Goal: Task Accomplishment & Management: Use online tool/utility

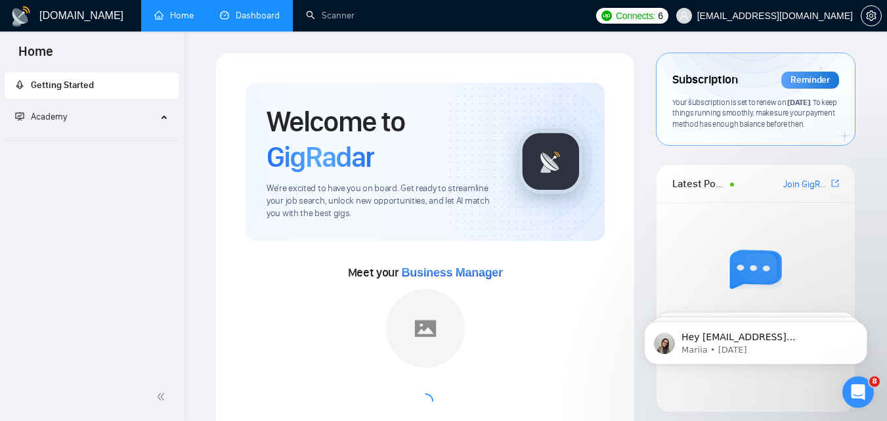
click at [246, 21] on link "Dashboard" at bounding box center [250, 15] width 60 height 11
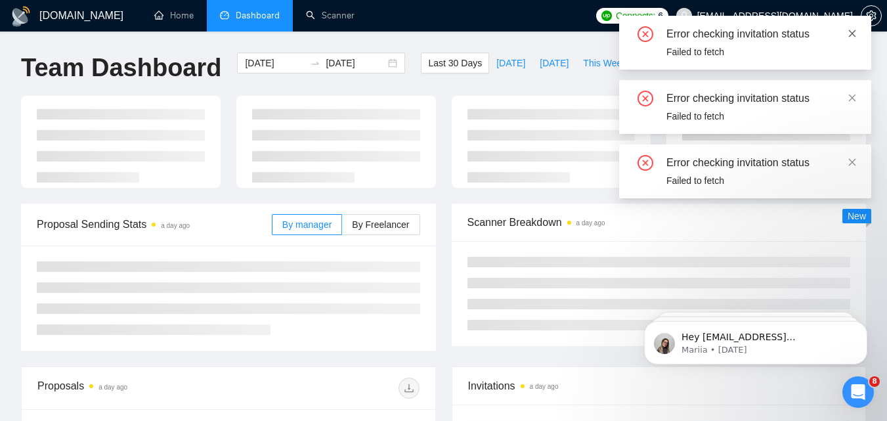
click at [851, 35] on icon "close" at bounding box center [852, 33] width 7 height 7
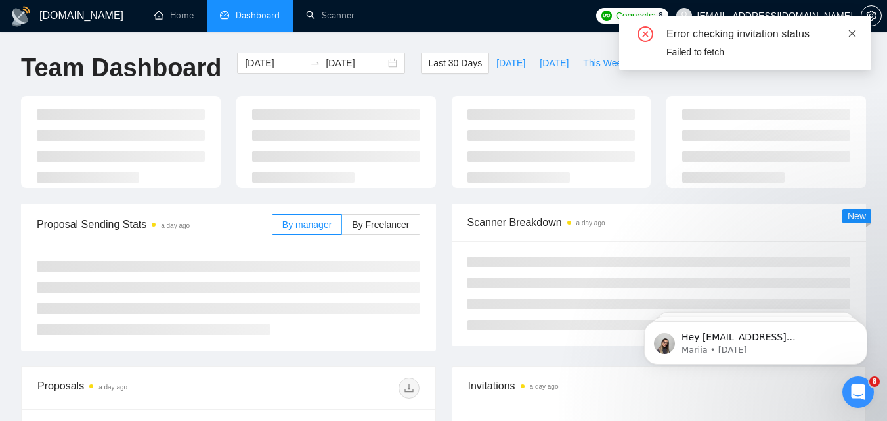
click at [856, 37] on icon "close" at bounding box center [852, 33] width 9 height 9
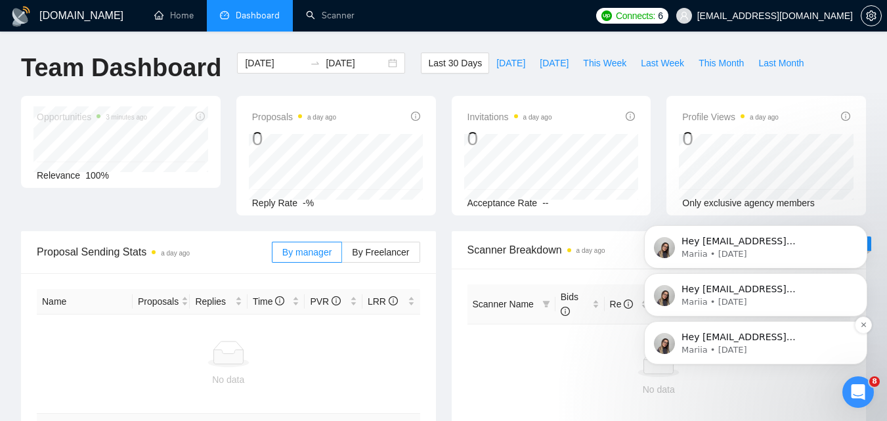
click at [800, 334] on span "Hey [EMAIL_ADDRESS][DOMAIN_NAME], Looks like your Upwork agency Atlasium 7/88 A…" at bounding box center [766, 422] width 169 height 180
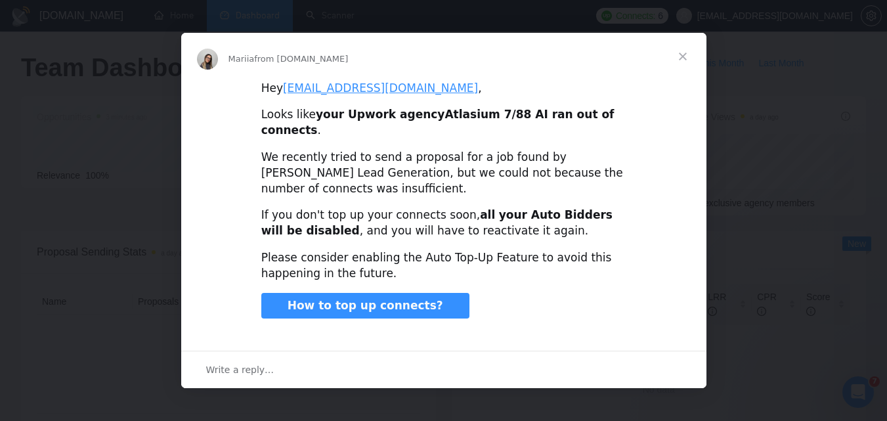
click at [678, 64] on span "Close" at bounding box center [682, 56] width 47 height 47
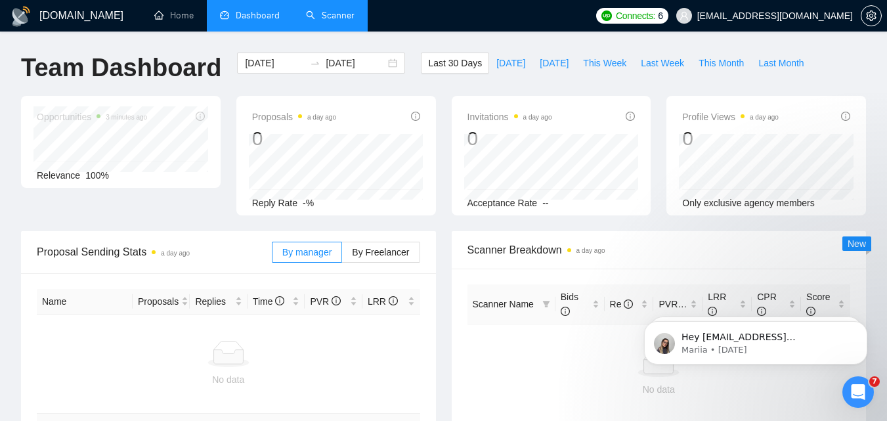
drag, startPoint x: 297, startPoint y: 37, endPoint x: 309, endPoint y: 29, distance: 14.2
click at [297, 37] on div "GigRadar.io Home Dashboard Scanner Connects: 6 info@atlasium788.ca Team Dashboa…" at bounding box center [443, 404] width 887 height 808
click at [315, 21] on link "Scanner" at bounding box center [330, 15] width 49 height 11
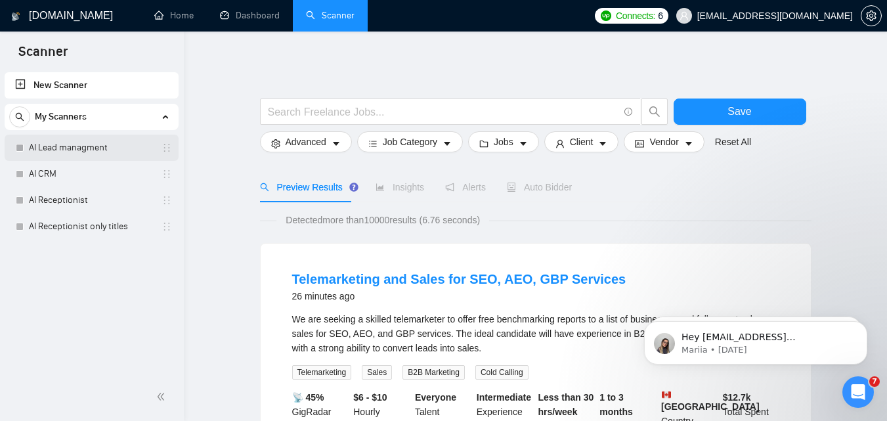
click at [89, 155] on link "AI Lead managment" at bounding box center [91, 148] width 125 height 26
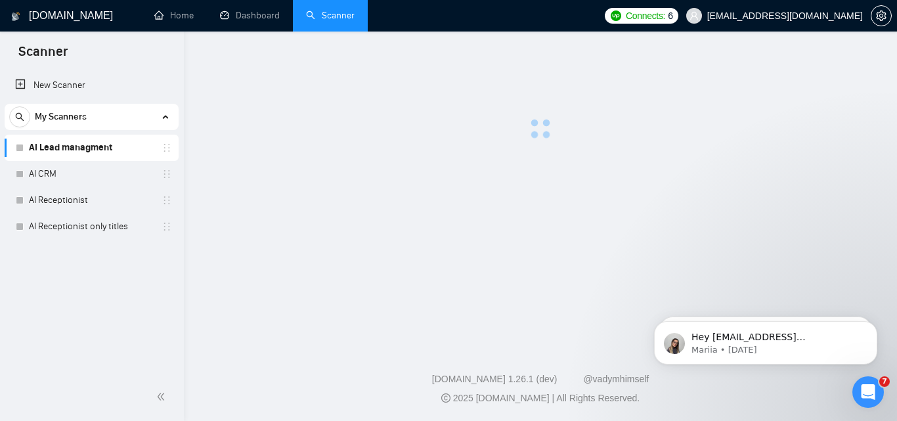
click at [67, 149] on link "AI Lead managment" at bounding box center [91, 148] width 125 height 26
click at [70, 148] on link "AI Lead managment" at bounding box center [91, 148] width 125 height 26
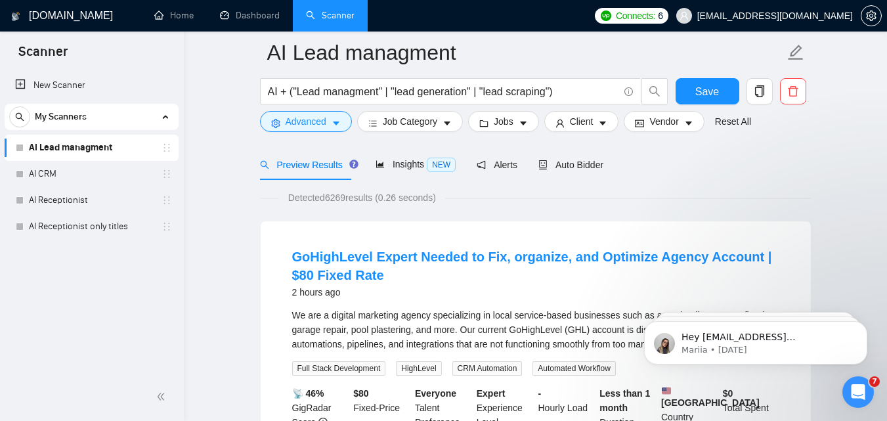
scroll to position [131, 0]
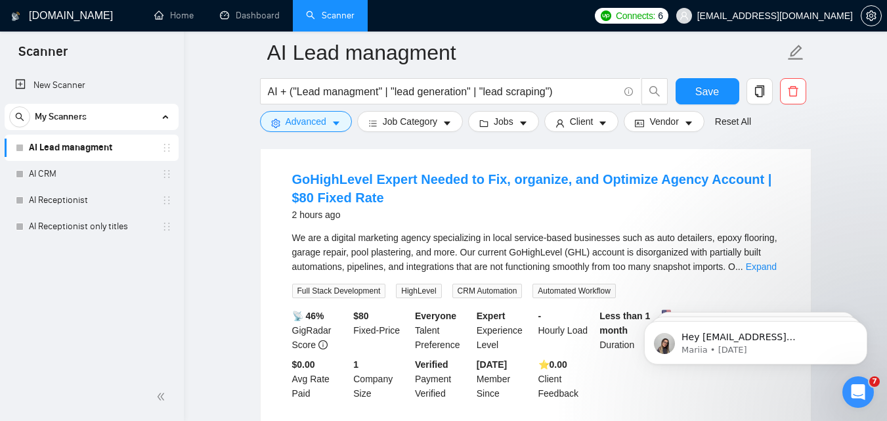
click at [466, 123] on div "Jobs" at bounding box center [504, 121] width 76 height 21
click at [427, 129] on span "Job Category" at bounding box center [410, 121] width 54 height 14
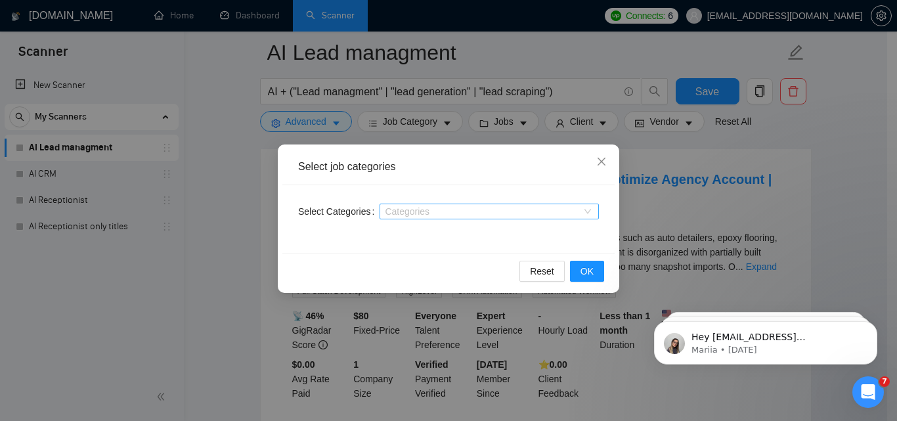
click at [422, 212] on div at bounding box center [483, 211] width 200 height 11
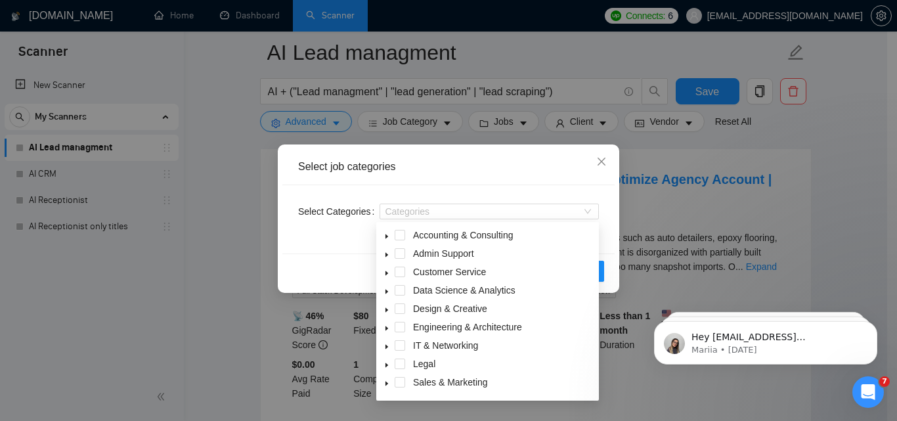
click at [549, 134] on div "Select job categories Select Categories Categories Reset OK" at bounding box center [448, 210] width 897 height 421
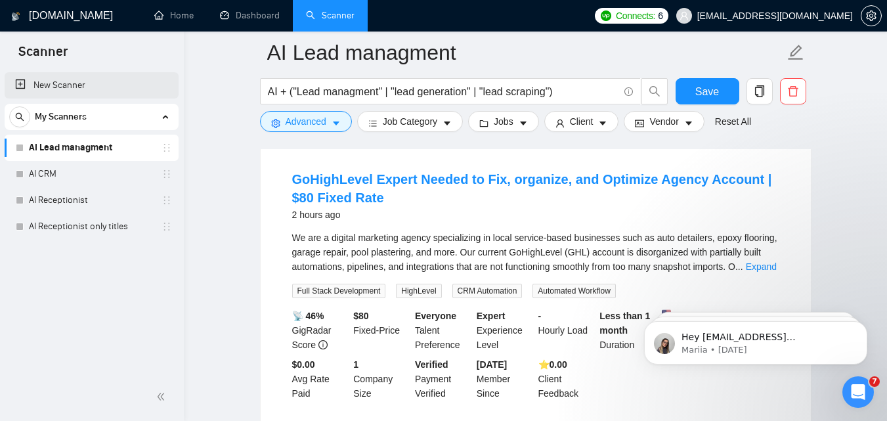
click at [58, 87] on link "New Scanner" at bounding box center [91, 85] width 153 height 26
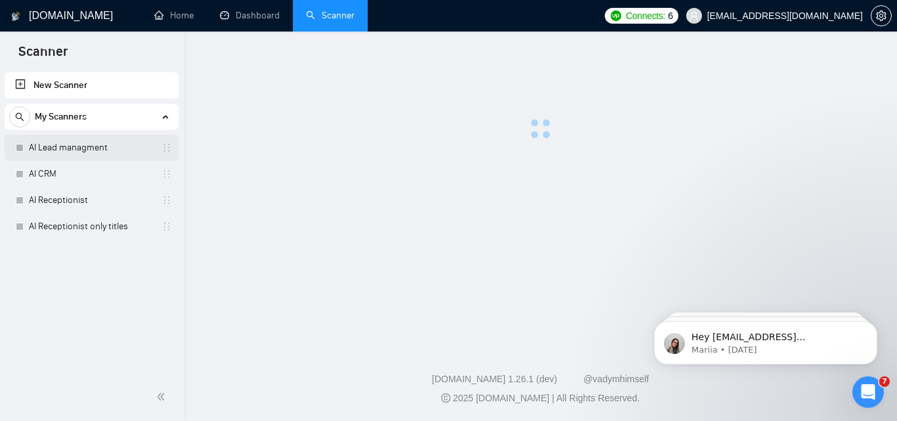
click at [77, 152] on link "AI Lead managment" at bounding box center [91, 148] width 125 height 26
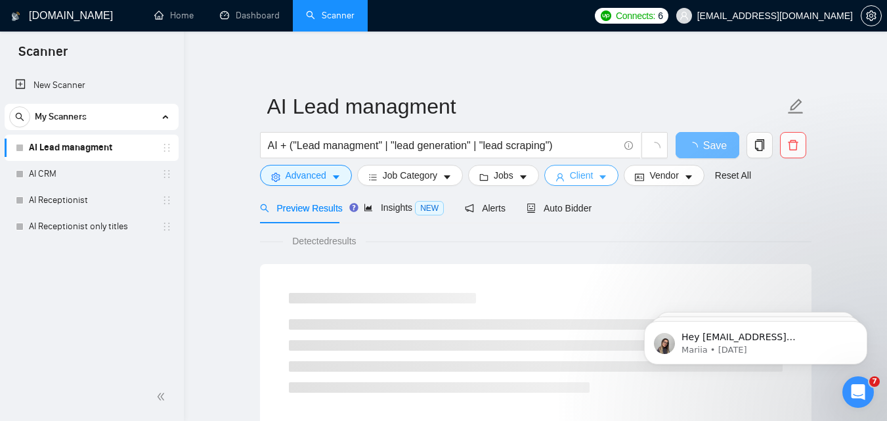
click at [592, 181] on button "Client" at bounding box center [581, 175] width 75 height 21
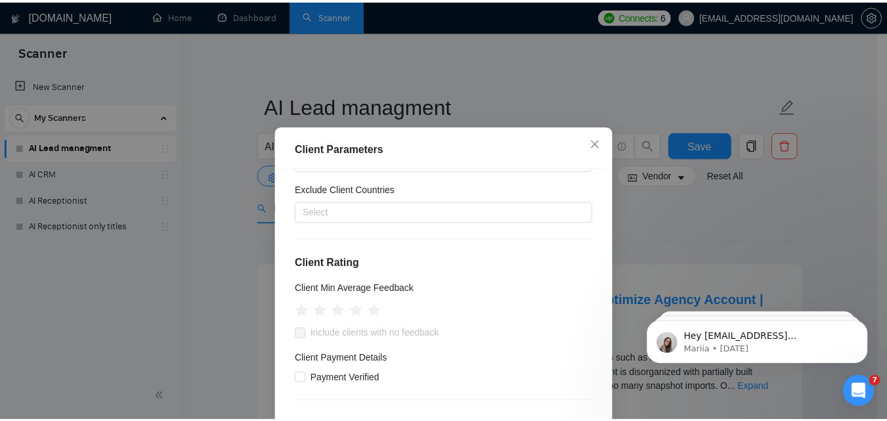
scroll to position [63, 0]
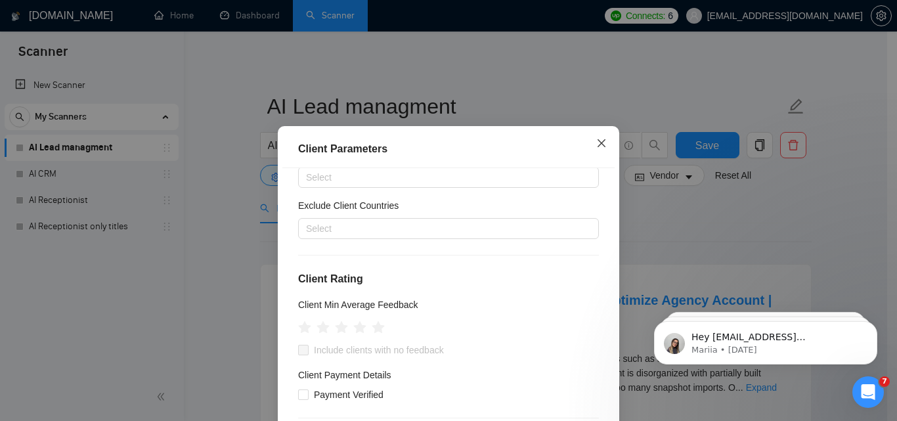
click at [604, 143] on span "Close" at bounding box center [601, 143] width 35 height 35
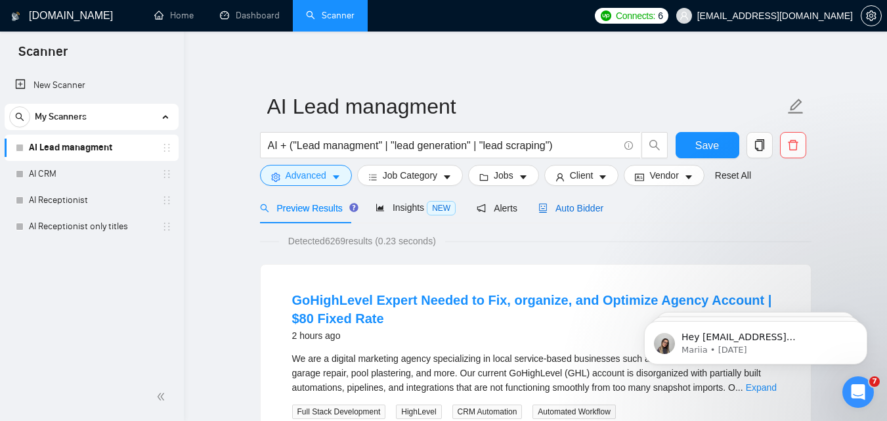
click at [575, 210] on span "Auto Bidder" at bounding box center [570, 208] width 65 height 11
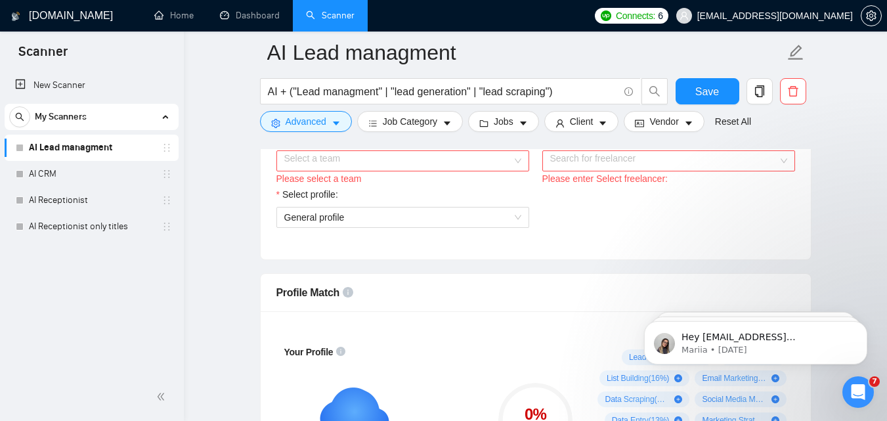
scroll to position [648, 0]
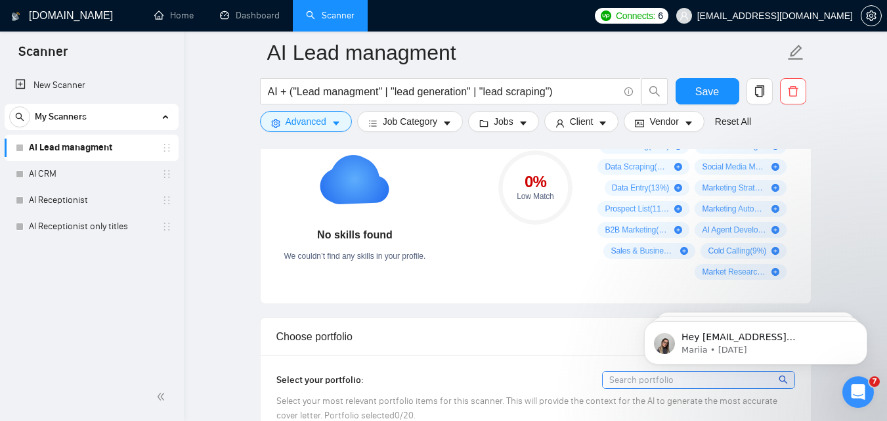
scroll to position [946, 0]
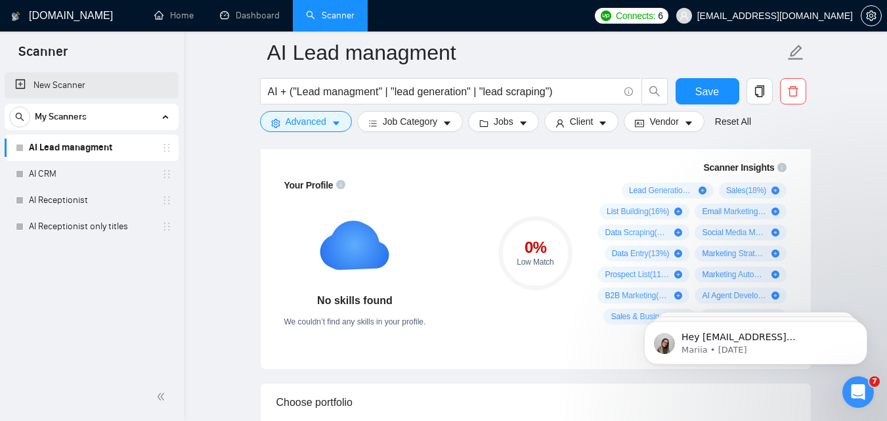
click at [50, 82] on link "New Scanner" at bounding box center [91, 85] width 153 height 26
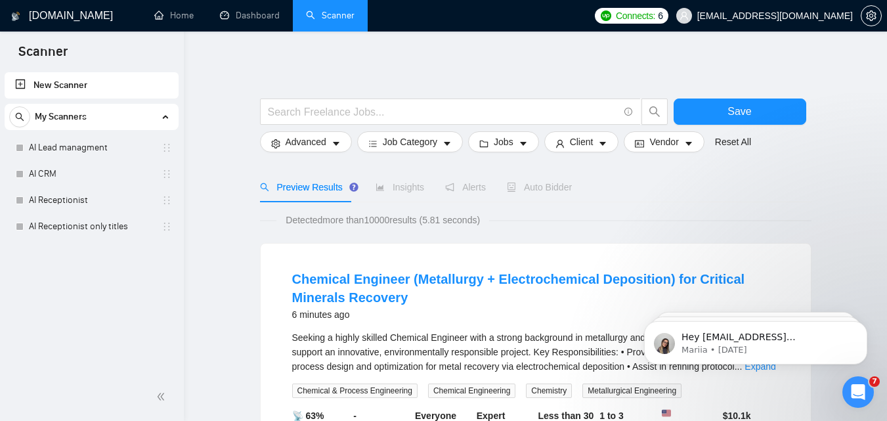
click at [39, 89] on link "New Scanner" at bounding box center [91, 85] width 153 height 26
click at [24, 87] on link "New Scanner" at bounding box center [91, 85] width 153 height 26
click at [35, 77] on link "New Scanner" at bounding box center [91, 85] width 153 height 26
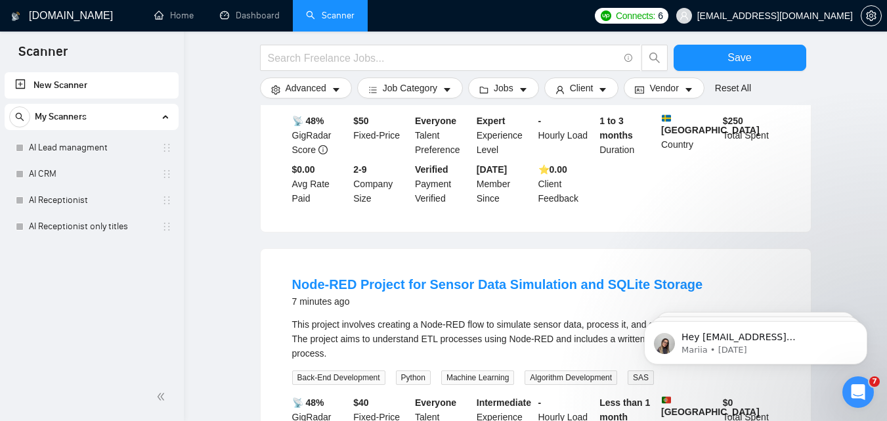
scroll to position [591, 0]
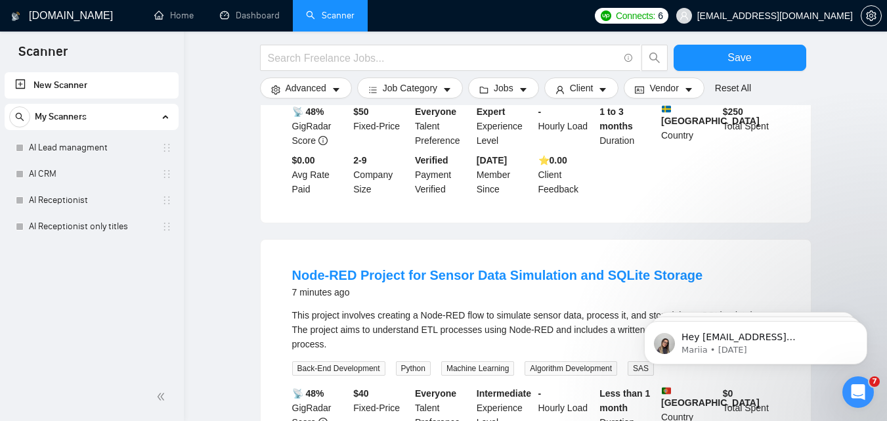
click at [54, 86] on link "New Scanner" at bounding box center [91, 85] width 153 height 26
click at [54, 87] on link "New Scanner" at bounding box center [91, 85] width 153 height 26
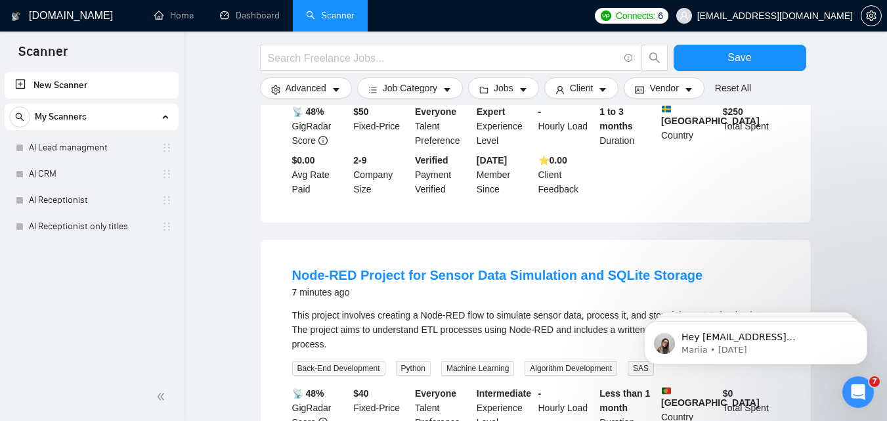
click at [15, 89] on link "New Scanner" at bounding box center [91, 85] width 153 height 26
click at [18, 89] on link "New Scanner" at bounding box center [91, 85] width 153 height 26
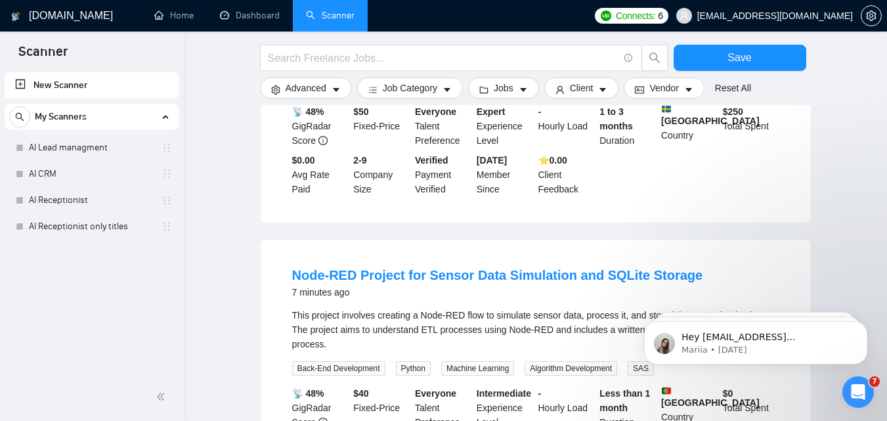
click at [18, 89] on link "New Scanner" at bounding box center [91, 85] width 153 height 26
click at [250, 20] on link "Dashboard" at bounding box center [250, 15] width 60 height 11
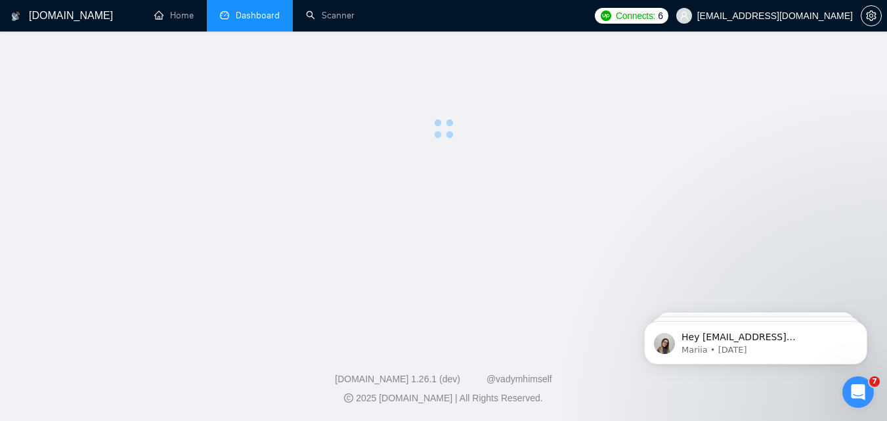
click at [250, 20] on span "Dashboard" at bounding box center [258, 15] width 44 height 11
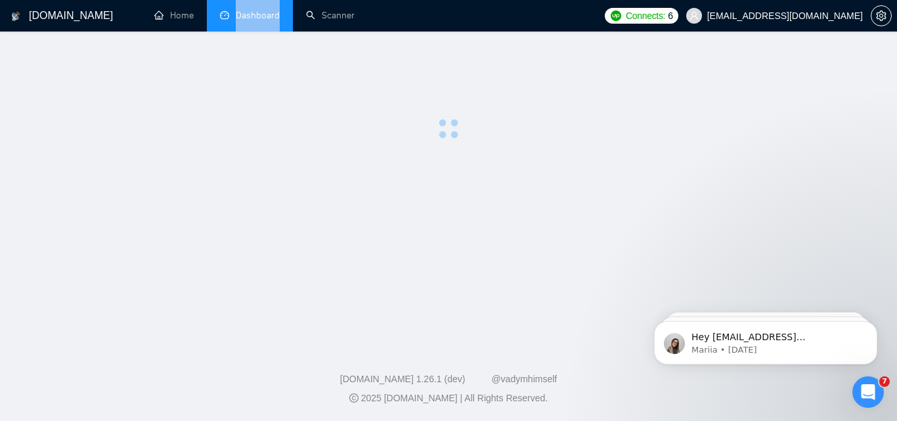
click at [250, 20] on span "Dashboard" at bounding box center [258, 15] width 44 height 11
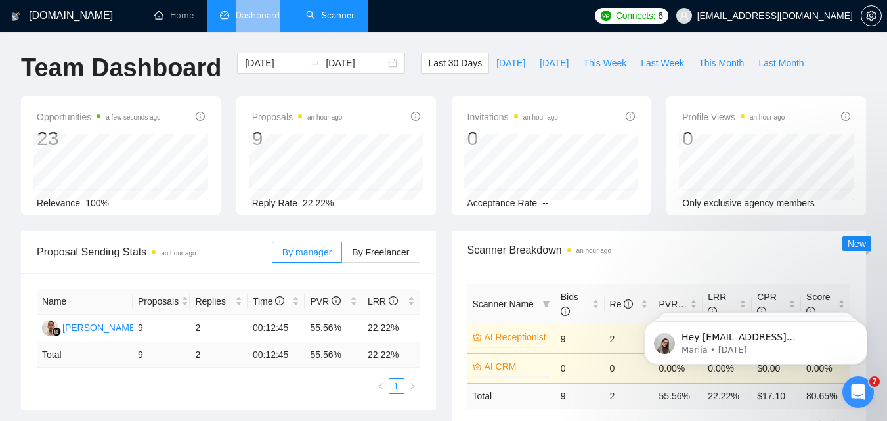
click at [315, 21] on link "Scanner" at bounding box center [330, 15] width 49 height 11
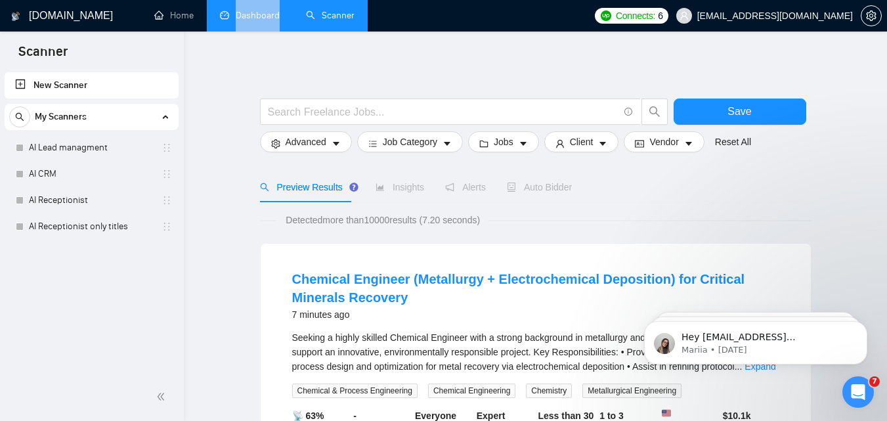
click at [53, 85] on link "New Scanner" at bounding box center [91, 85] width 153 height 26
click at [150, 111] on div "My Scanners" at bounding box center [91, 117] width 165 height 26
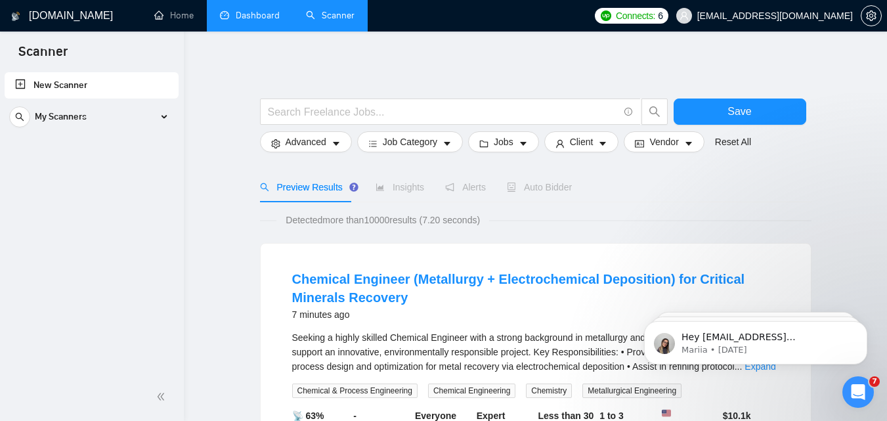
click at [20, 81] on link "New Scanner" at bounding box center [91, 85] width 153 height 26
click at [18, 81] on link "New Scanner" at bounding box center [91, 85] width 153 height 26
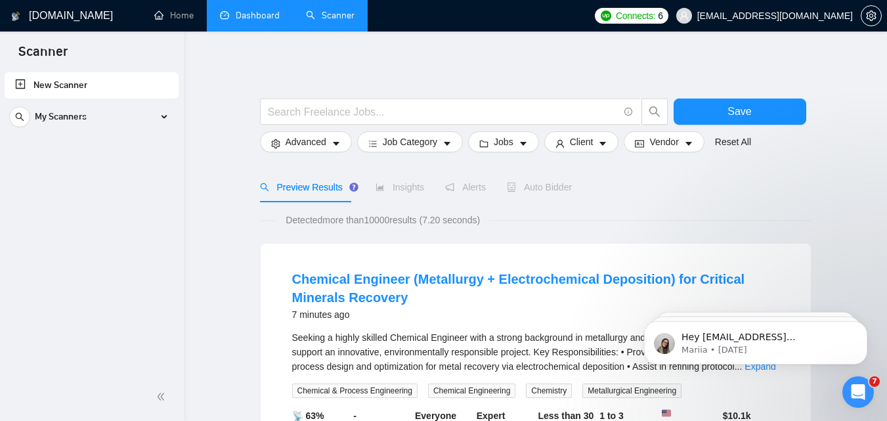
click at [18, 81] on link "New Scanner" at bounding box center [91, 85] width 153 height 26
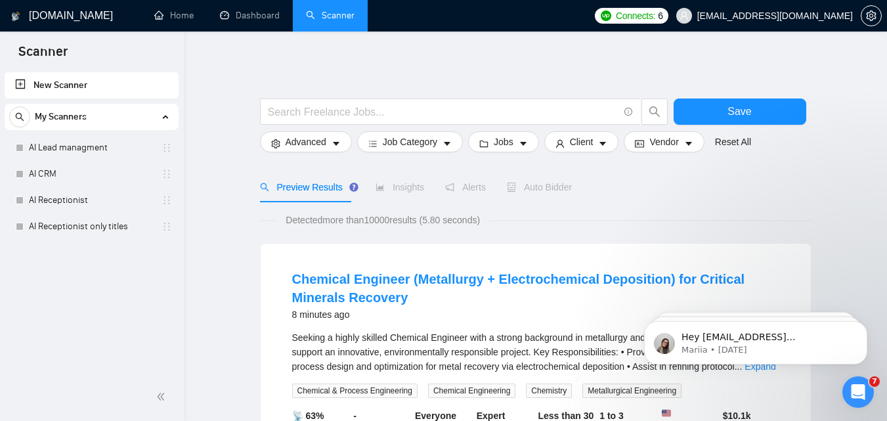
click at [22, 91] on link "New Scanner" at bounding box center [91, 85] width 153 height 26
click at [79, 159] on link "AI Lead managment" at bounding box center [91, 148] width 125 height 26
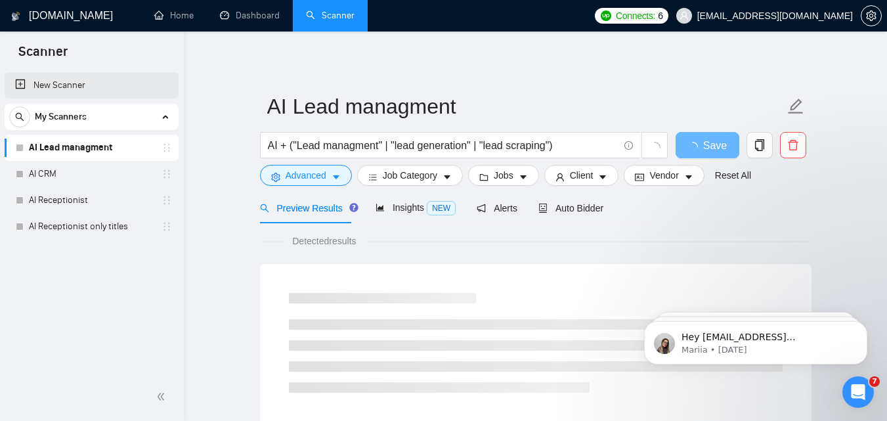
click at [35, 80] on link "New Scanner" at bounding box center [91, 85] width 153 height 26
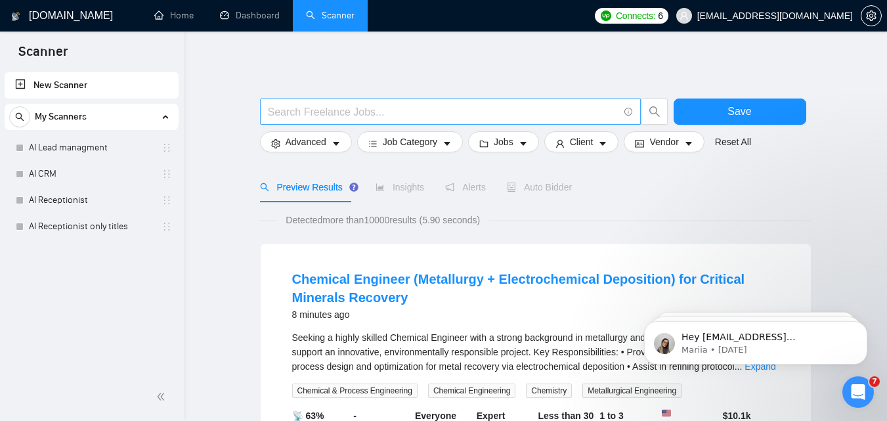
click at [290, 104] on input "text" at bounding box center [443, 112] width 351 height 16
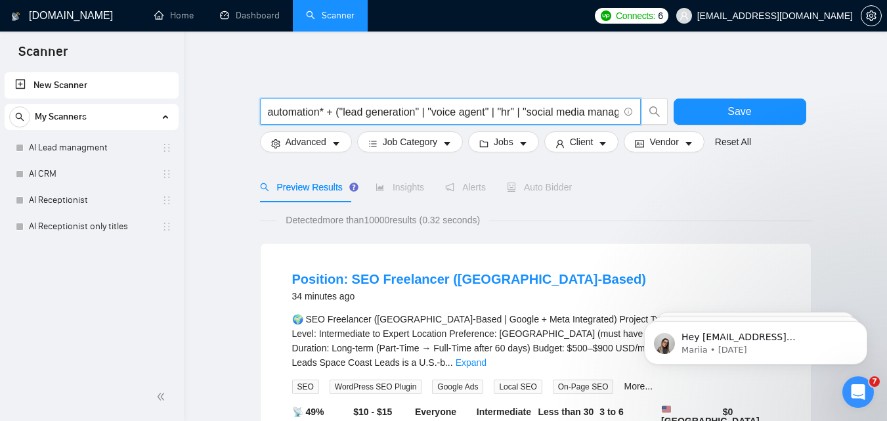
click at [339, 104] on input "automation* + ("lead generation" | "voice agent" | "hr" | "social media managem…" at bounding box center [443, 112] width 351 height 16
paste input "lead gen" | "prospecting" | "sales outreach" | "cold emailing" | "b2b leads" | …"
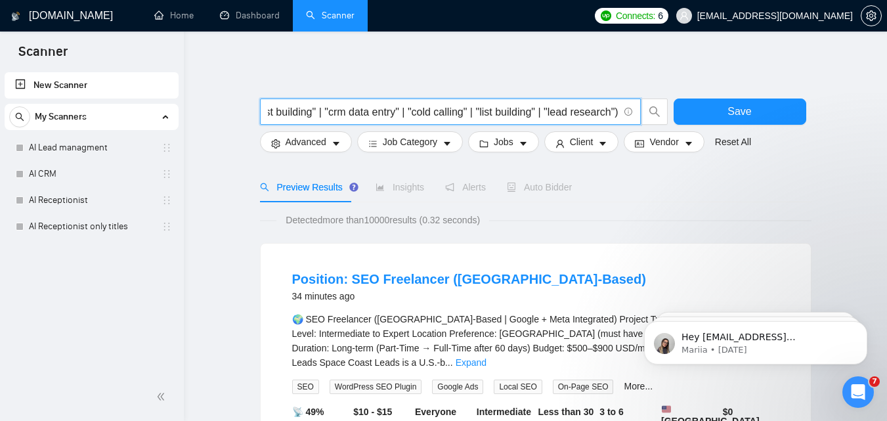
type input "automation* + ("lead generation" | "lead gen" | "prospecting" | "sales outreach…"
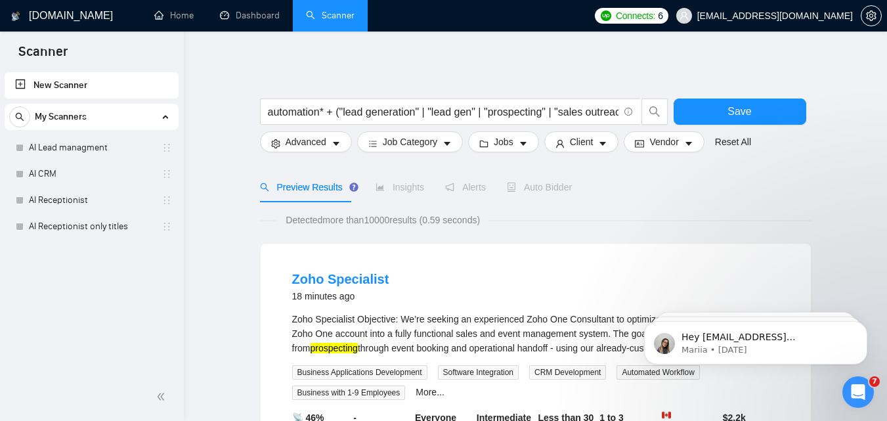
click at [358, 114] on input "automation* + ("lead generation" | "lead gen" | "prospecting" | "sales outreach…" at bounding box center [443, 112] width 351 height 16
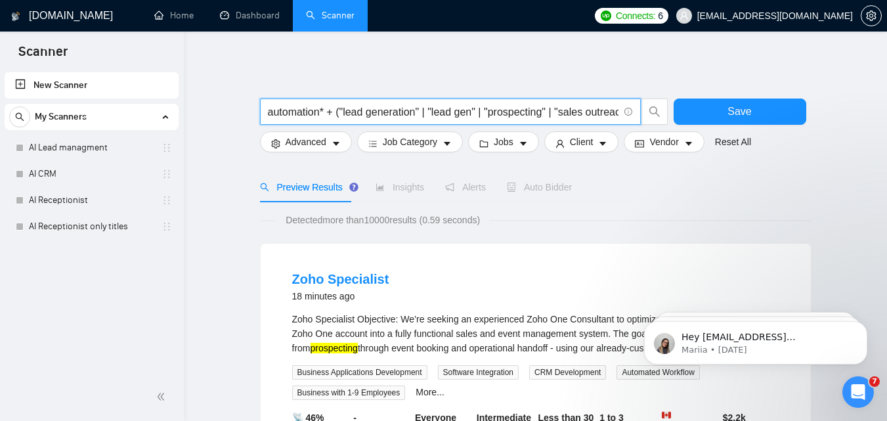
click at [369, 118] on input "automation* + ("lead generation" | "lead gen" | "prospecting" | "sales outreach…" at bounding box center [443, 112] width 351 height 16
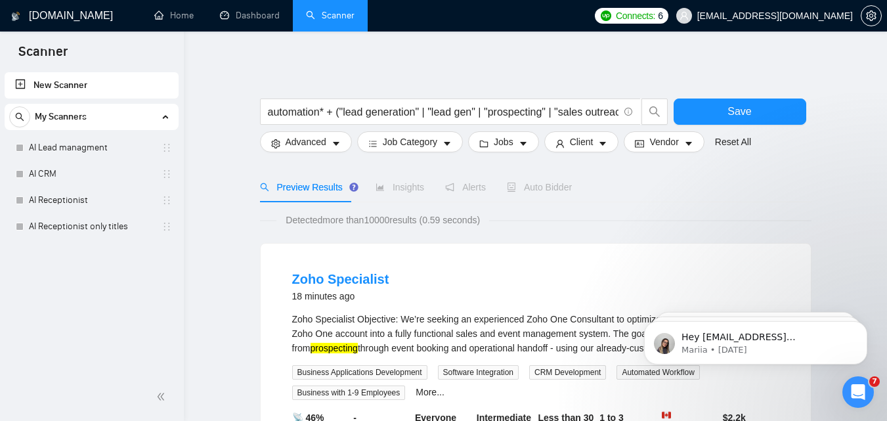
click at [319, 143] on span "Advanced" at bounding box center [306, 142] width 41 height 14
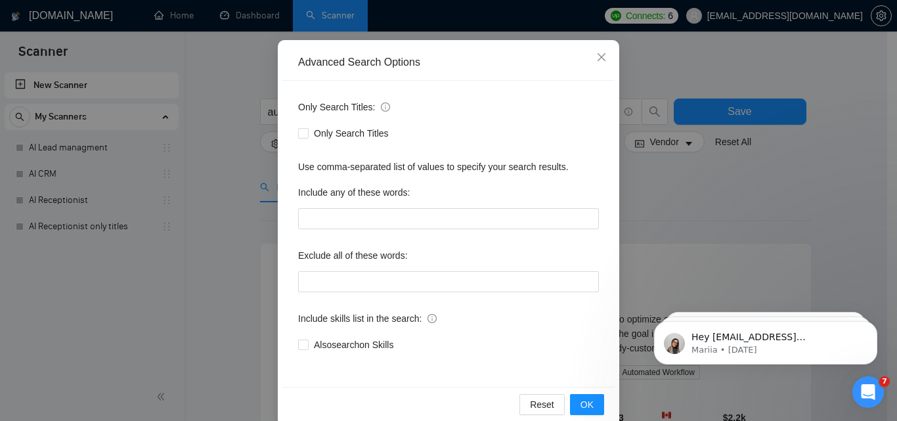
scroll to position [125, 0]
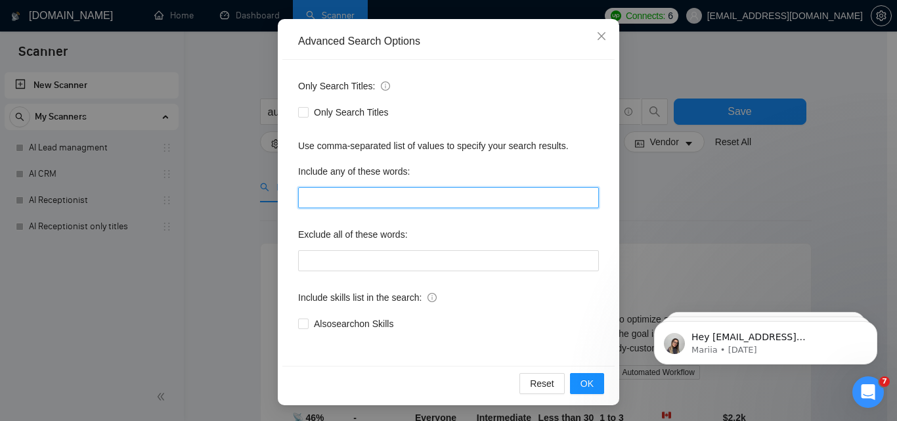
click at [325, 192] on input "text" at bounding box center [448, 197] width 301 height 21
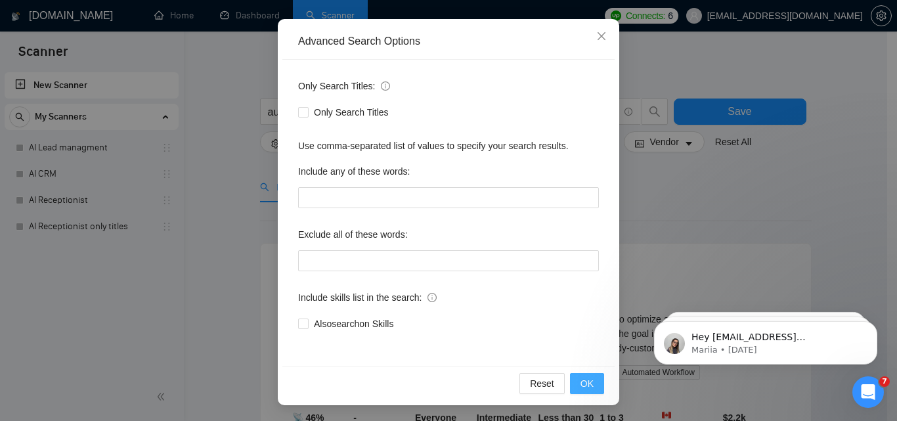
click at [573, 391] on button "OK" at bounding box center [587, 383] width 34 height 21
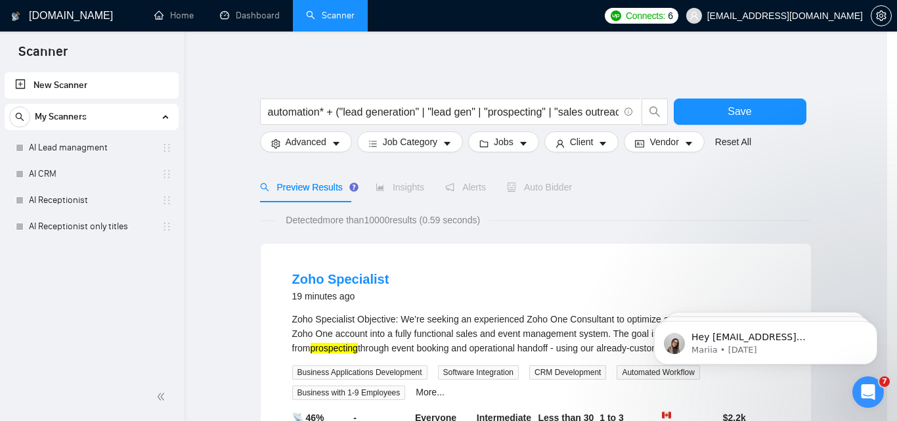
scroll to position [60, 0]
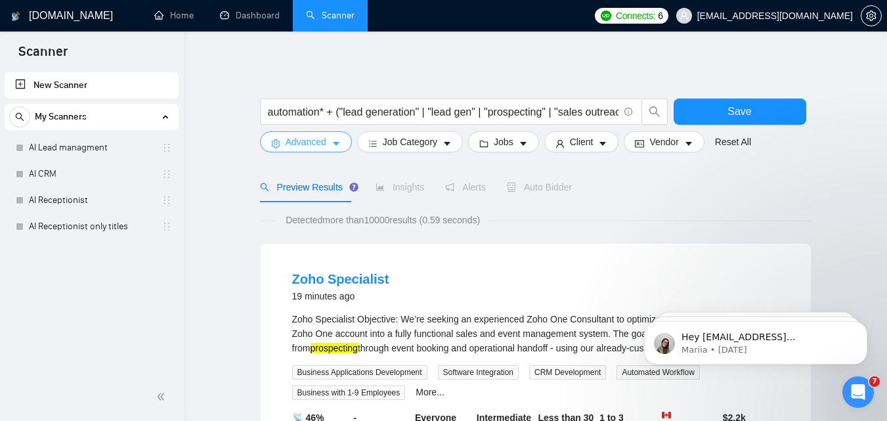
click at [317, 136] on span "Advanced" at bounding box center [306, 142] width 41 height 14
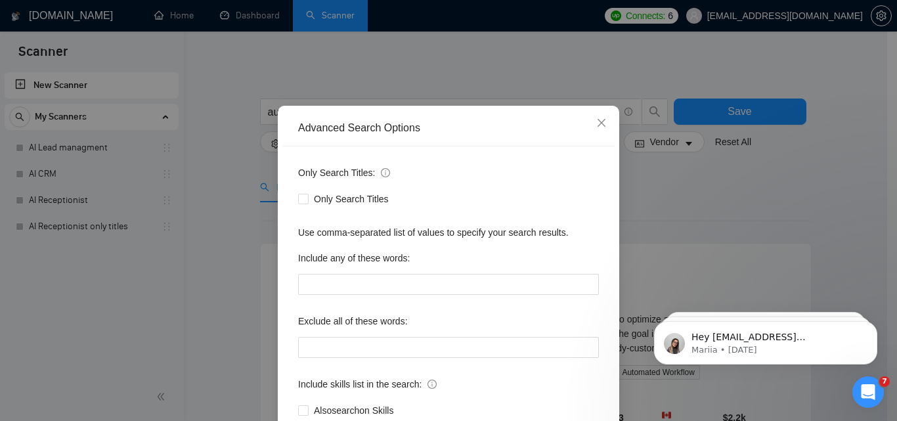
scroll to position [125, 0]
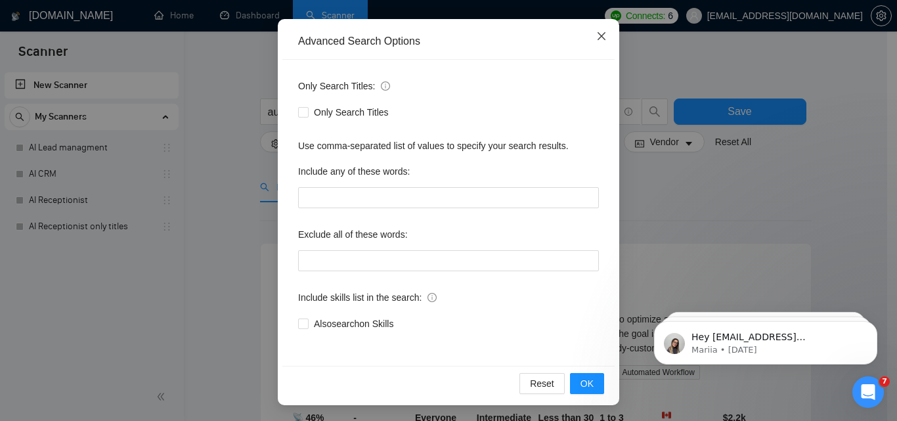
click at [599, 33] on icon "close" at bounding box center [601, 36] width 8 height 8
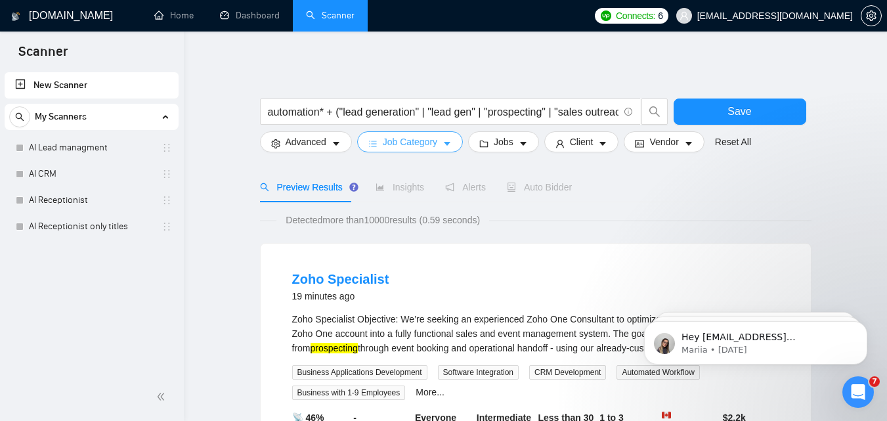
click at [393, 139] on span "Job Category" at bounding box center [410, 142] width 54 height 14
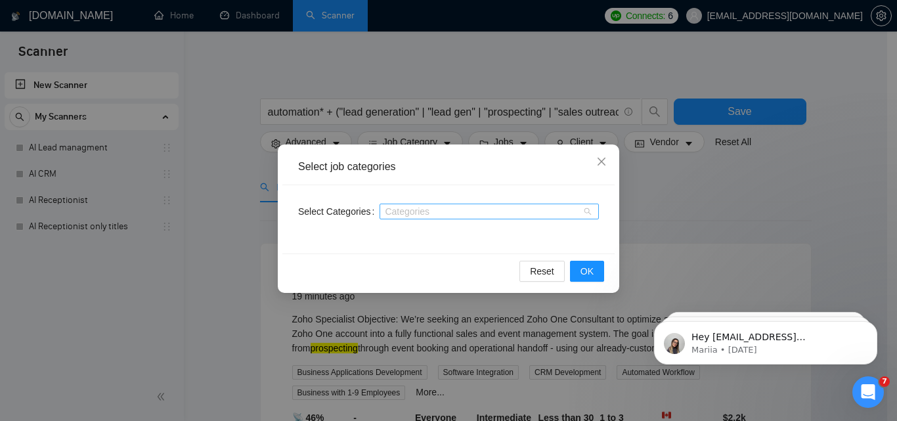
click at [410, 207] on div at bounding box center [483, 211] width 200 height 11
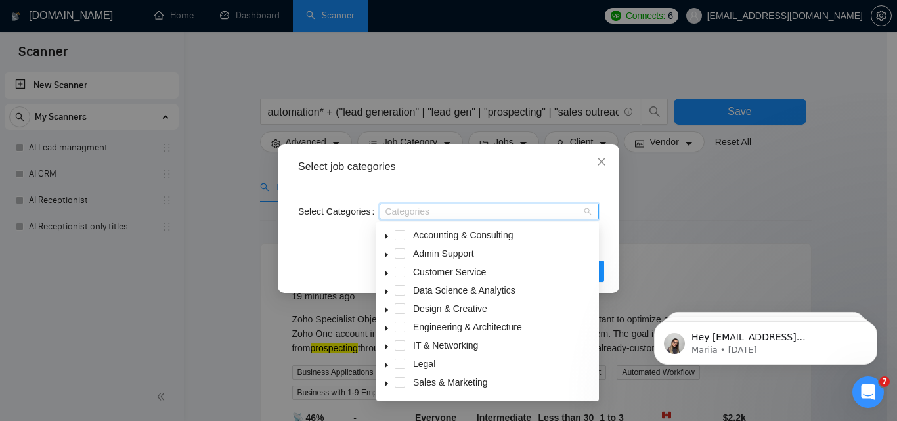
click at [387, 389] on span at bounding box center [387, 382] width 16 height 16
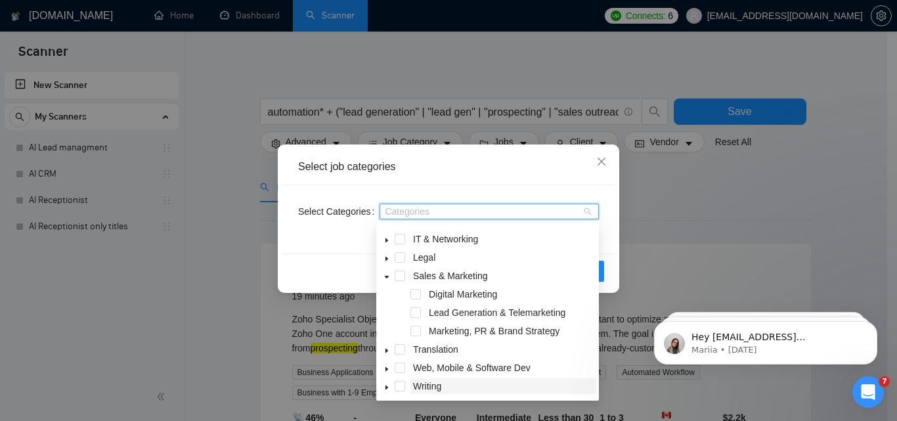
scroll to position [108, 0]
click at [417, 312] on span at bounding box center [415, 311] width 11 height 11
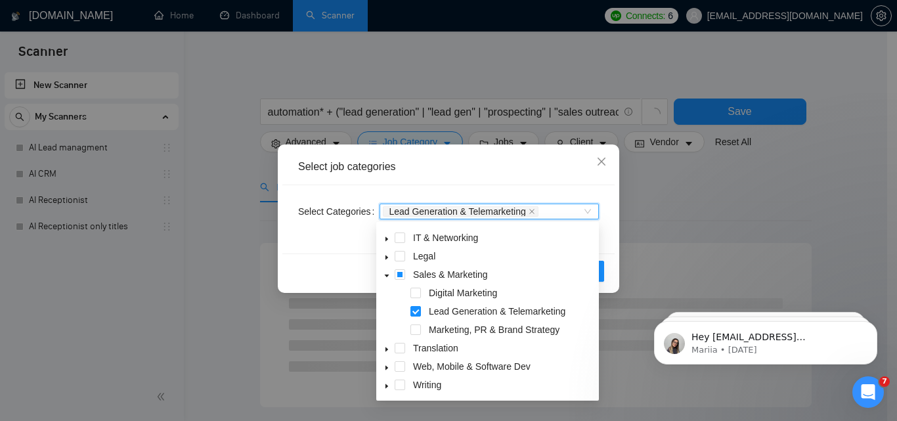
click at [527, 174] on div "Select job categories" at bounding box center [448, 167] width 332 height 36
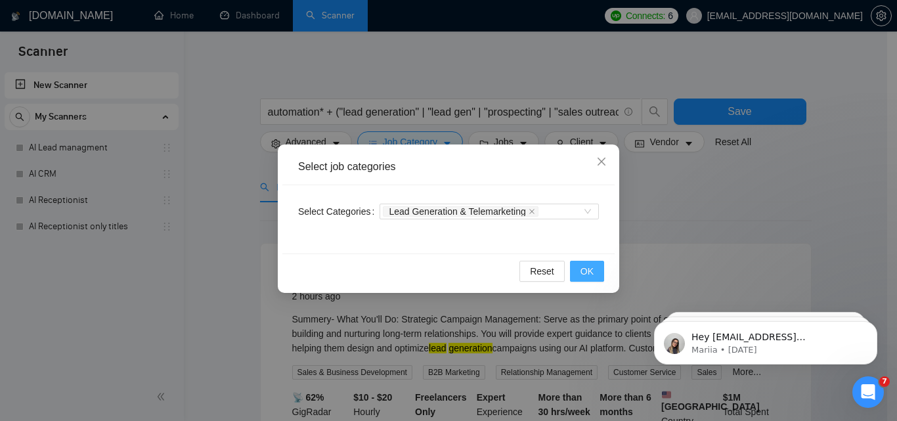
click at [584, 272] on span "OK" at bounding box center [586, 271] width 13 height 14
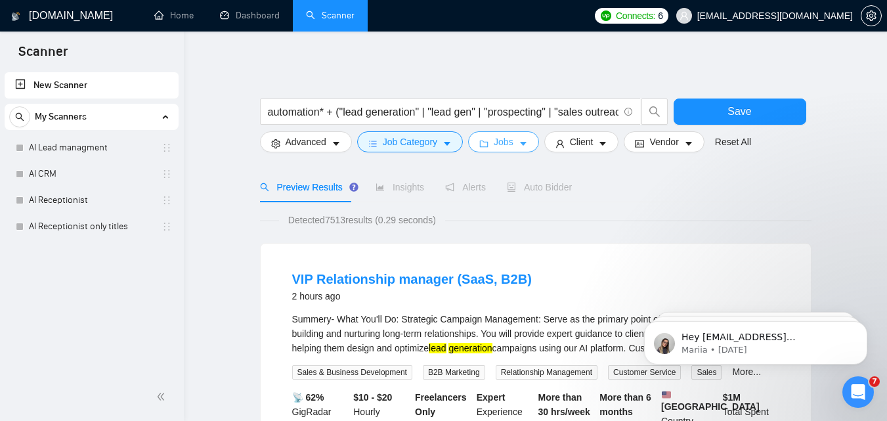
click at [500, 148] on span "Jobs" at bounding box center [504, 142] width 20 height 14
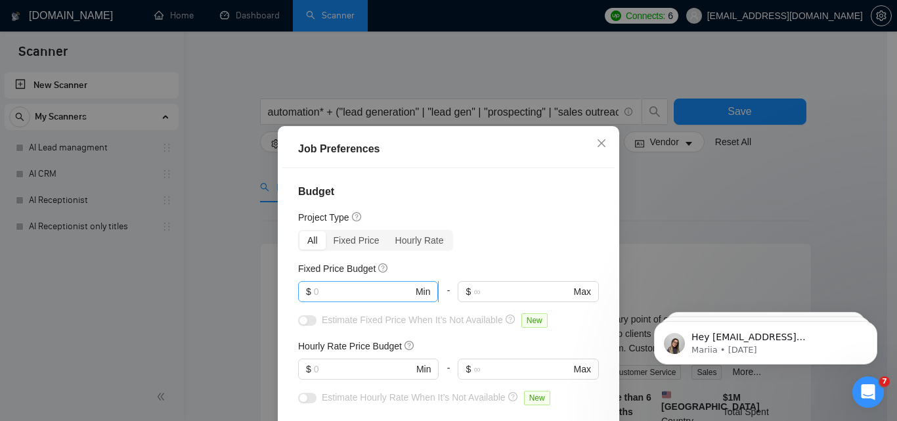
click at [331, 290] on input "text" at bounding box center [363, 291] width 99 height 14
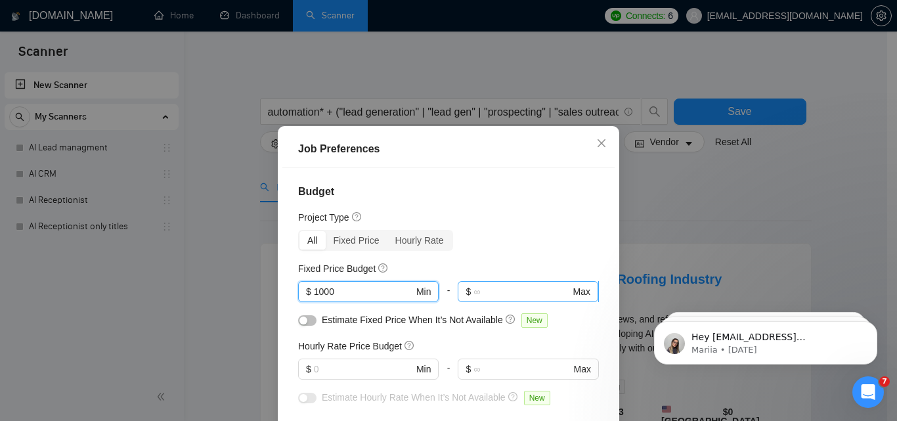
type input "1000"
click at [513, 293] on input "text" at bounding box center [521, 291] width 97 height 14
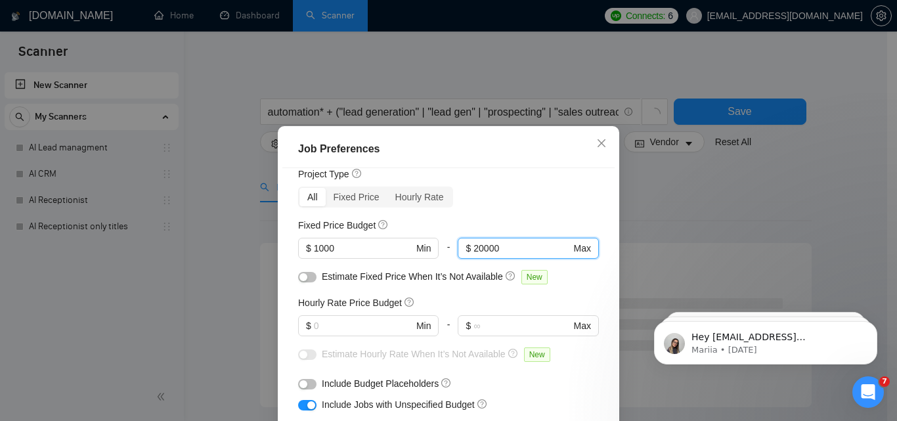
scroll to position [66, 0]
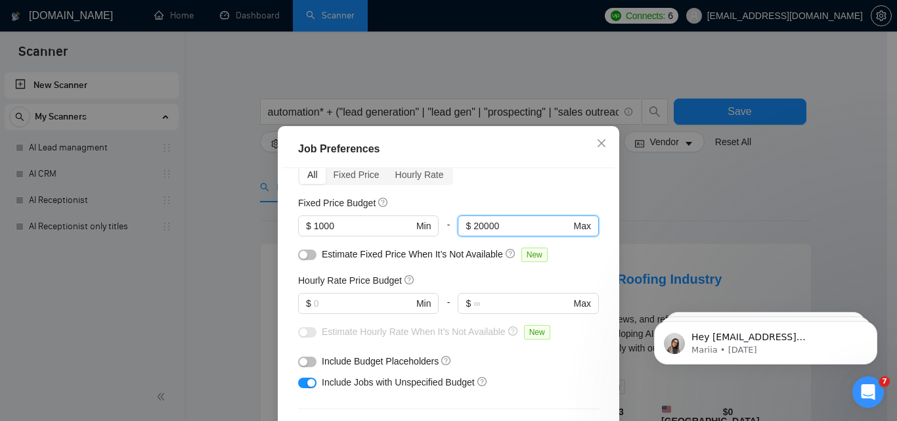
type input "20000"
click at [299, 257] on div "button" at bounding box center [303, 255] width 8 height 8
click at [351, 318] on div at bounding box center [368, 319] width 141 height 11
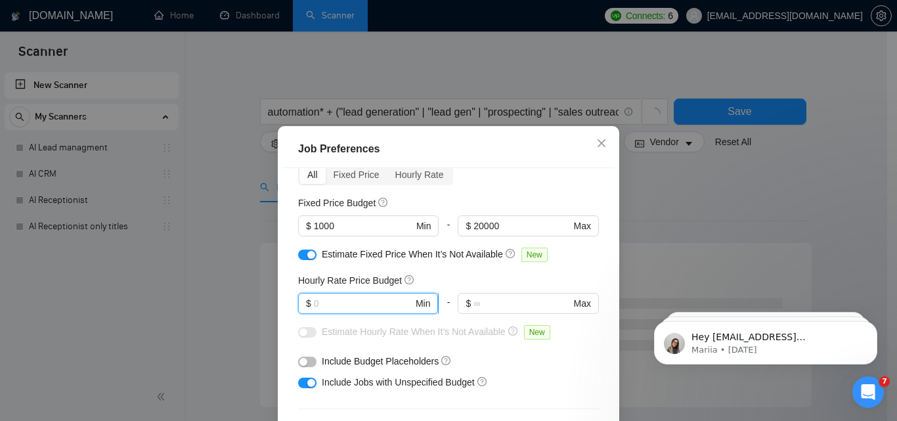
click at [332, 310] on input "text" at bounding box center [363, 303] width 99 height 14
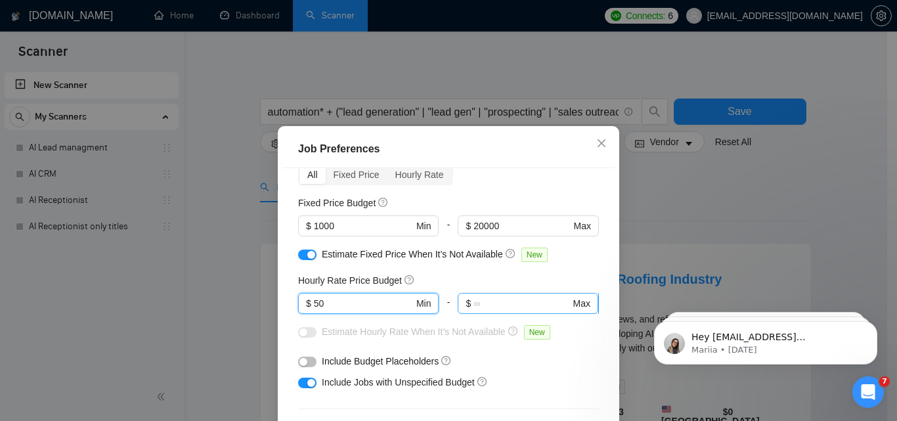
type input "50"
click at [487, 303] on input "text" at bounding box center [521, 303] width 97 height 14
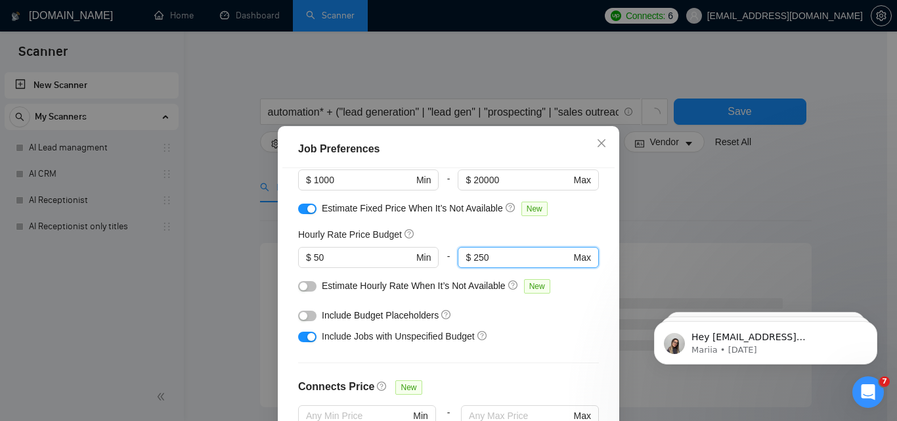
scroll to position [131, 0]
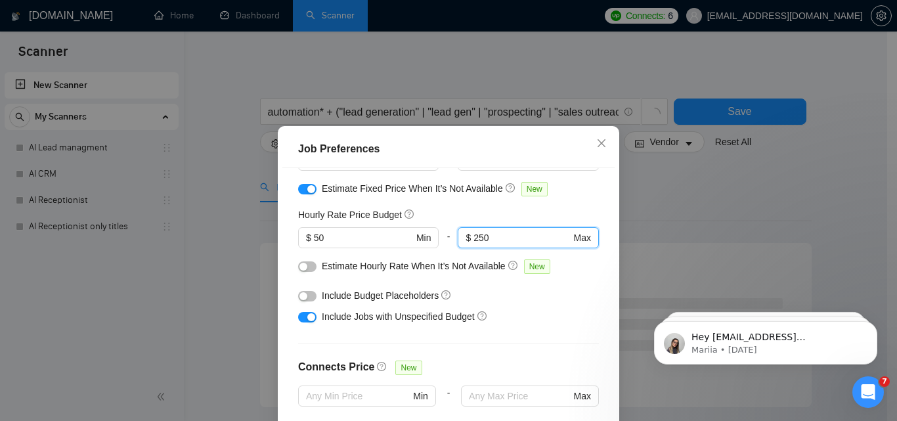
type input "250"
click at [303, 267] on button "button" at bounding box center [307, 266] width 18 height 11
click at [301, 297] on div "button" at bounding box center [303, 296] width 8 height 8
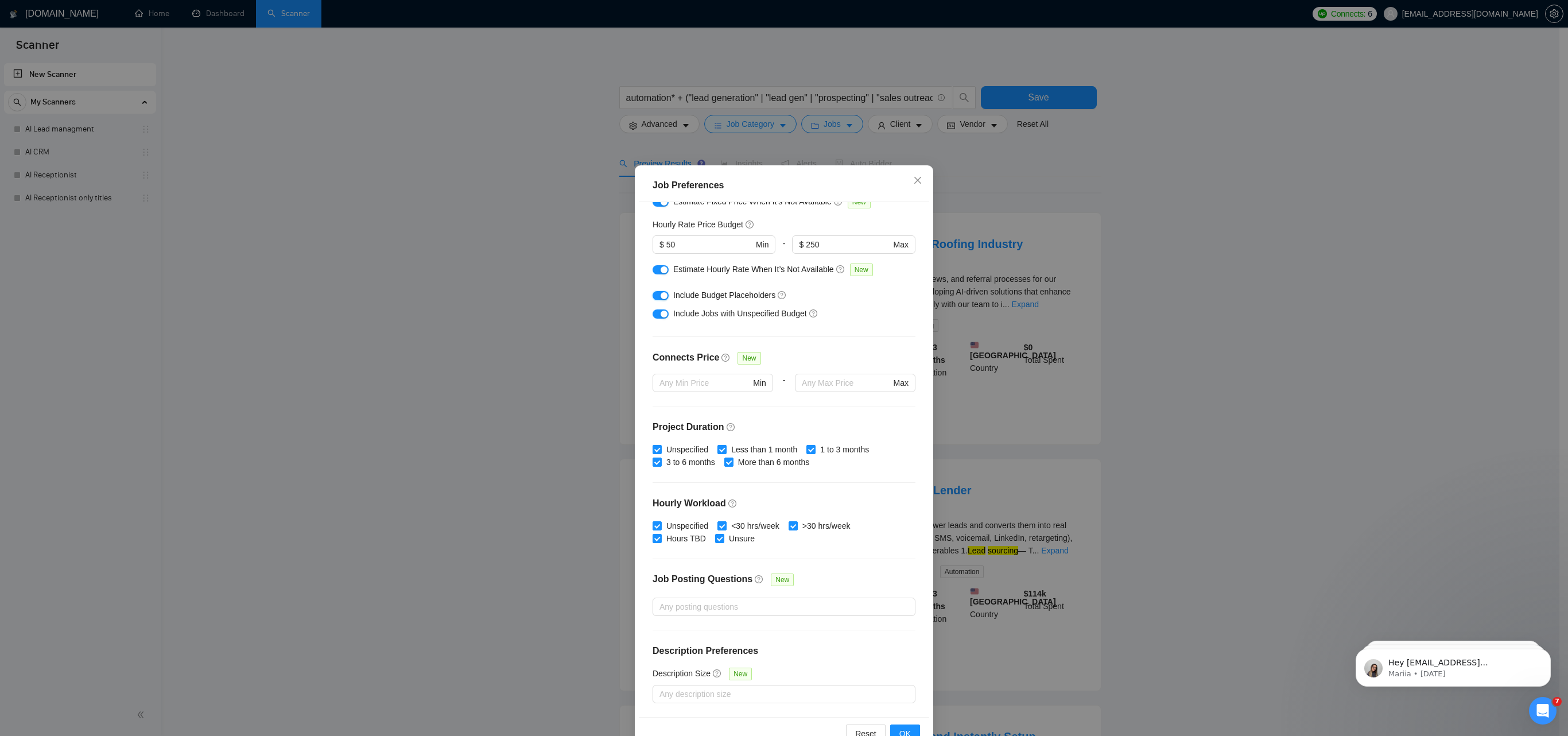
scroll to position [142, 0]
click at [721, 367] on div at bounding box center [778, 694] width 246 height 14
click at [783, 367] on div "Job Posting Questions New" at bounding box center [784, 585] width 263 height 24
click at [754, 367] on div at bounding box center [778, 607] width 246 height 14
click at [656, 367] on span at bounding box center [656, 628] width 10 height 10
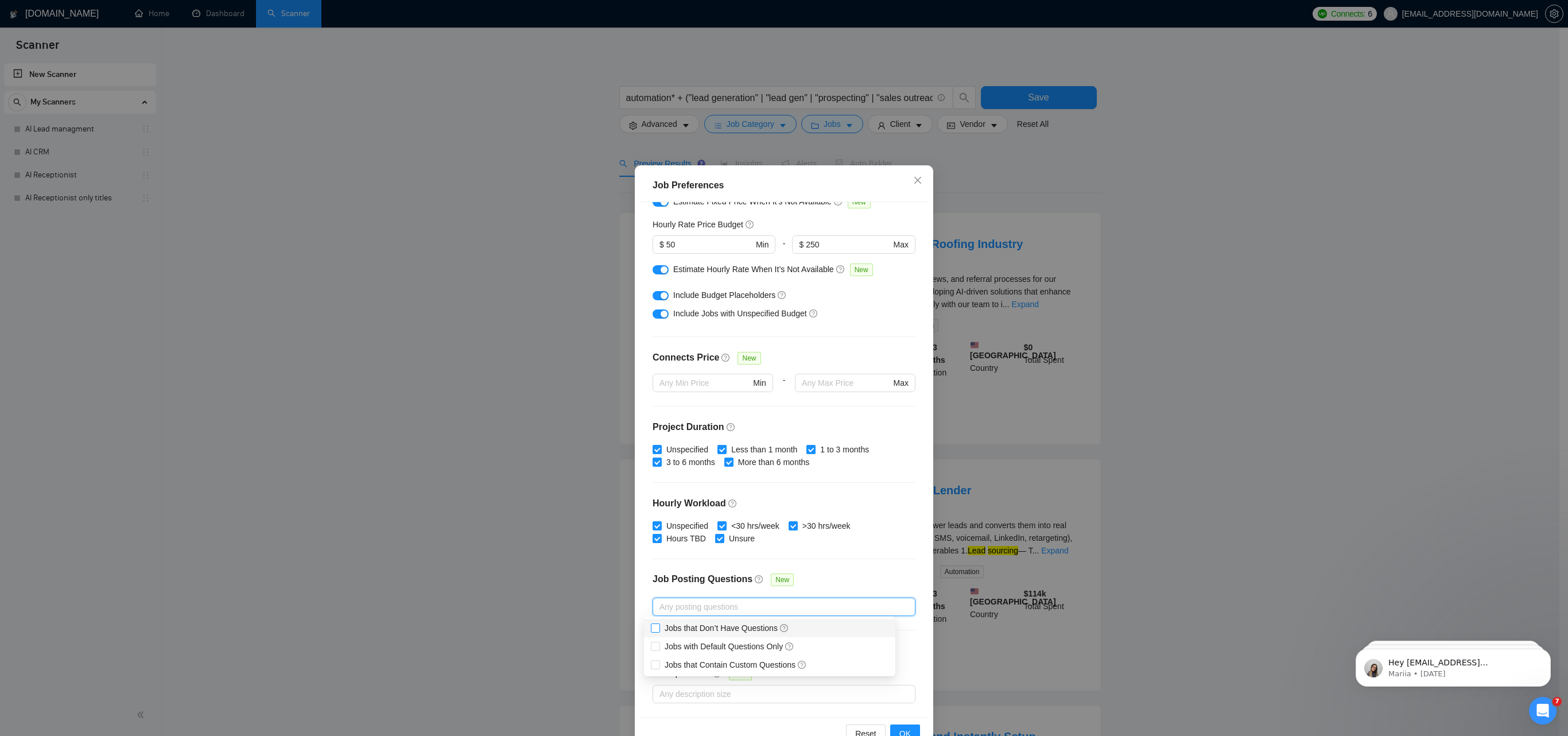
click at [656, 367] on input "Jobs that Don’t Have Questions" at bounding box center [655, 627] width 8 height 8
checkbox input "true"
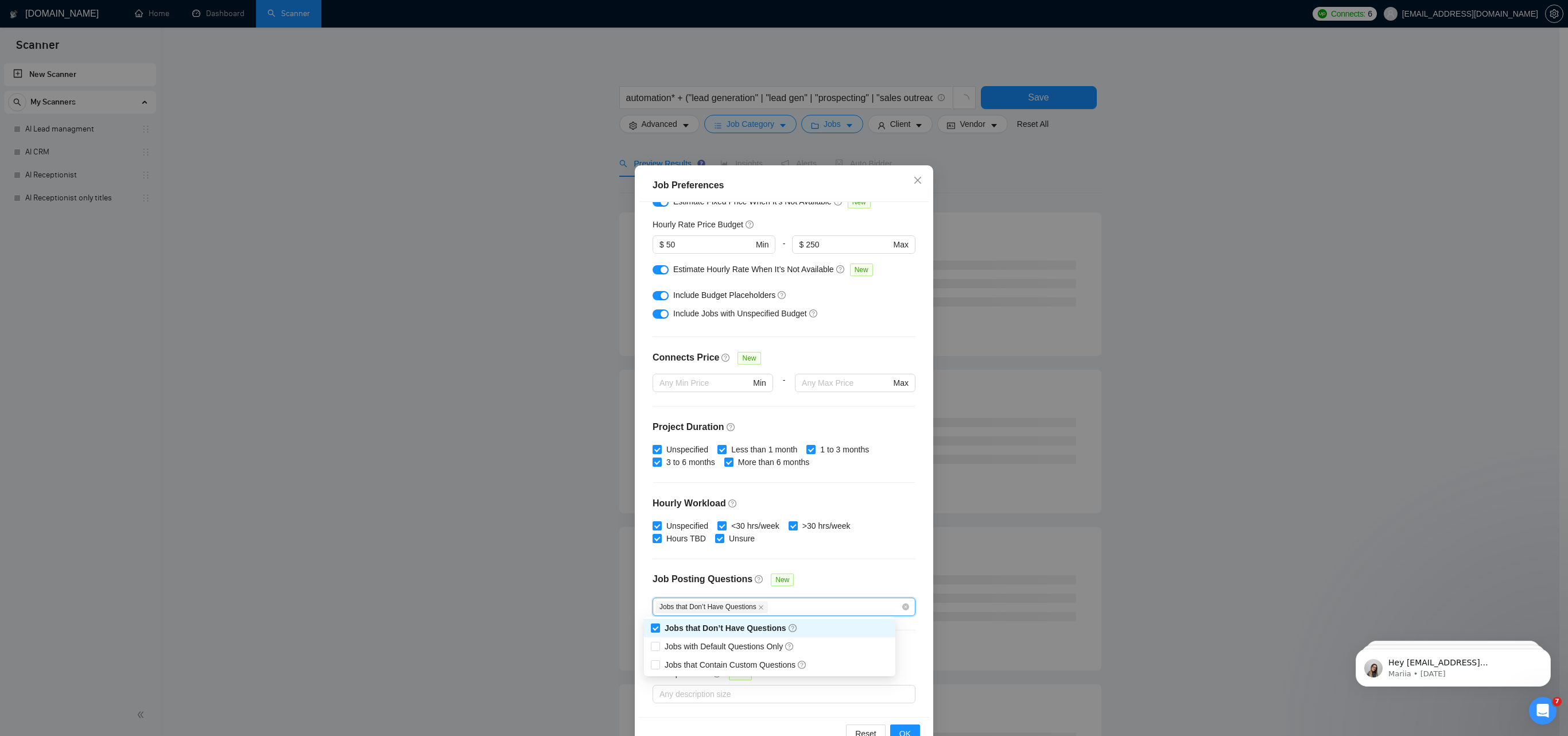
click at [783, 367] on div "Budget Project Type All Fixed Price Hourly Rate Fixed Price Budget $ 1000 Min -…" at bounding box center [784, 459] width 290 height 515
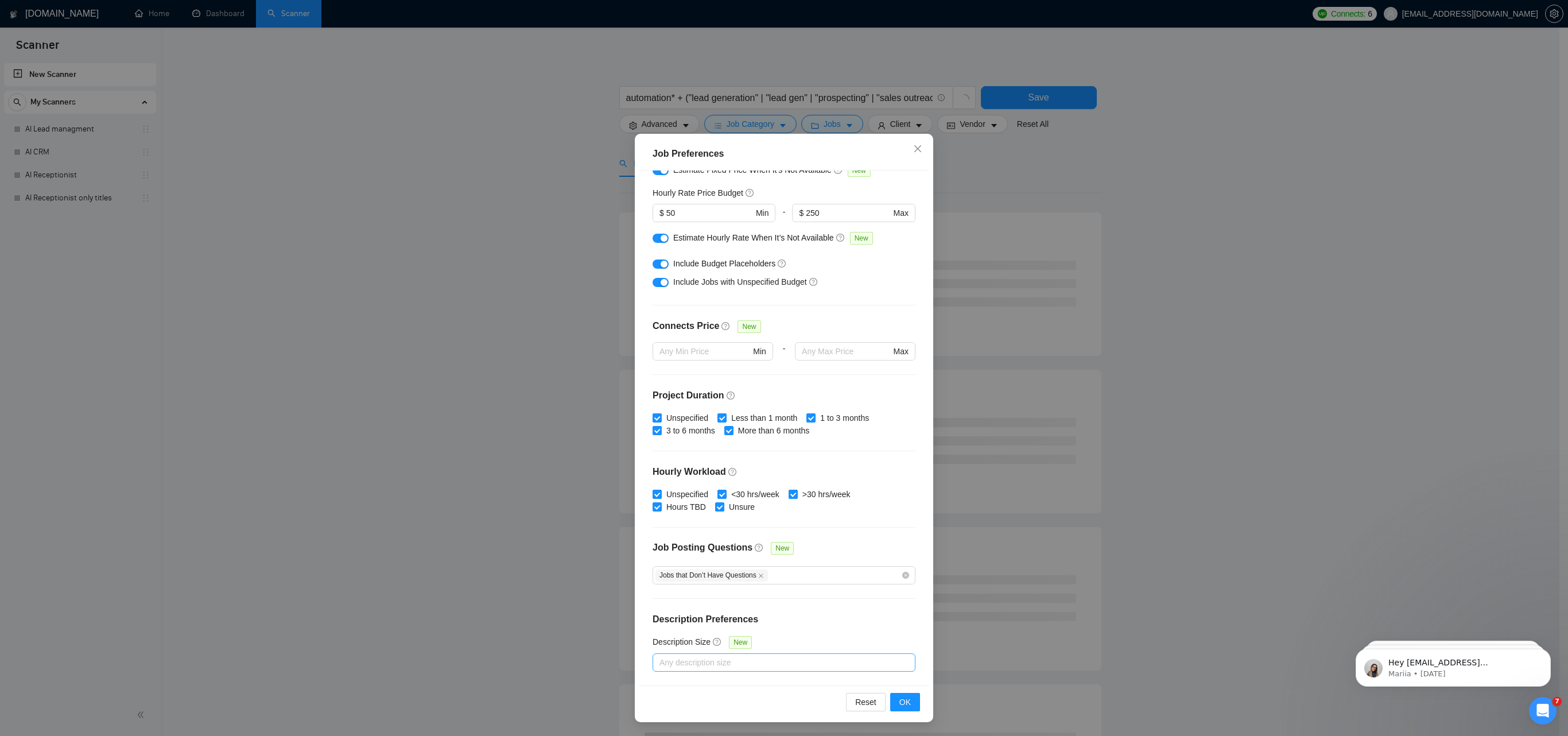
click at [730, 367] on div at bounding box center [778, 663] width 246 height 14
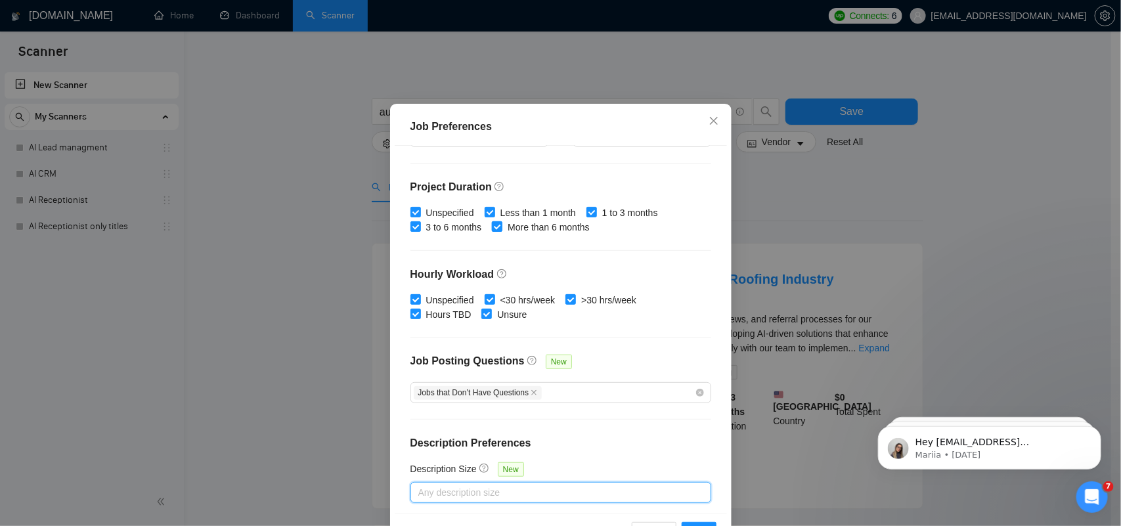
scroll to position [373, 0]
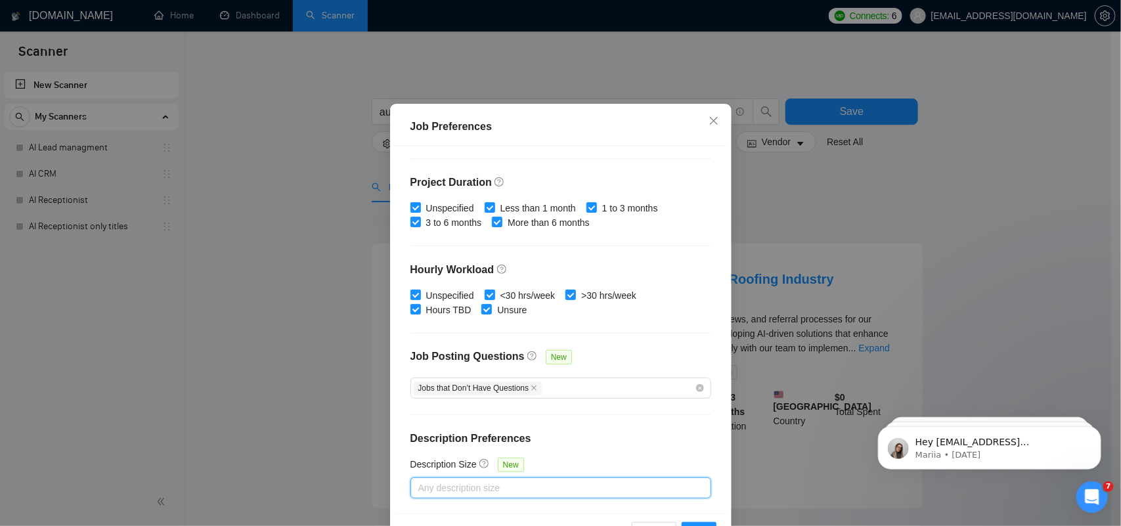
click at [470, 420] on div at bounding box center [554, 488] width 281 height 16
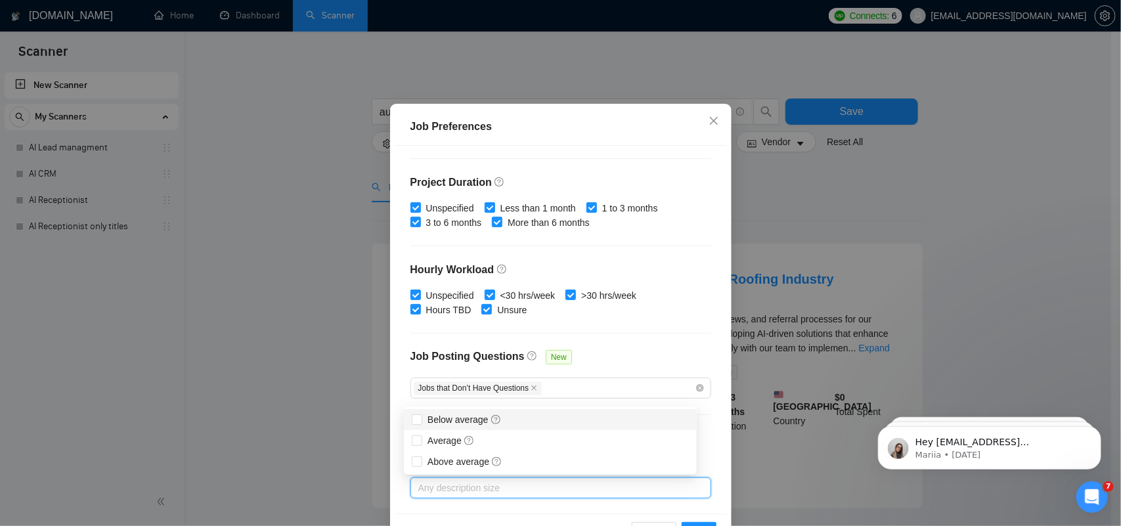
click at [461, 420] on div at bounding box center [554, 488] width 281 height 16
click at [418, 418] on input "Below average" at bounding box center [416, 418] width 9 height 9
checkbox input "true"
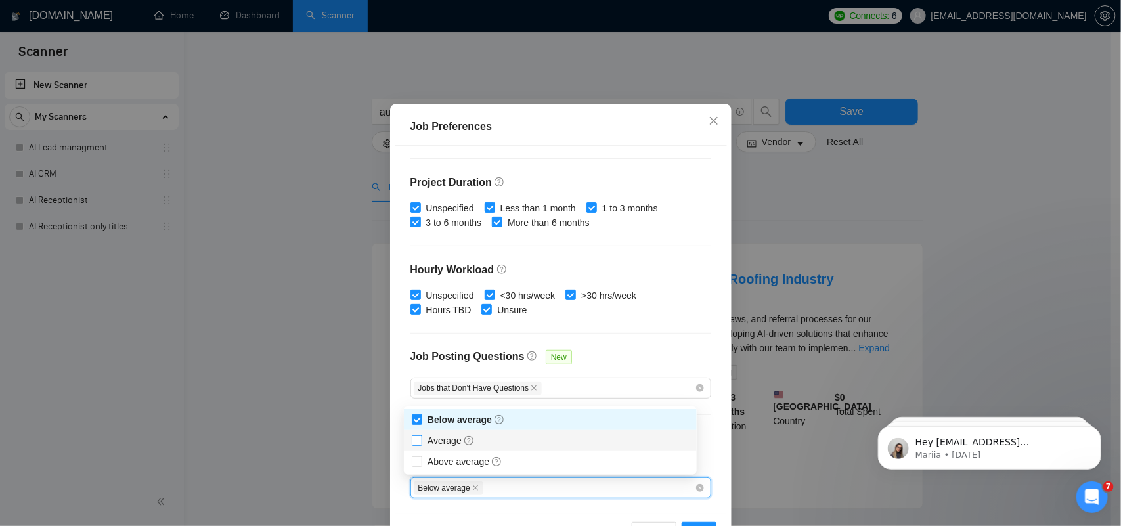
click at [412, 420] on input "Average" at bounding box center [416, 439] width 9 height 9
checkbox input "true"
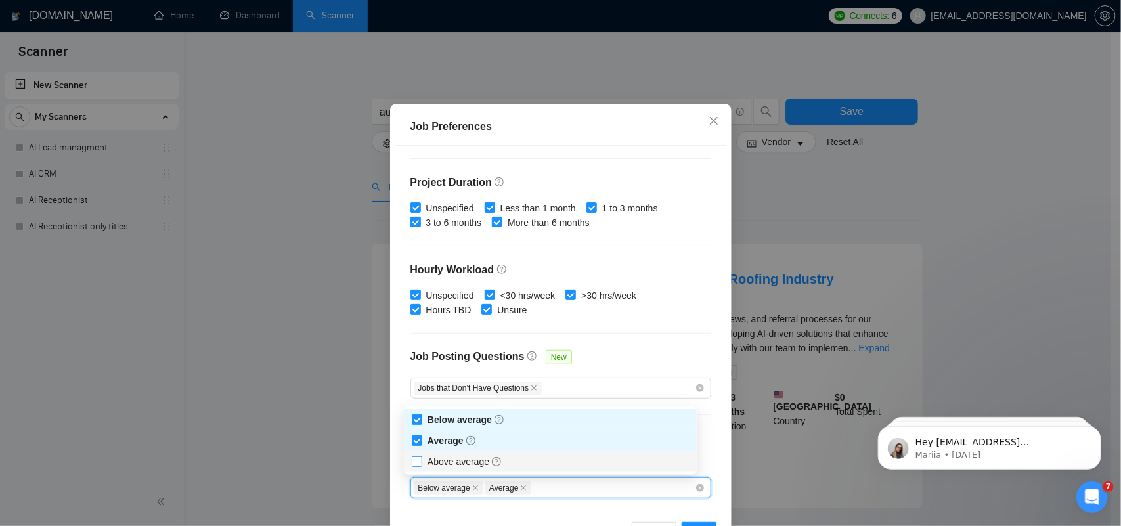
click at [417, 420] on input "Above average" at bounding box center [416, 460] width 9 height 9
checkbox input "true"
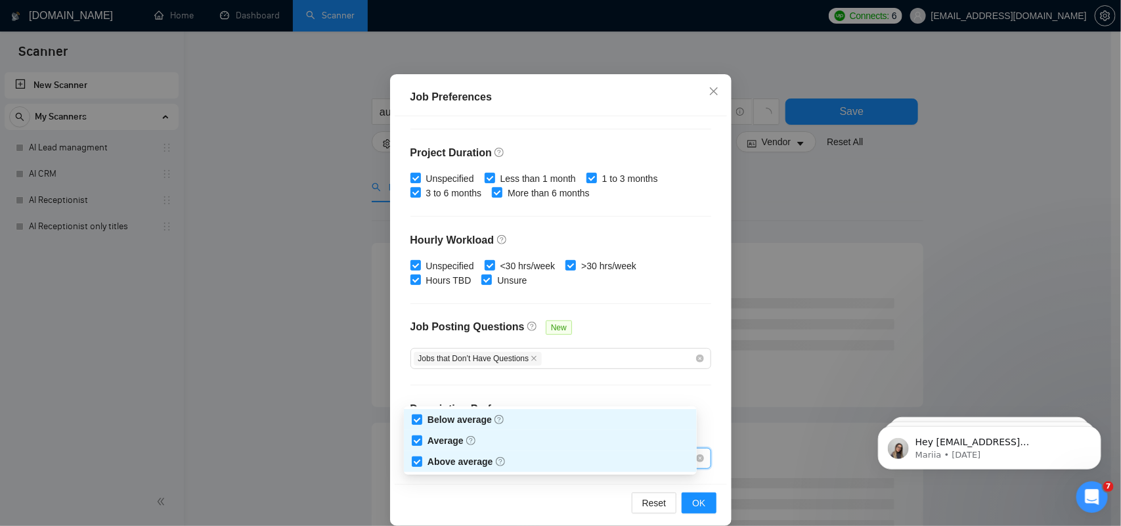
scroll to position [83, 0]
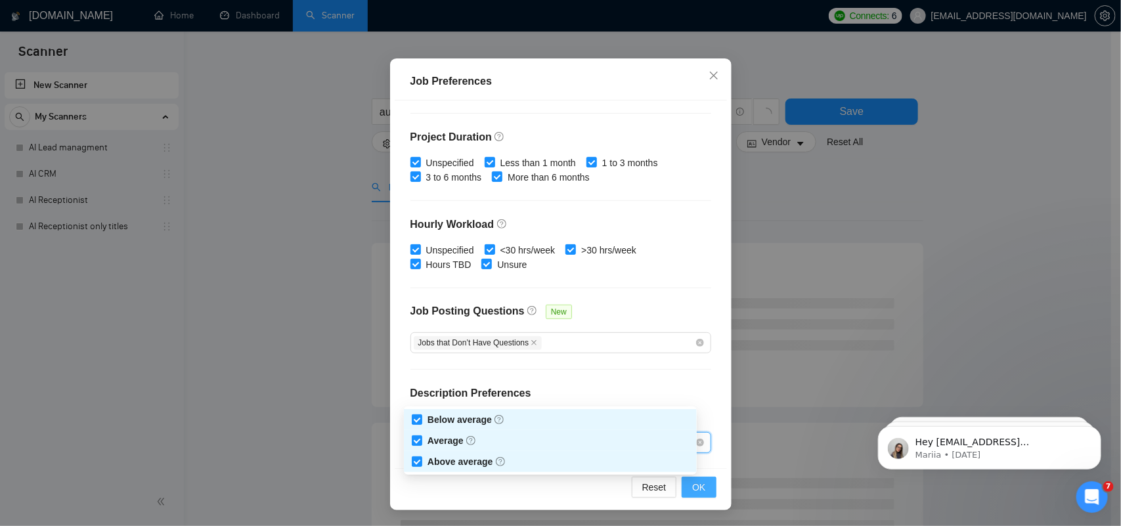
click at [693, 420] on span "OK" at bounding box center [698, 487] width 13 height 14
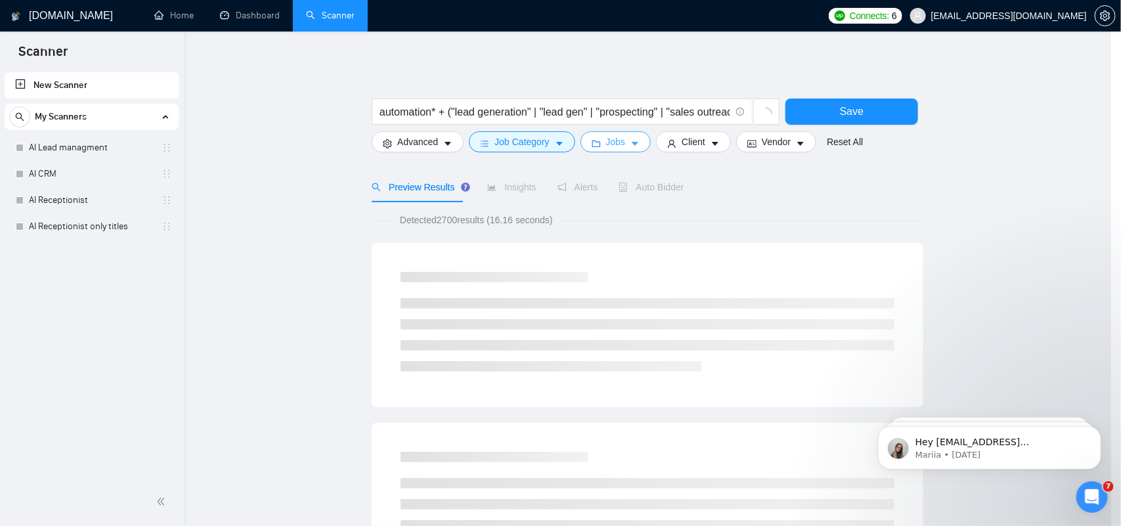
scroll to position [0, 0]
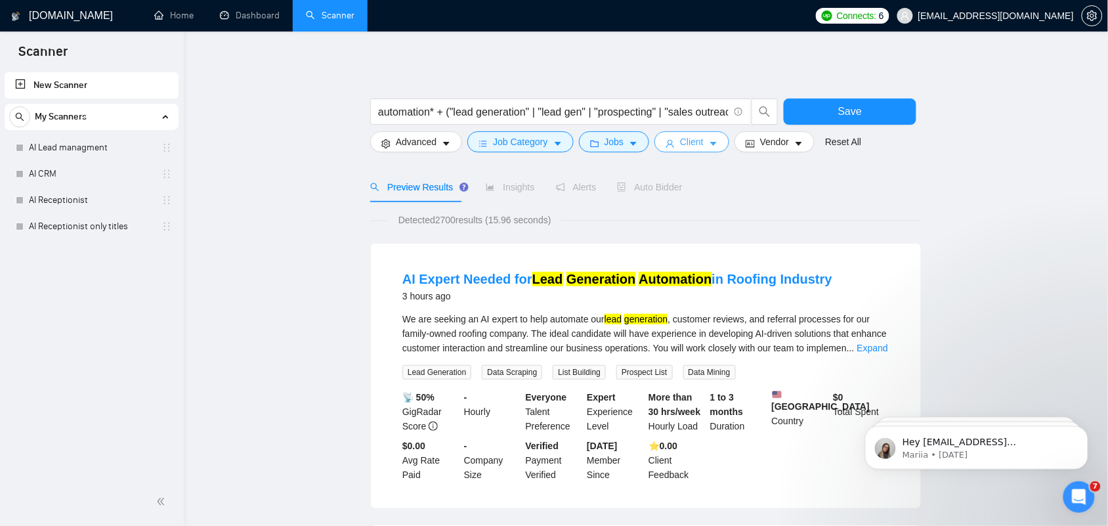
click at [689, 146] on span "Client" at bounding box center [692, 142] width 24 height 14
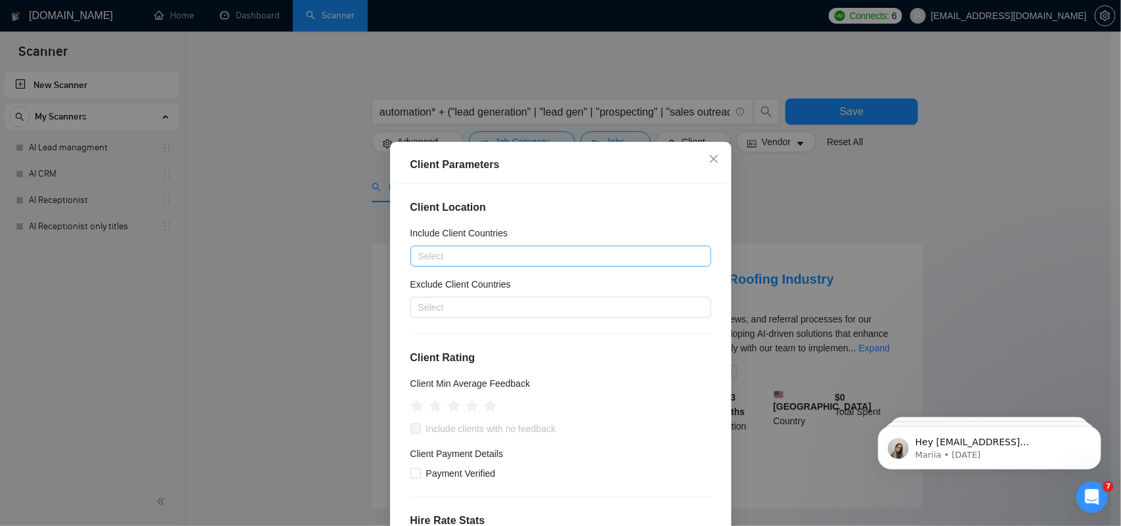
click at [445, 260] on div at bounding box center [554, 256] width 281 height 16
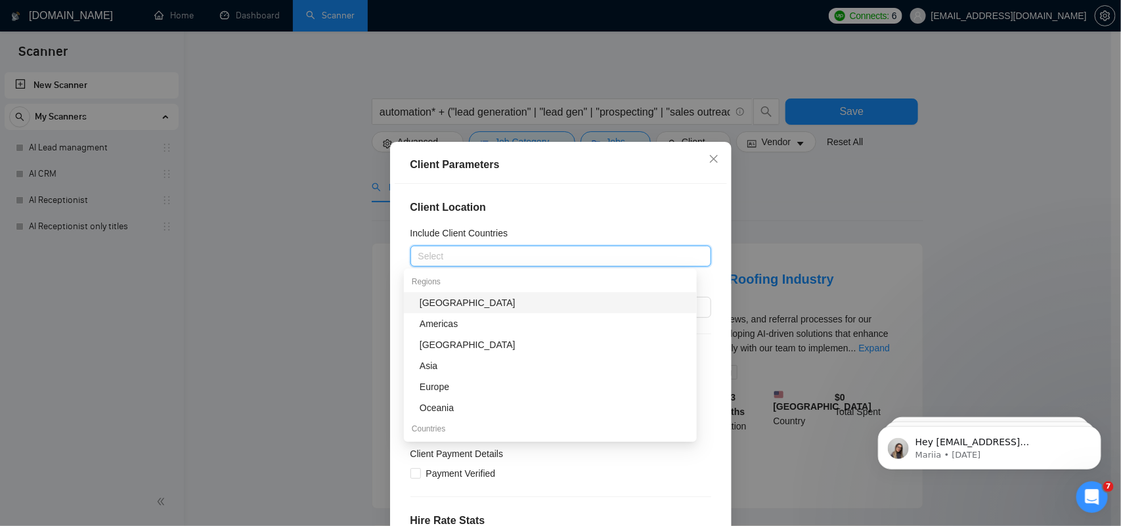
click at [527, 220] on div "Client Location Include Client Countries Select Exclude Client Countries Select…" at bounding box center [561, 368] width 332 height 368
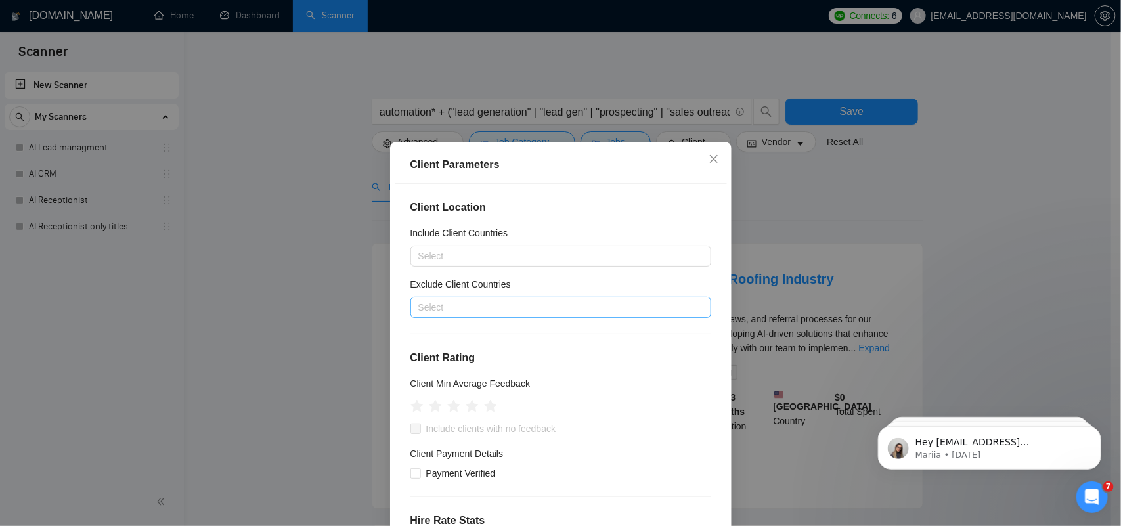
click at [460, 309] on div at bounding box center [554, 307] width 281 height 16
type input "Pakista"
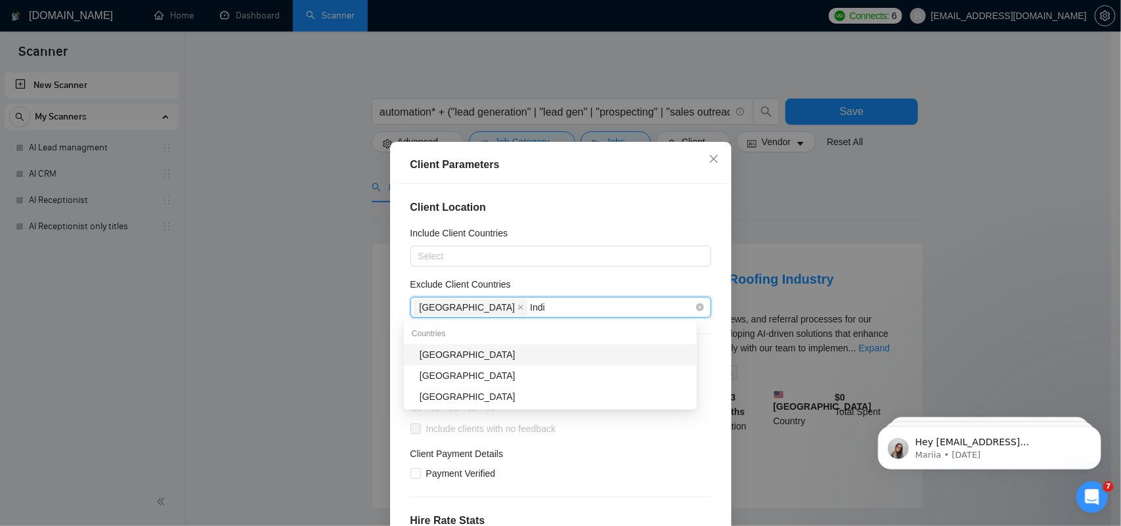
type input "[GEOGRAPHIC_DATA]"
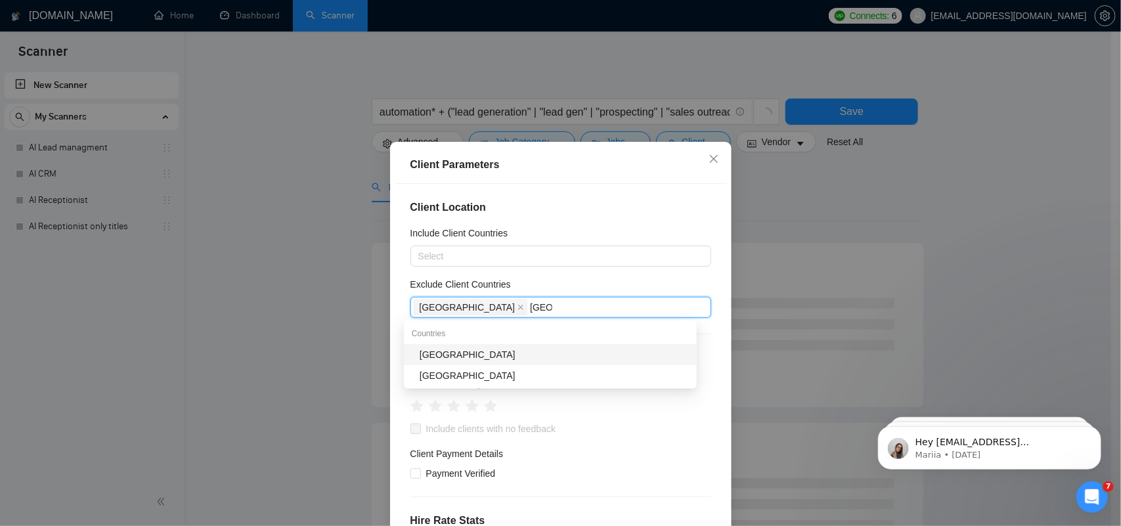
click at [443, 349] on div "[GEOGRAPHIC_DATA]" at bounding box center [554, 354] width 269 height 14
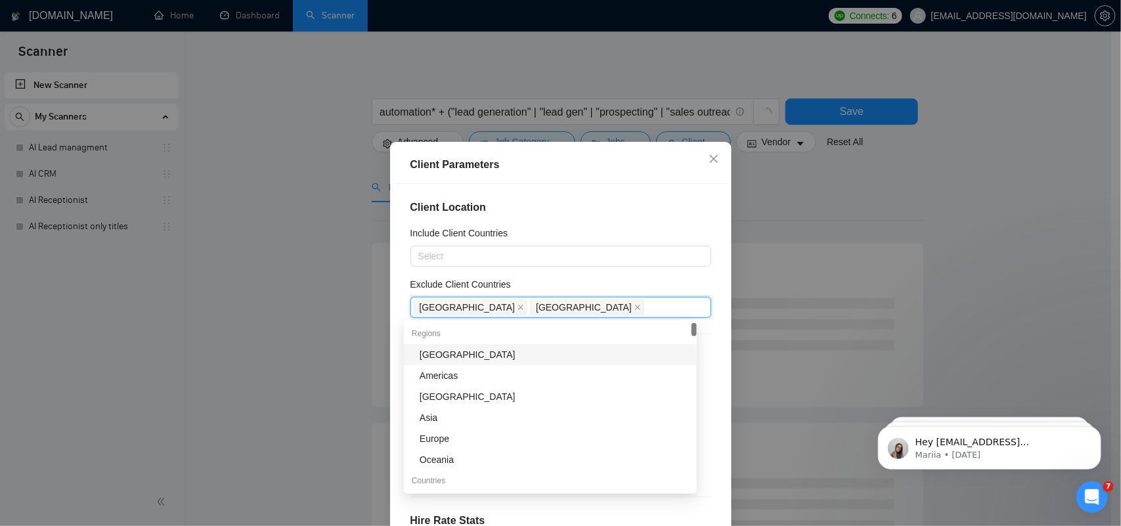
click at [628, 187] on div "Client Location Include Client Countries Select Exclude Client Countries [GEOGR…" at bounding box center [561, 368] width 332 height 368
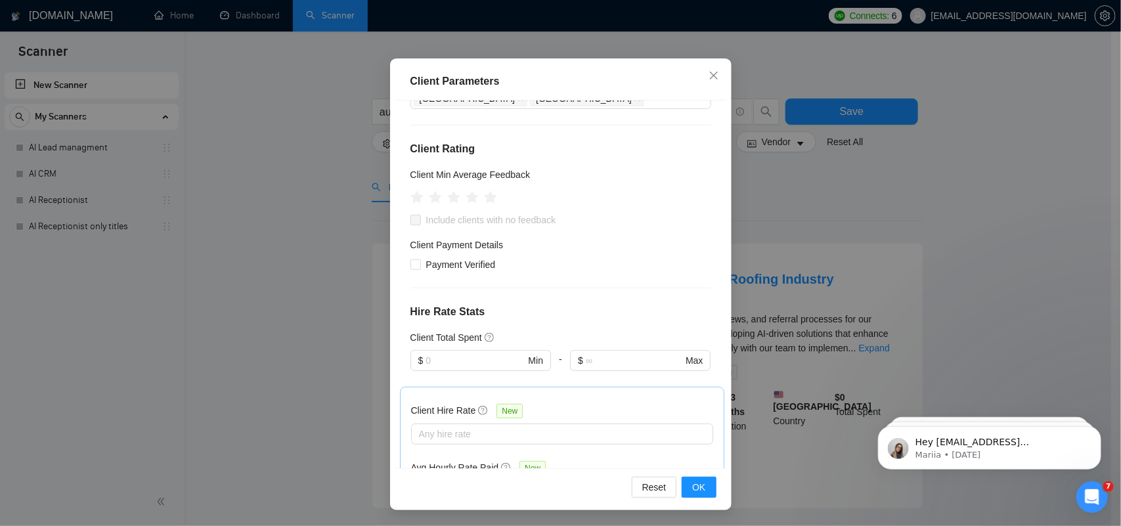
scroll to position [125, 0]
click at [410, 264] on input "Payment Verified" at bounding box center [414, 264] width 9 height 9
checkbox input "true"
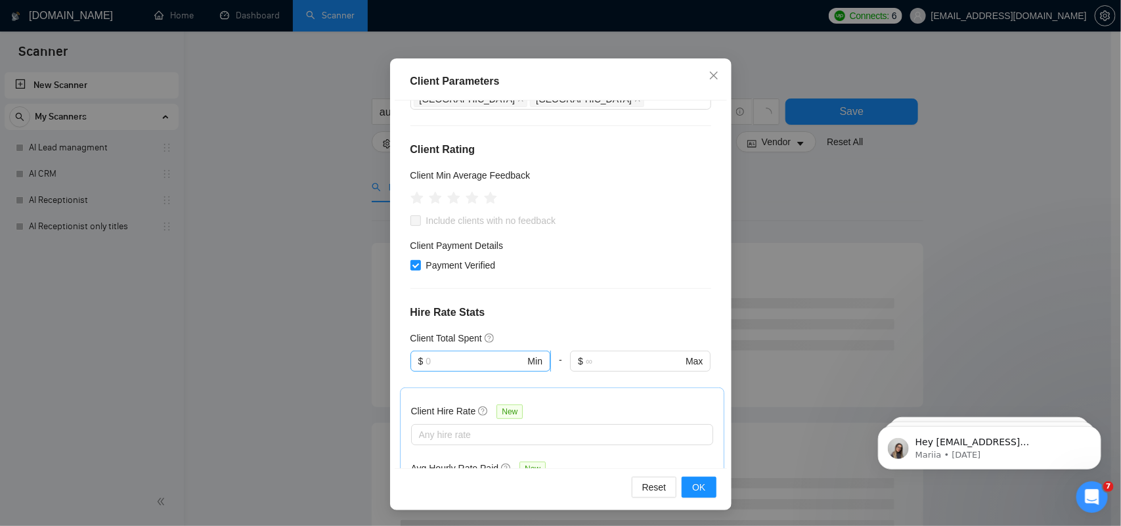
click at [455, 353] on span "$ Min" at bounding box center [480, 361] width 140 height 21
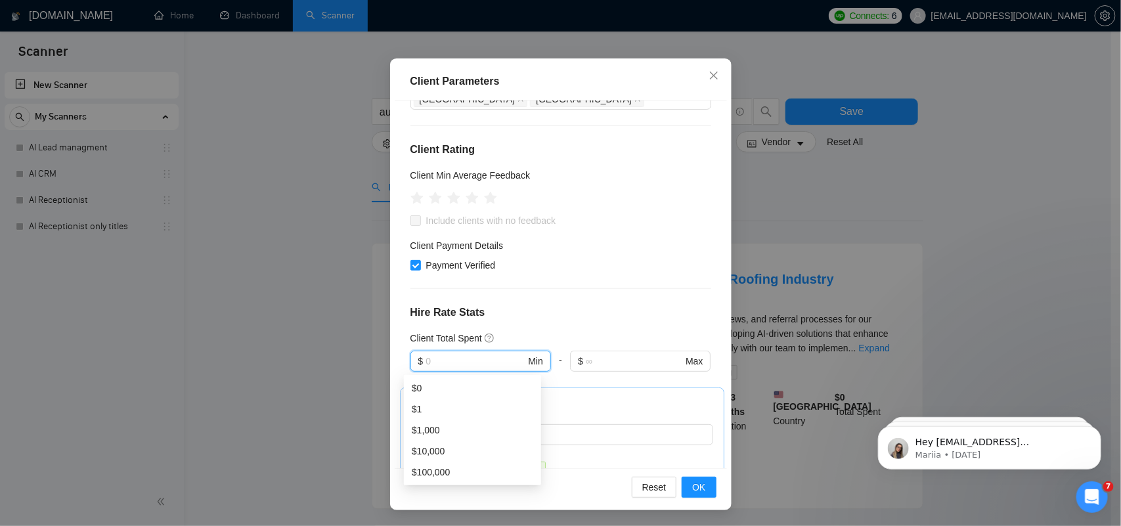
click at [529, 303] on div "Client Location Include Client Countries Select Exclude Client Countries [GEOGR…" at bounding box center [561, 284] width 332 height 368
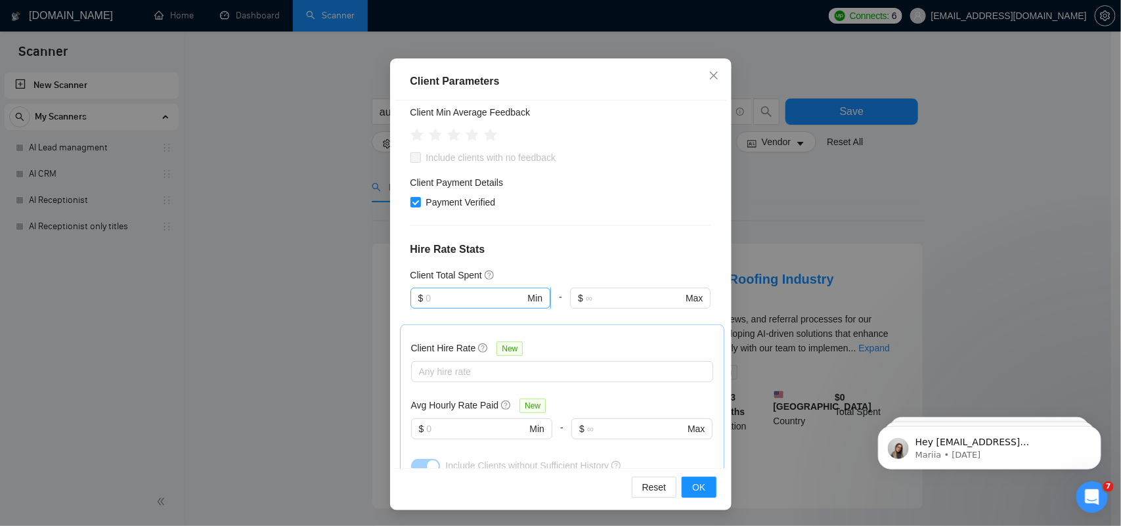
scroll to position [289, 0]
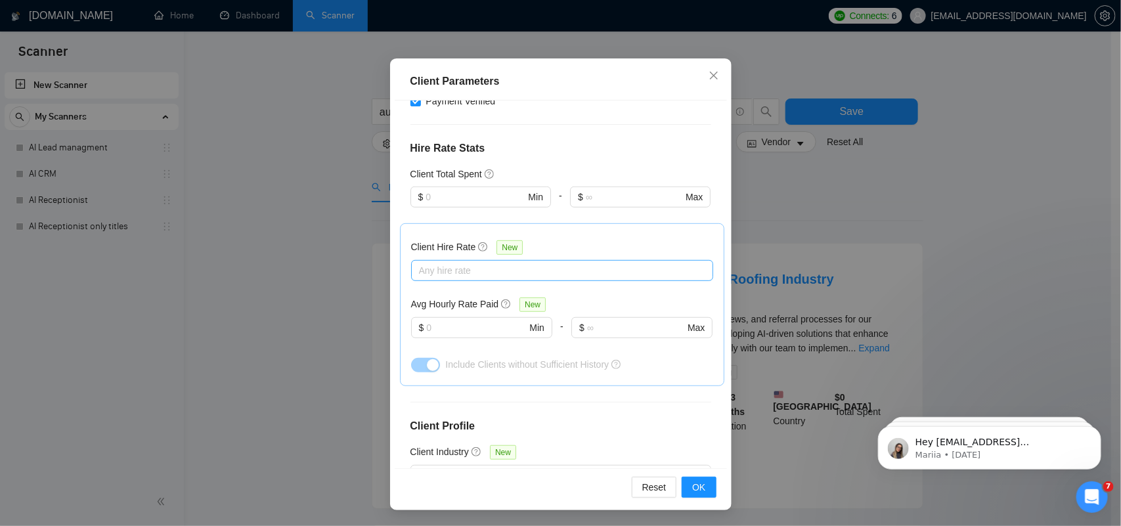
click at [445, 271] on div at bounding box center [555, 271] width 282 height 16
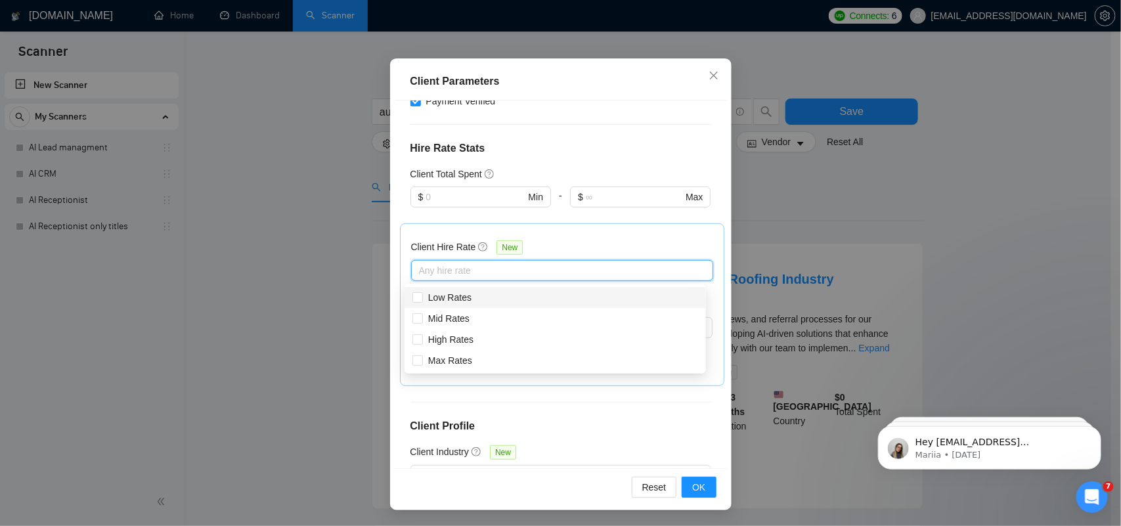
click at [555, 251] on div "Client Hire Rate New" at bounding box center [562, 250] width 302 height 20
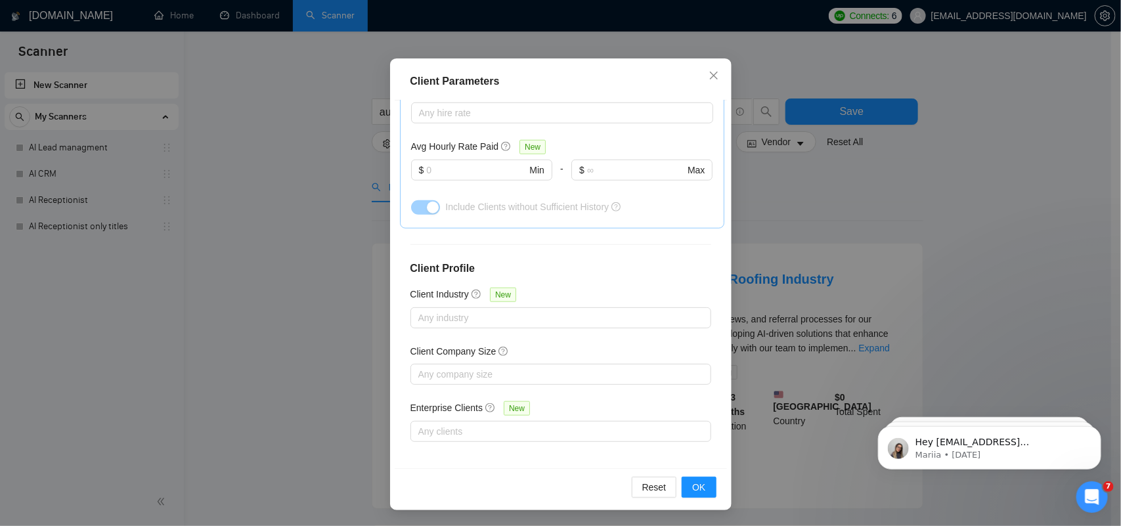
scroll to position [453, 0]
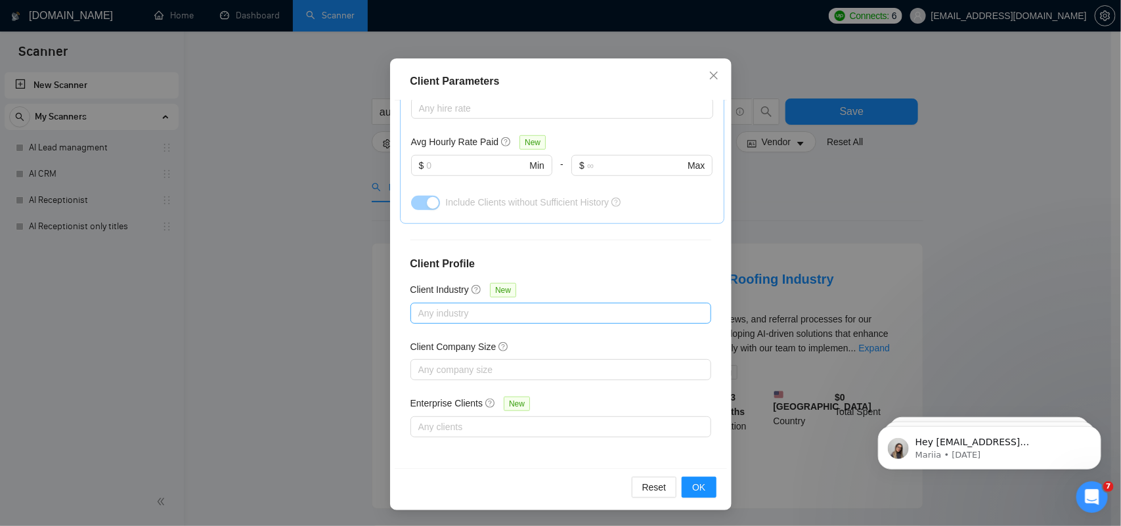
click at [575, 318] on div at bounding box center [554, 313] width 281 height 16
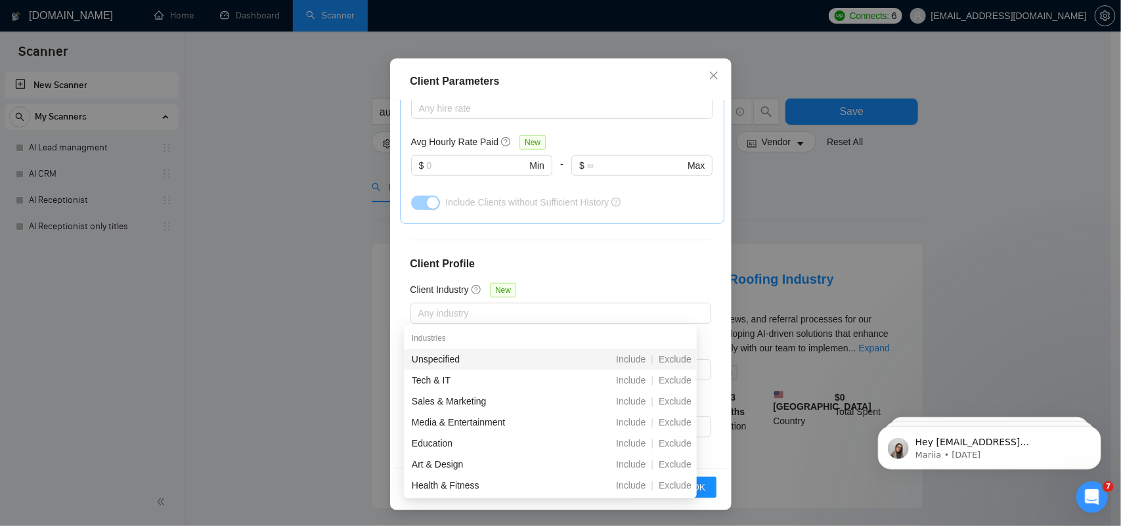
click at [590, 259] on h4 "Client Profile" at bounding box center [560, 264] width 301 height 16
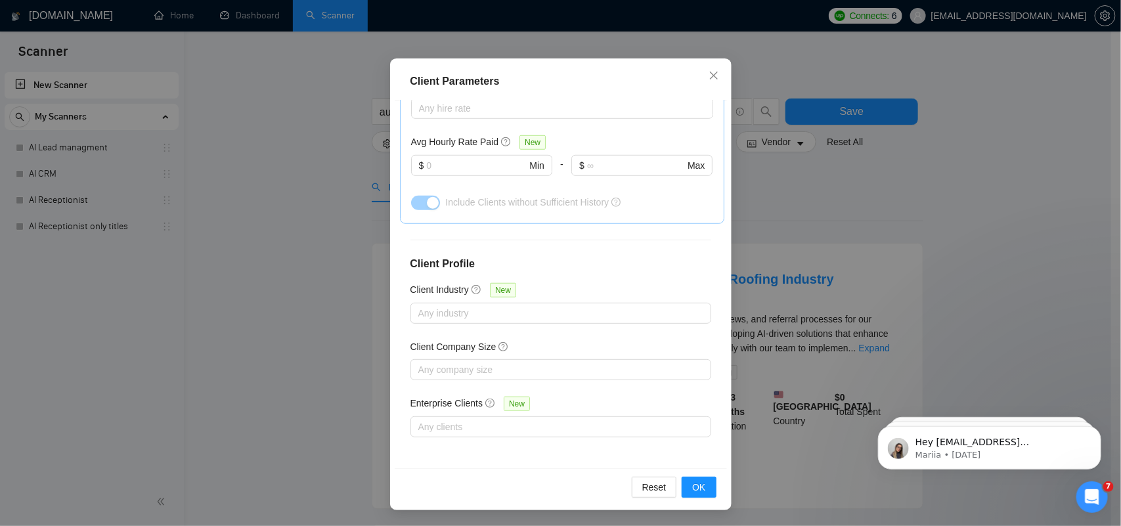
click at [526, 353] on div "Client Company Size" at bounding box center [560, 349] width 301 height 20
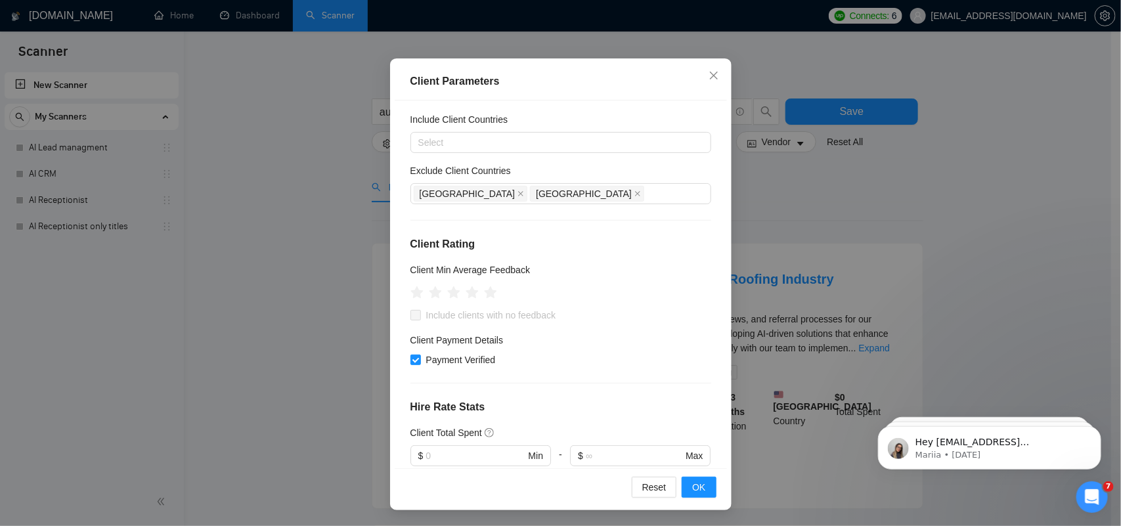
scroll to position [0, 0]
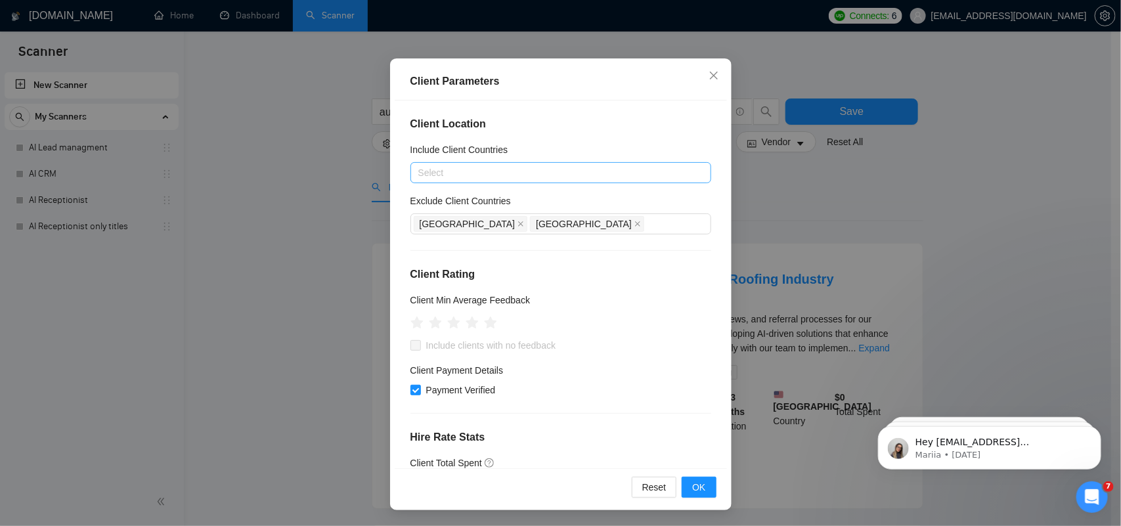
click at [491, 171] on div at bounding box center [554, 173] width 281 height 16
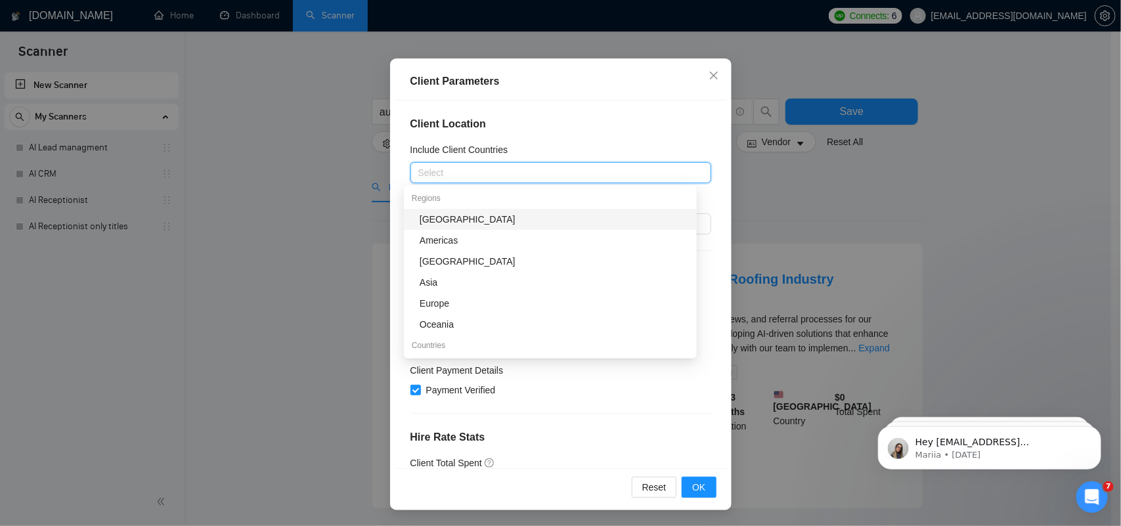
click at [491, 171] on div at bounding box center [554, 173] width 281 height 16
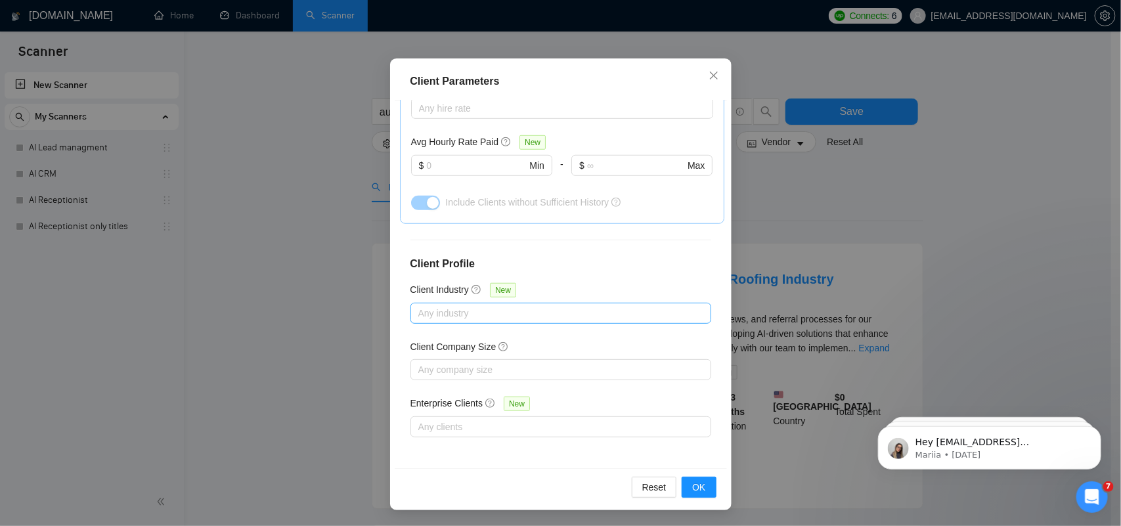
scroll to position [453, 0]
click at [682, 420] on button "OK" at bounding box center [699, 487] width 34 height 21
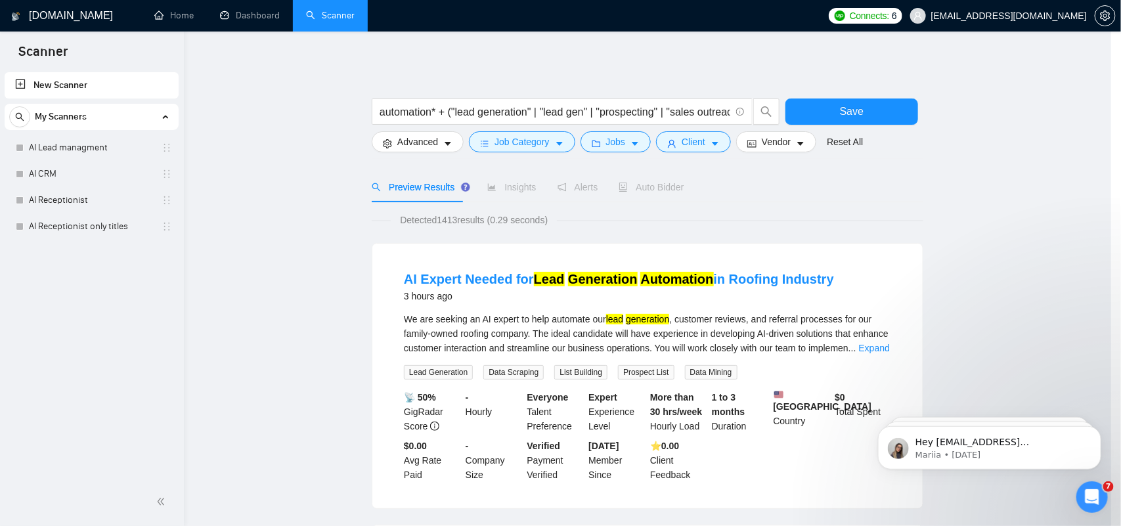
scroll to position [21, 0]
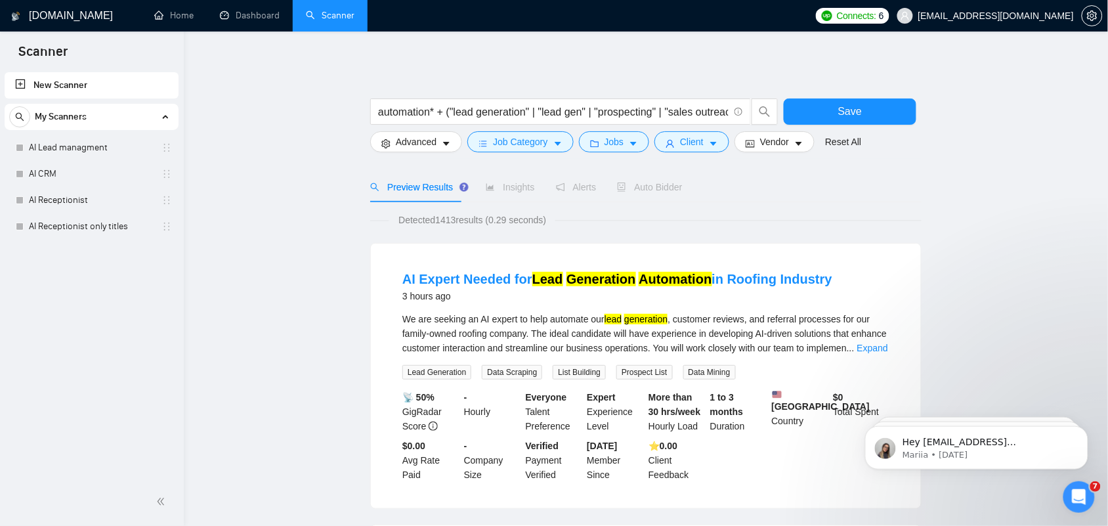
click at [763, 155] on form "automation* + ("lead generation" | "lead gen" | "prospecting" | "sales outreach…" at bounding box center [646, 122] width 552 height 74
click at [766, 142] on span "Vendor" at bounding box center [774, 142] width 29 height 14
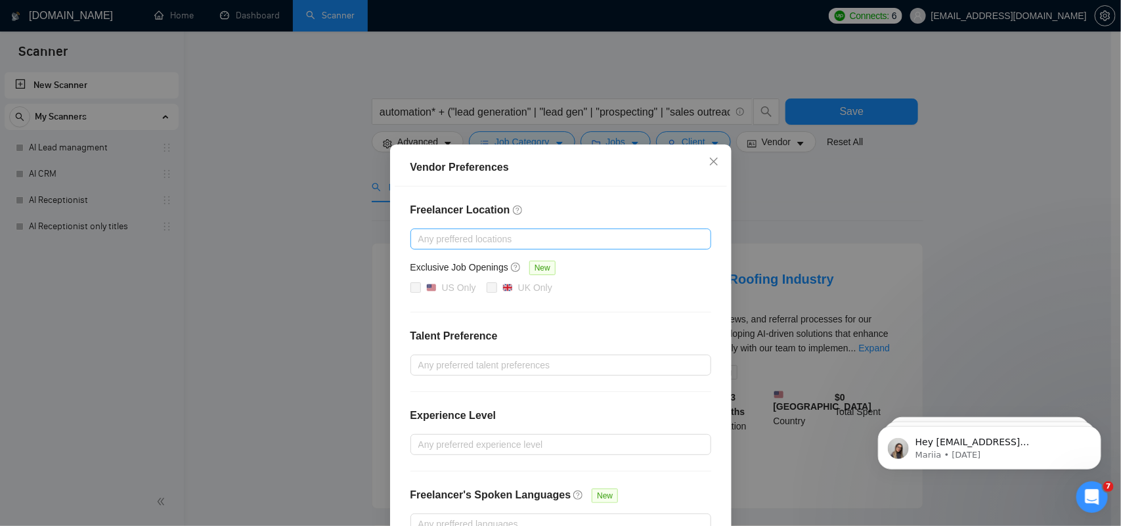
click at [498, 234] on div at bounding box center [554, 239] width 281 height 16
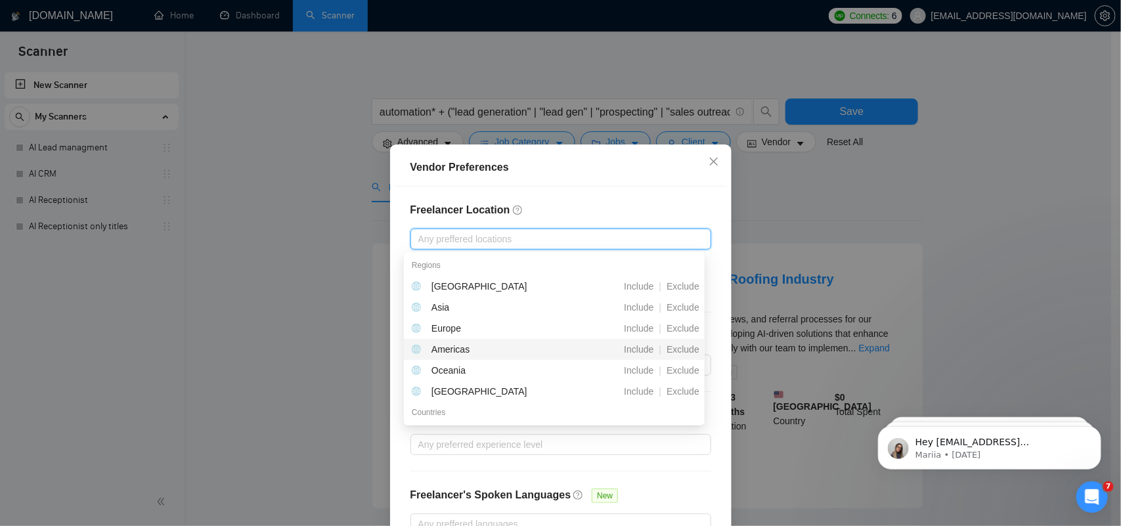
click at [453, 353] on div "Americas" at bounding box center [450, 349] width 38 height 14
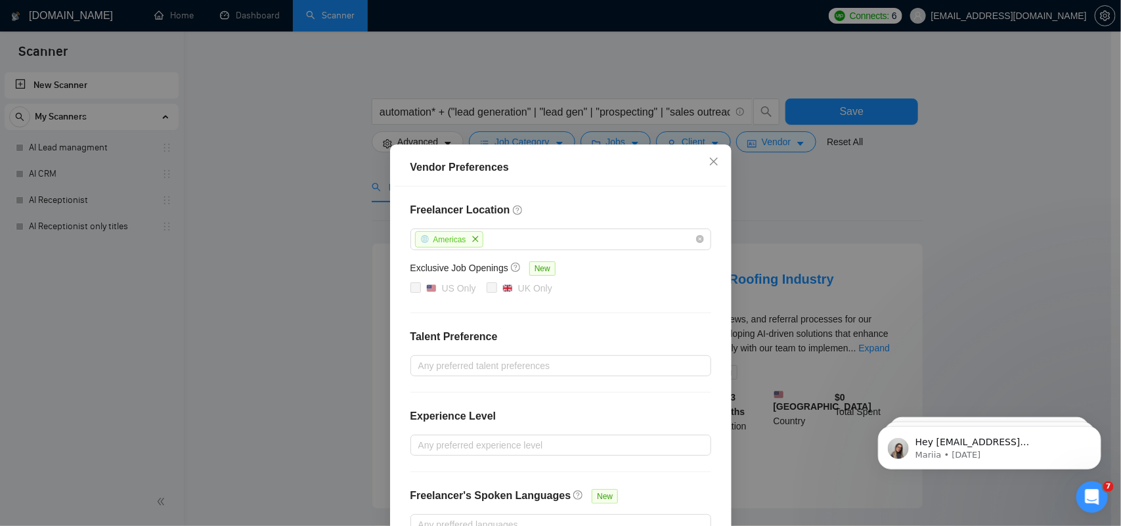
click at [567, 211] on h4 "Freelancer Location" at bounding box center [560, 210] width 301 height 16
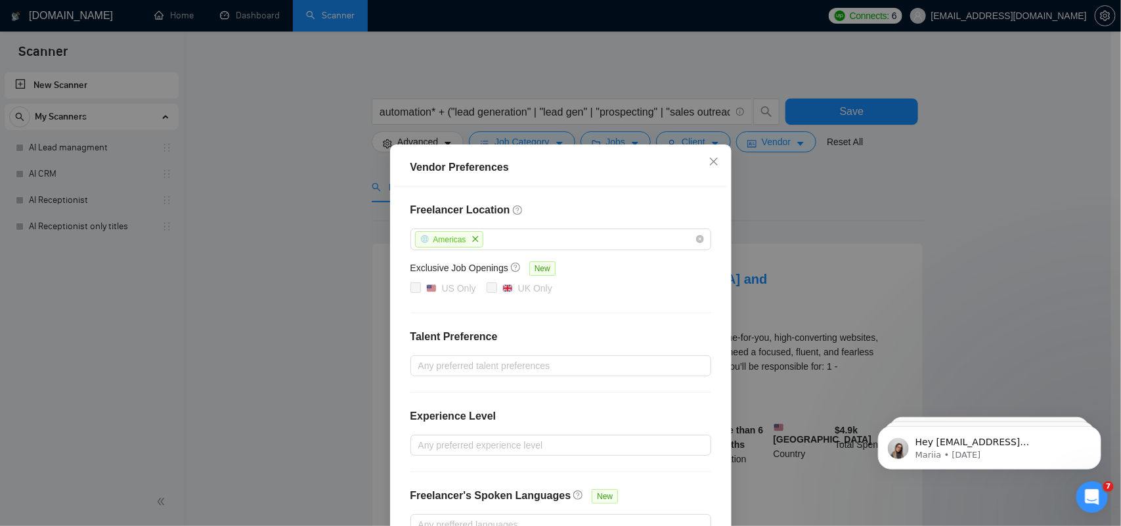
scroll to position [83, 0]
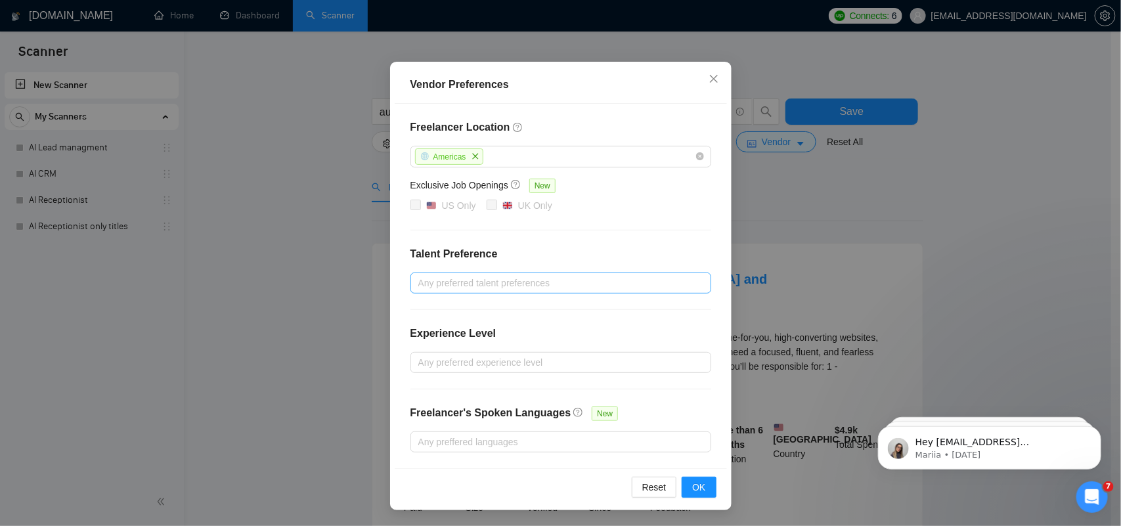
click at [500, 280] on div at bounding box center [554, 283] width 281 height 16
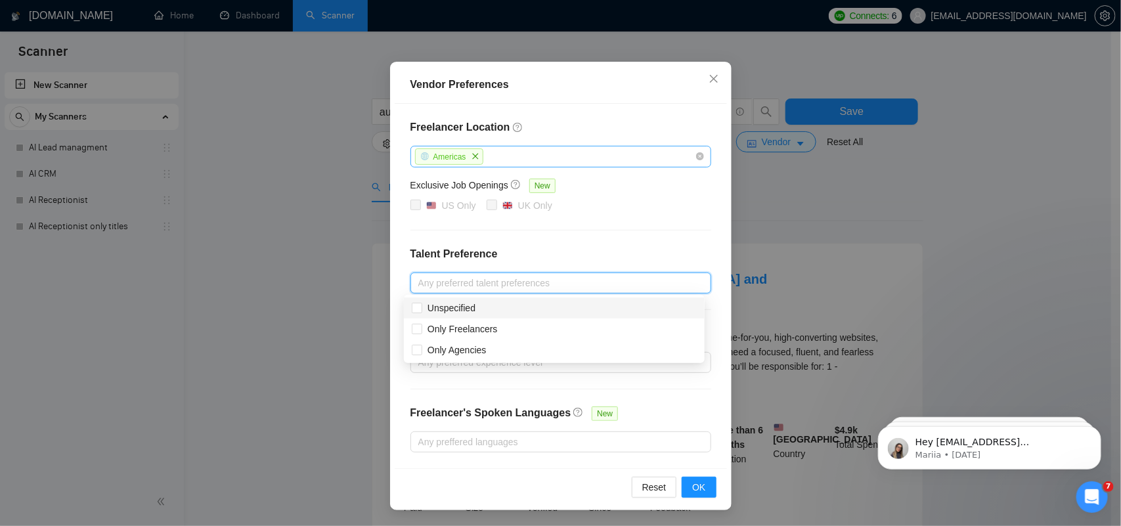
click at [697, 156] on div "Americas" at bounding box center [560, 157] width 301 height 22
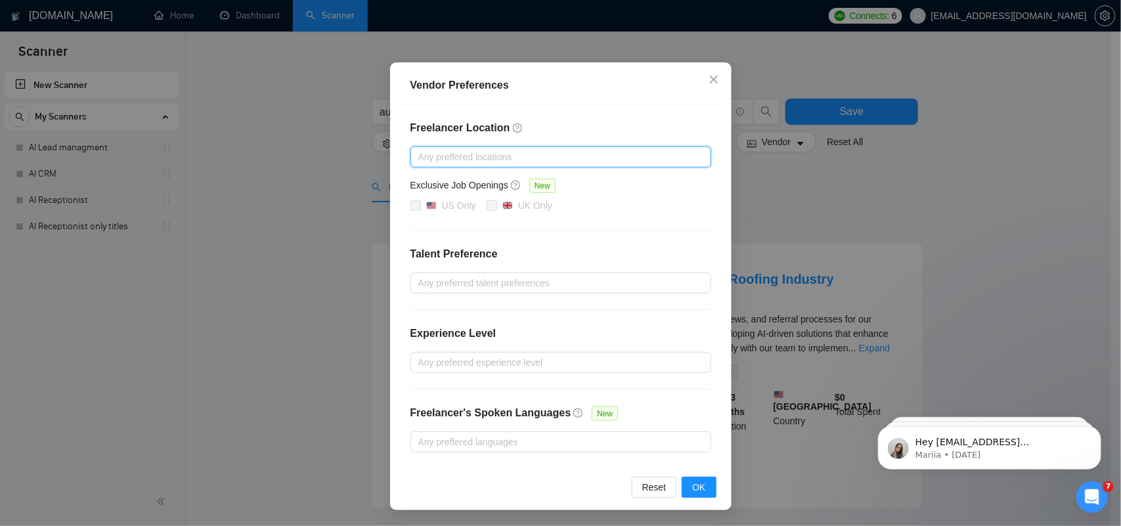
click at [559, 152] on div at bounding box center [554, 157] width 281 height 16
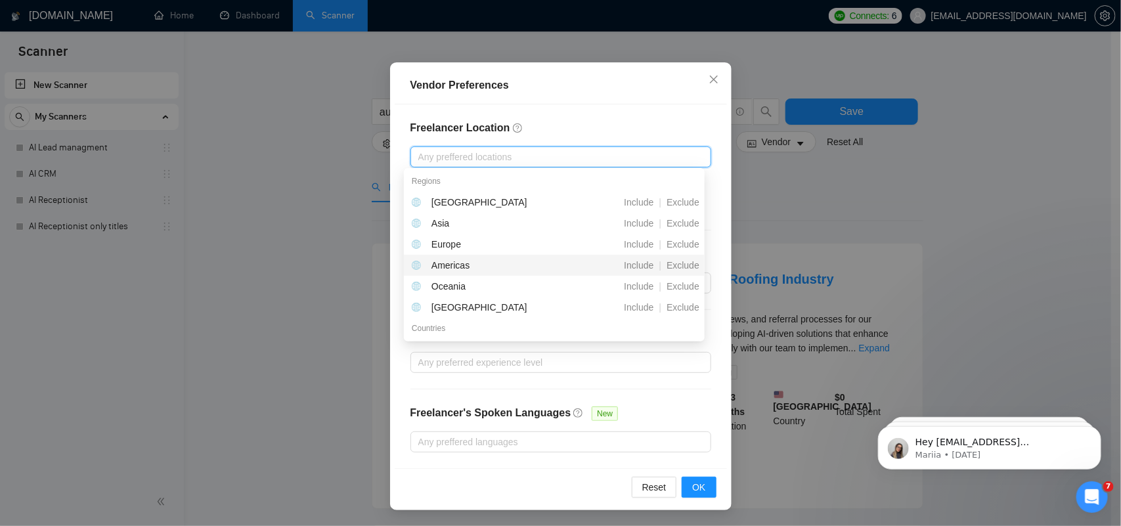
click at [466, 258] on div "Americas" at bounding box center [450, 265] width 38 height 14
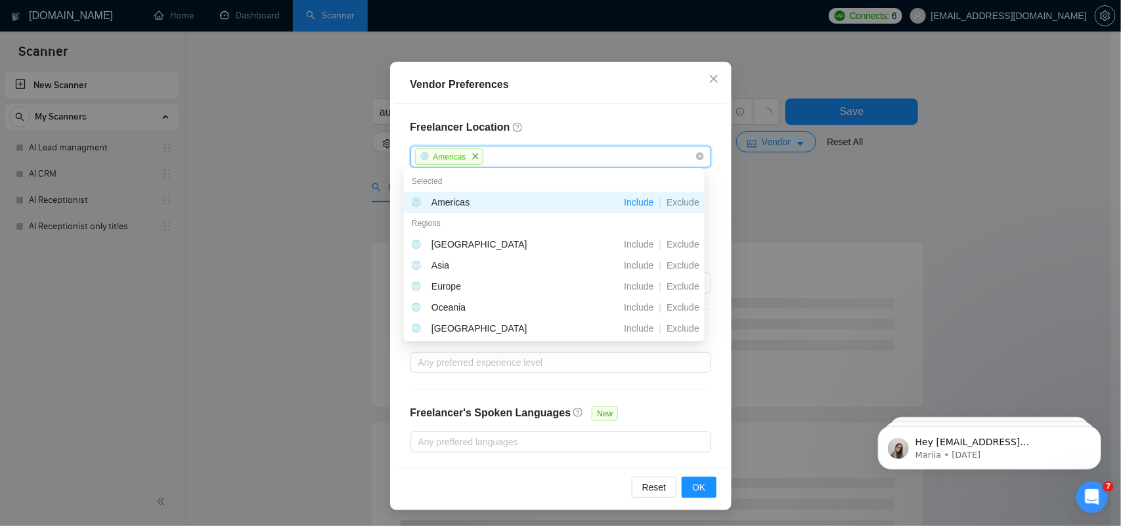
click at [611, 109] on div "Freelancer Location [GEOGRAPHIC_DATA] Exclusive Job Openings New US Only [GEOGR…" at bounding box center [561, 286] width 332 height 364
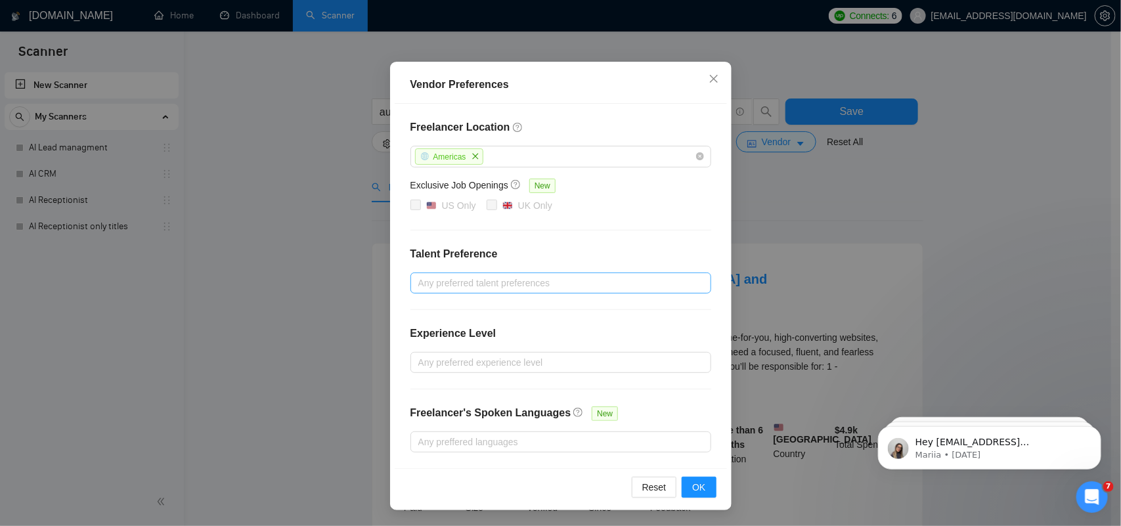
click at [457, 289] on div at bounding box center [554, 283] width 281 height 16
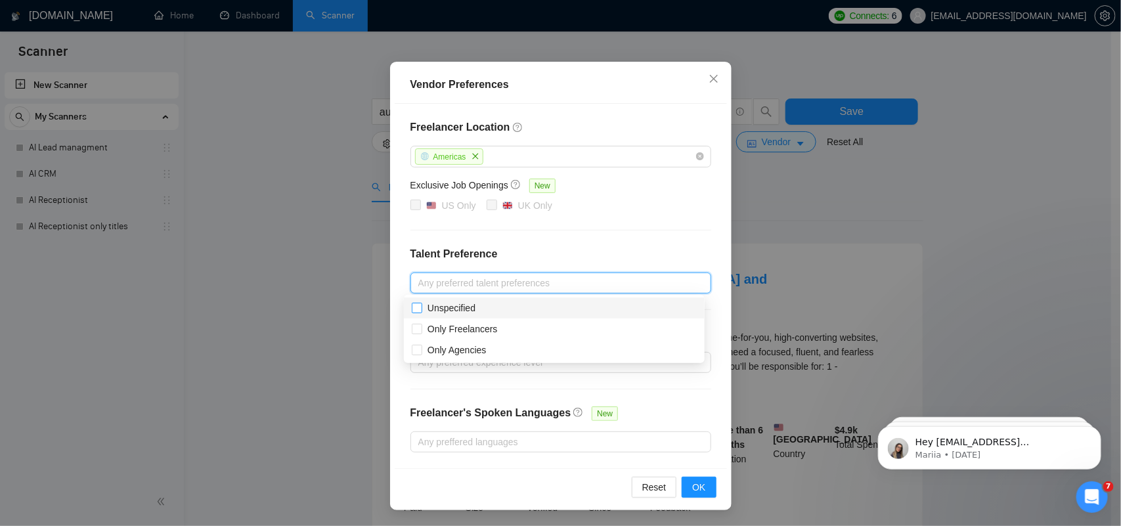
click at [468, 304] on span "Unspecified" at bounding box center [451, 308] width 48 height 11
click at [421, 304] on input "Unspecified" at bounding box center [416, 307] width 9 height 9
checkbox input "true"
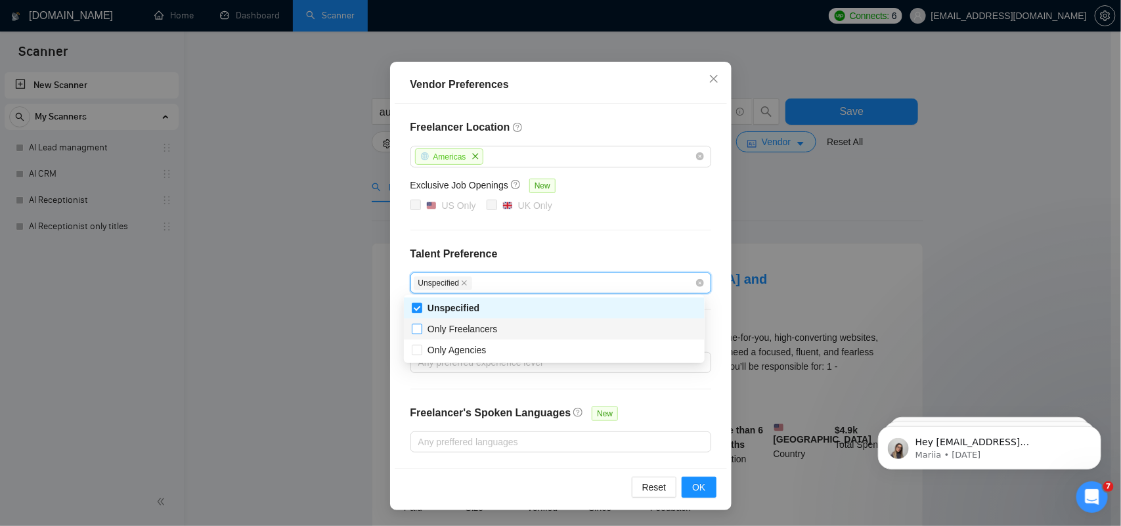
click at [419, 326] on input "Only Freelancers" at bounding box center [416, 328] width 9 height 9
checkbox input "true"
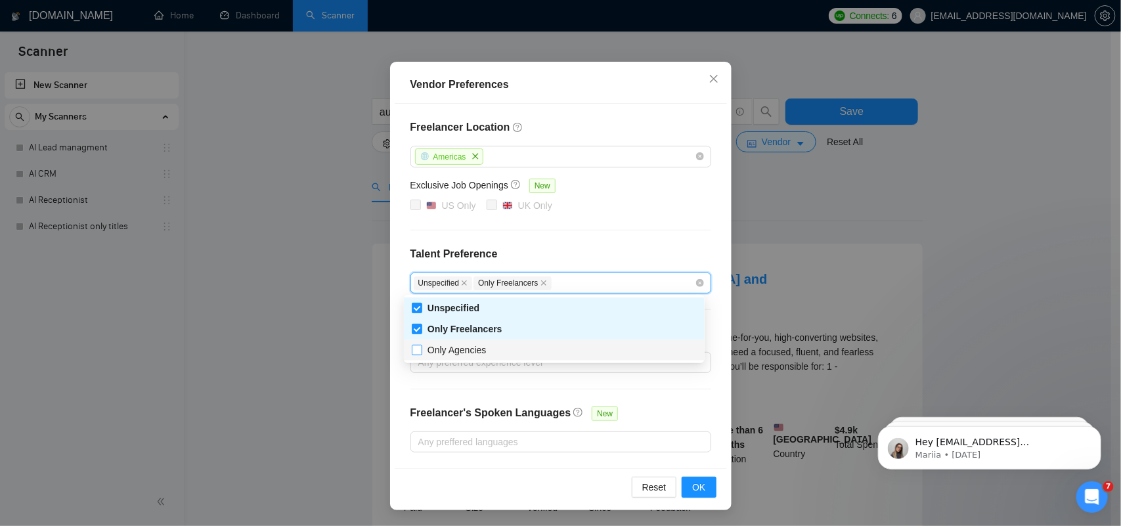
click at [419, 343] on label "Only Agencies" at bounding box center [452, 350] width 80 height 14
click at [419, 345] on input "Only Agencies" at bounding box center [416, 349] width 9 height 9
click at [418, 349] on input "Only Agencies" at bounding box center [416, 349] width 9 height 9
checkbox input "true"
click at [596, 210] on div "US Only [GEOGRAPHIC_DATA] Only" at bounding box center [560, 206] width 301 height 16
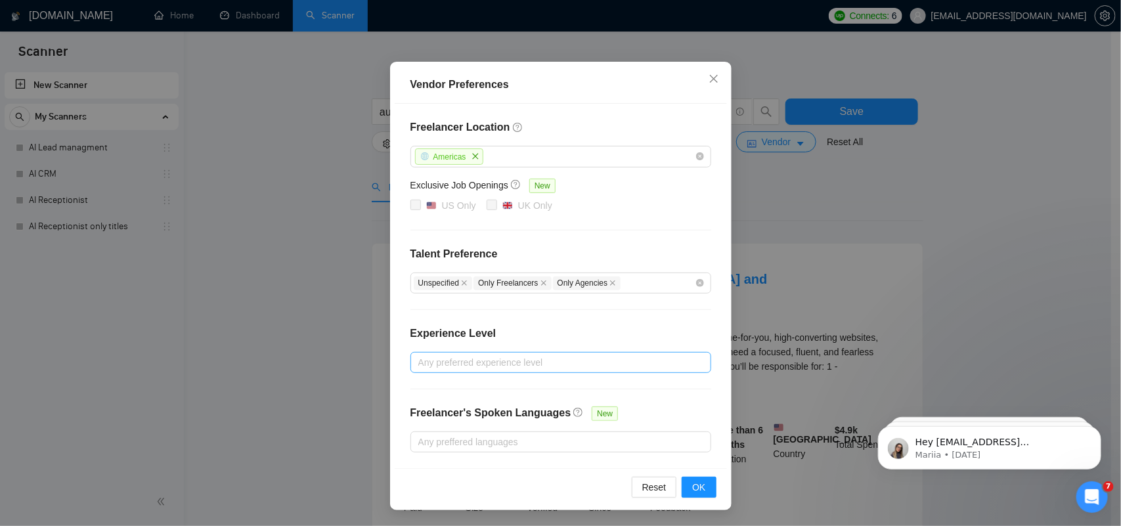
click at [440, 365] on div at bounding box center [554, 363] width 281 height 16
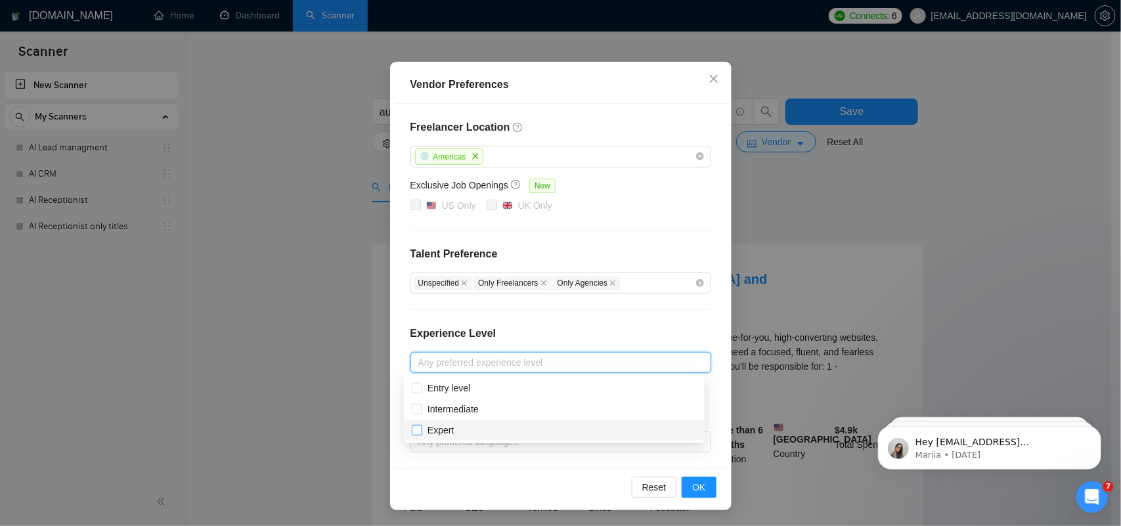
click at [414, 420] on input "Expert" at bounding box center [416, 429] width 9 height 9
checkbox input "true"
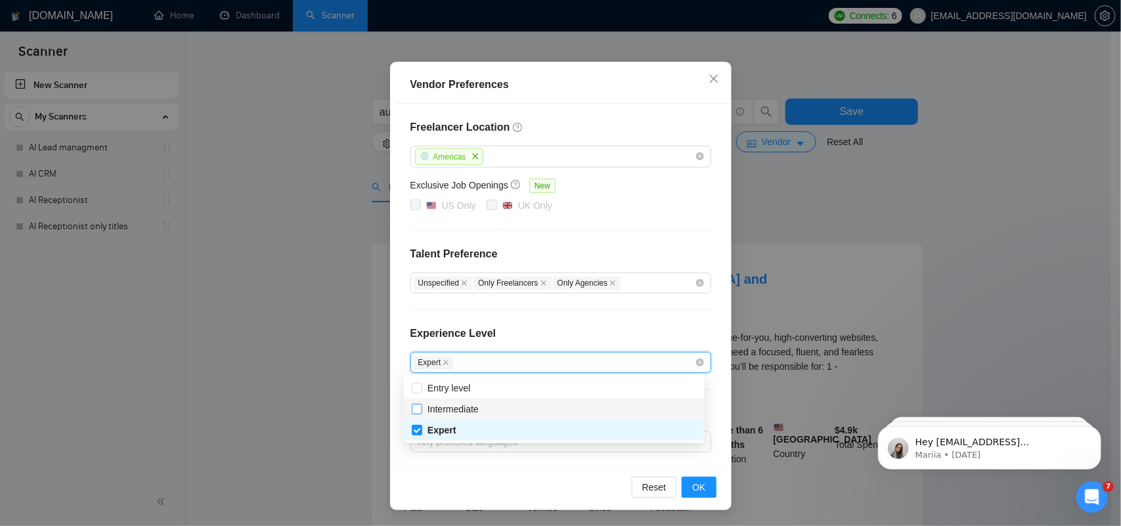
click at [415, 408] on input "Intermediate" at bounding box center [416, 408] width 9 height 9
checkbox input "true"
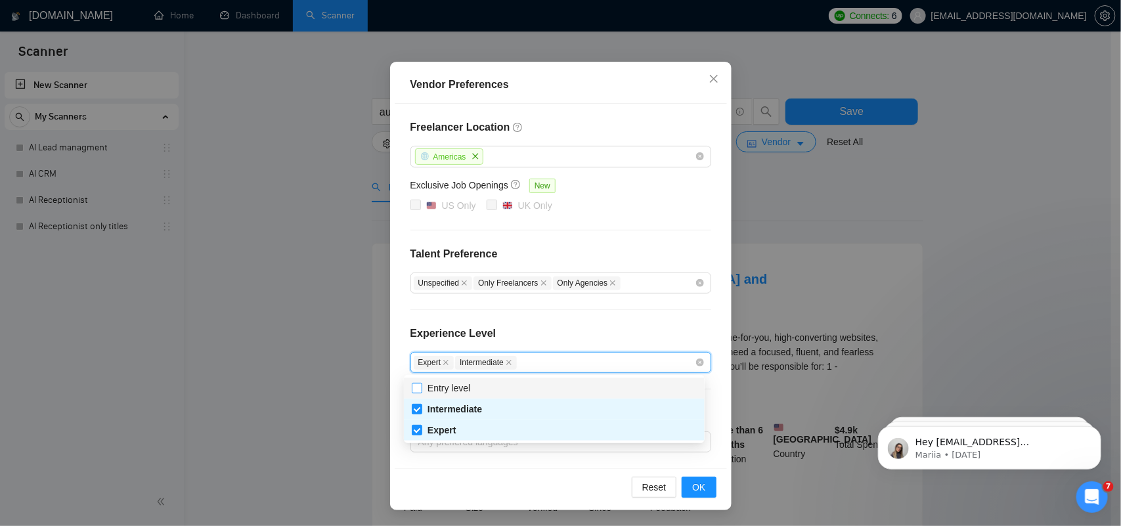
click at [422, 392] on span at bounding box center [417, 388] width 11 height 11
click at [421, 392] on input "Entry level" at bounding box center [416, 387] width 9 height 9
click at [565, 295] on div "Freelancer Location [GEOGRAPHIC_DATA] Exclusive Job Openings New US Only UK Onl…" at bounding box center [561, 286] width 332 height 364
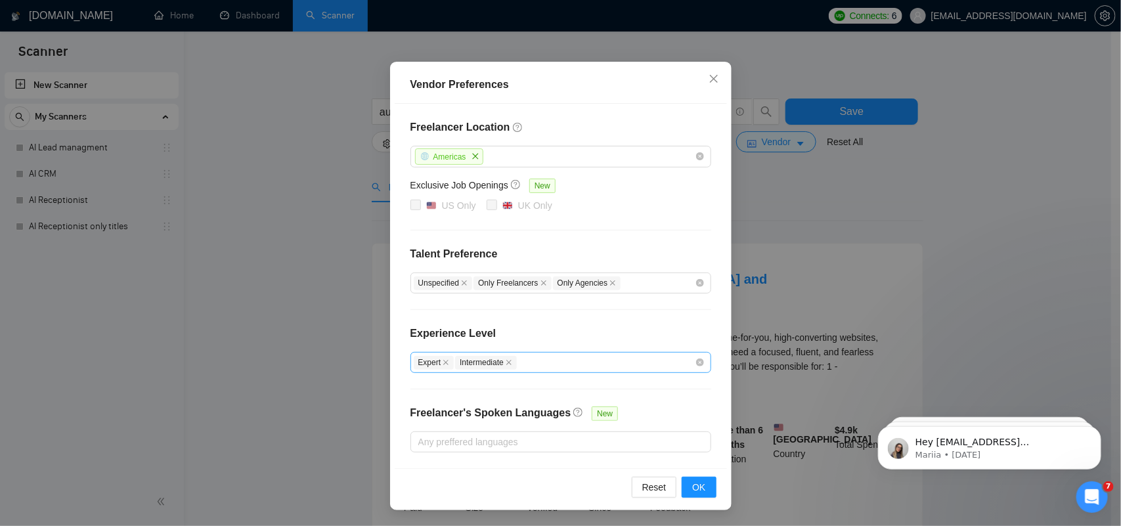
click at [544, 365] on div "Expert Intermediate" at bounding box center [554, 363] width 281 height 16
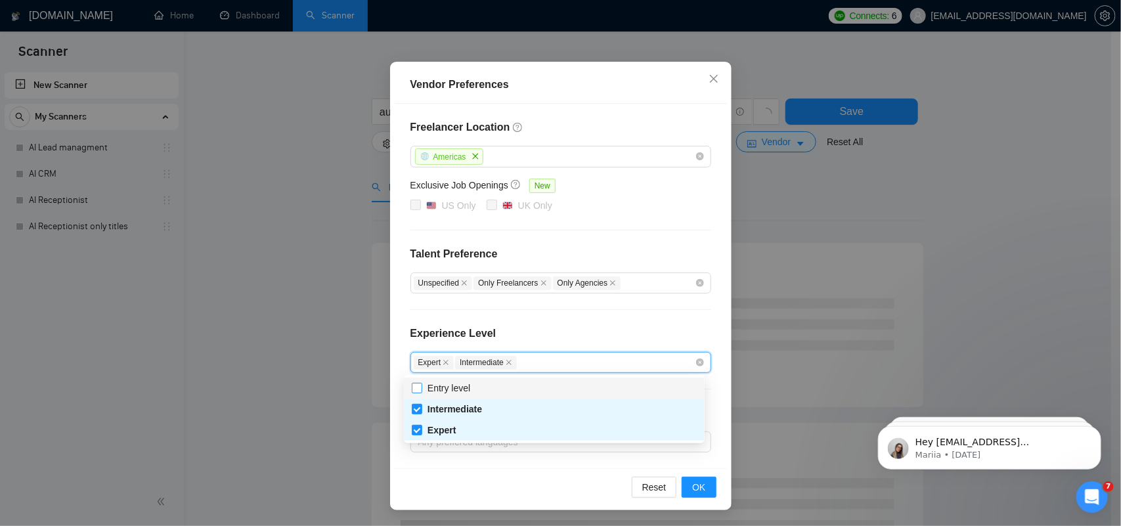
click at [416, 391] on input "Entry level" at bounding box center [416, 387] width 9 height 9
checkbox input "true"
click at [562, 320] on div "Freelancer Location [GEOGRAPHIC_DATA] Exclusive Job Openings New US Only UK Onl…" at bounding box center [561, 286] width 332 height 364
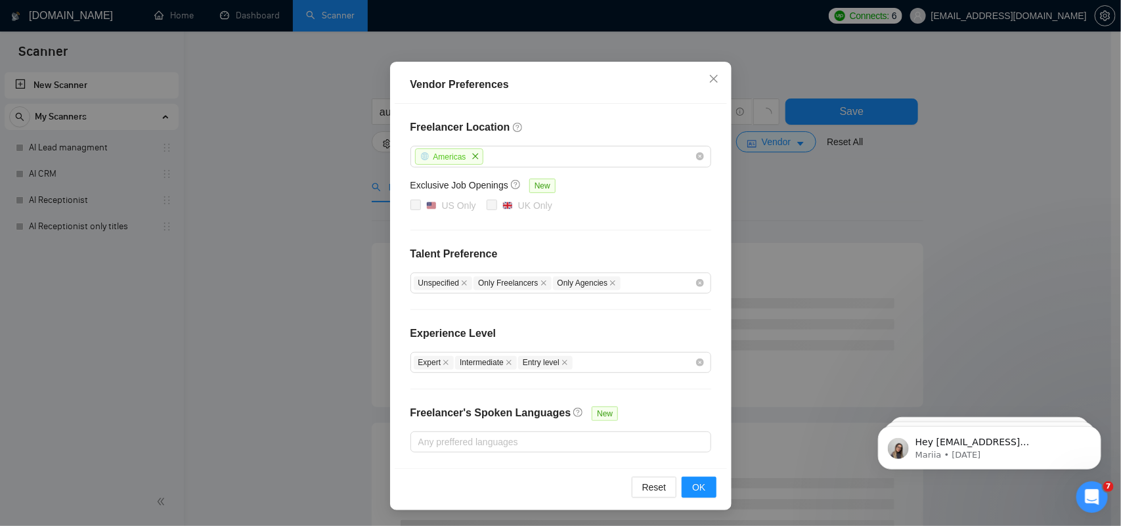
click at [432, 420] on div "Freelancer's Spoken Languages" at bounding box center [490, 418] width 161 height 26
click at [431, 420] on div at bounding box center [554, 442] width 281 height 16
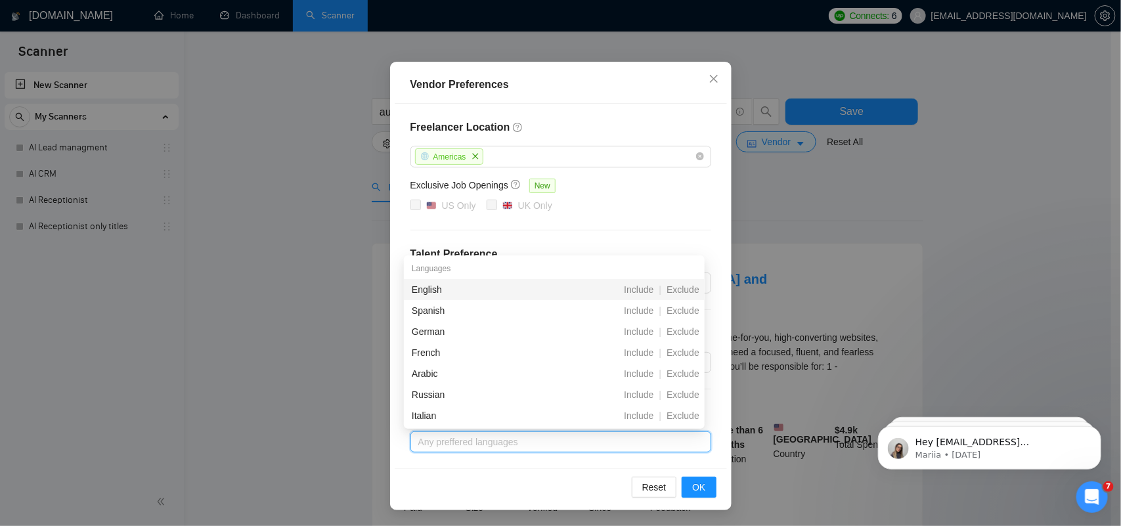
click at [450, 290] on div "English" at bounding box center [485, 289] width 146 height 14
click at [609, 211] on div "US Only [GEOGRAPHIC_DATA] Only" at bounding box center [560, 206] width 301 height 16
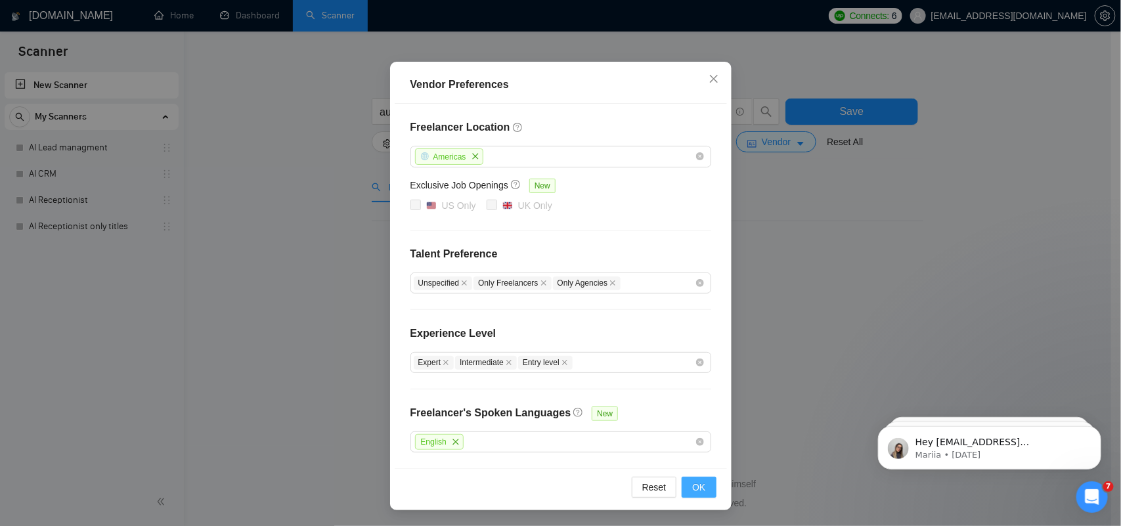
click at [703, 420] on button "OK" at bounding box center [699, 487] width 34 height 21
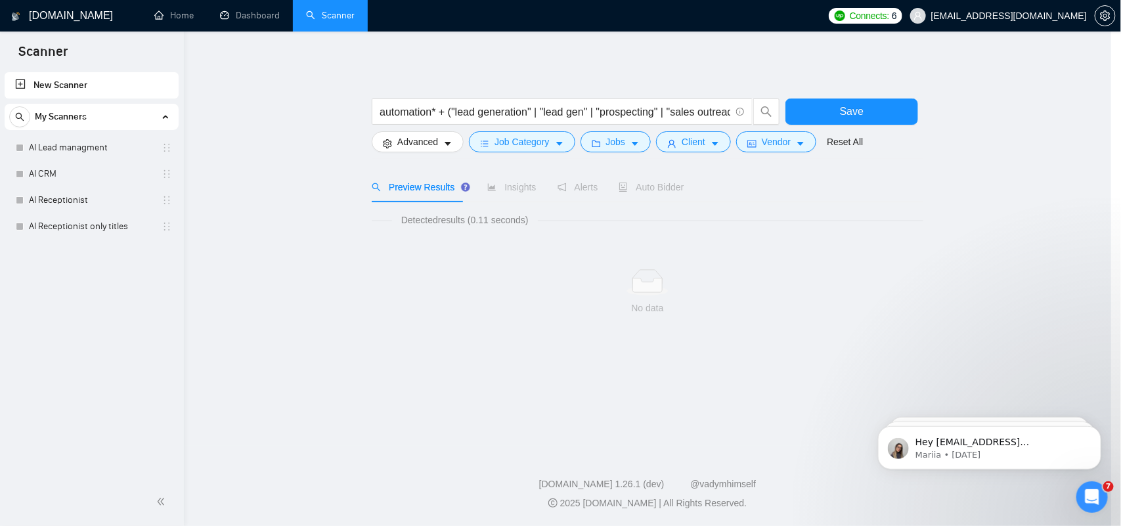
scroll to position [18, 0]
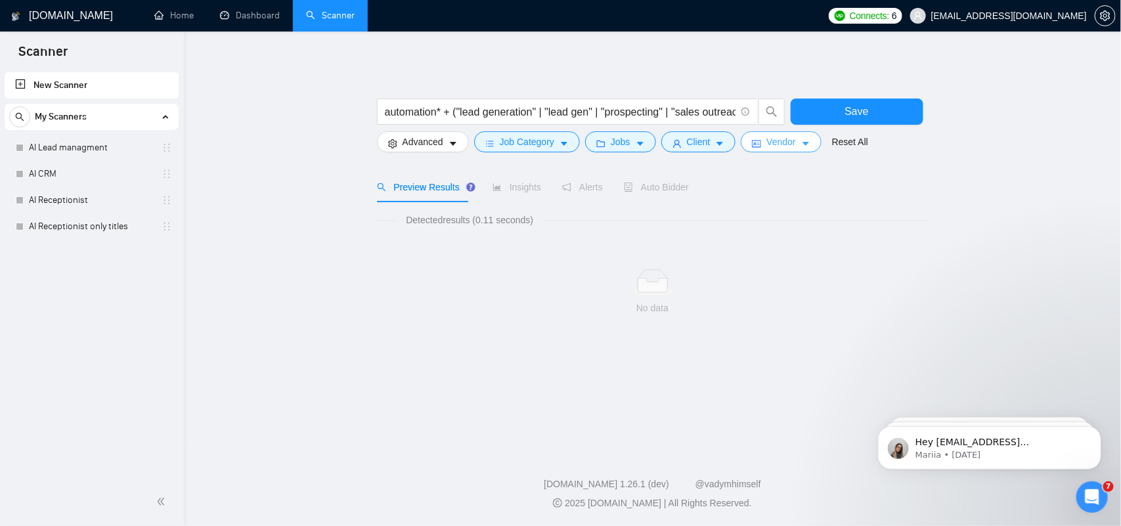
click at [783, 142] on span "Vendor" at bounding box center [780, 142] width 29 height 14
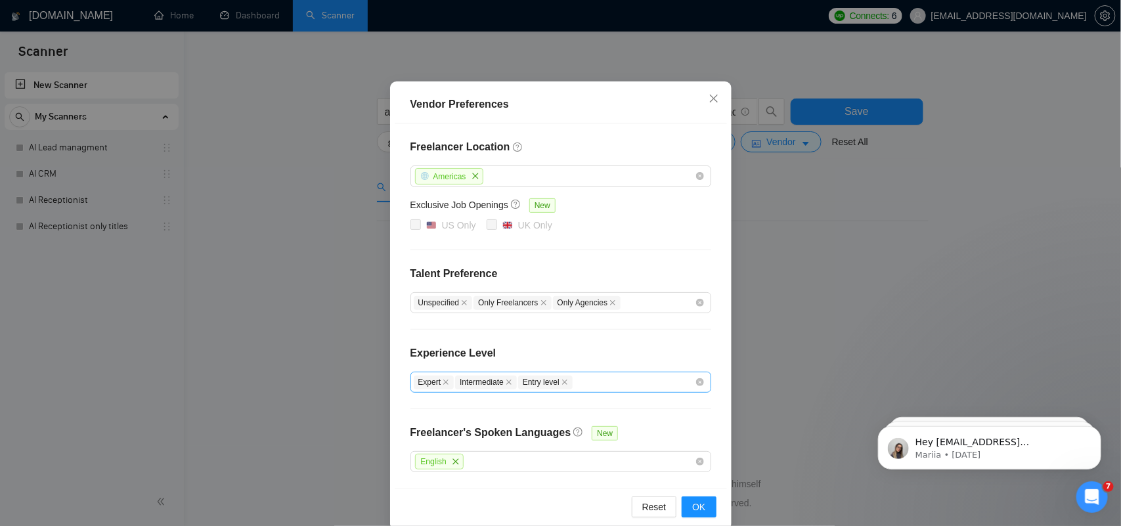
scroll to position [84, 0]
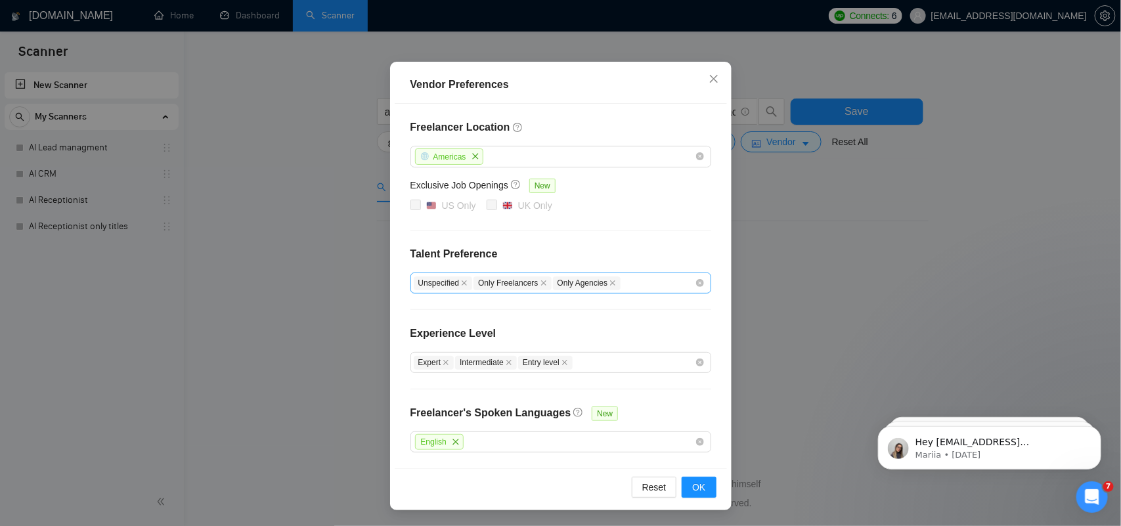
click at [700, 289] on div "Unspecified Only Freelancers Only Agencies" at bounding box center [560, 282] width 301 height 21
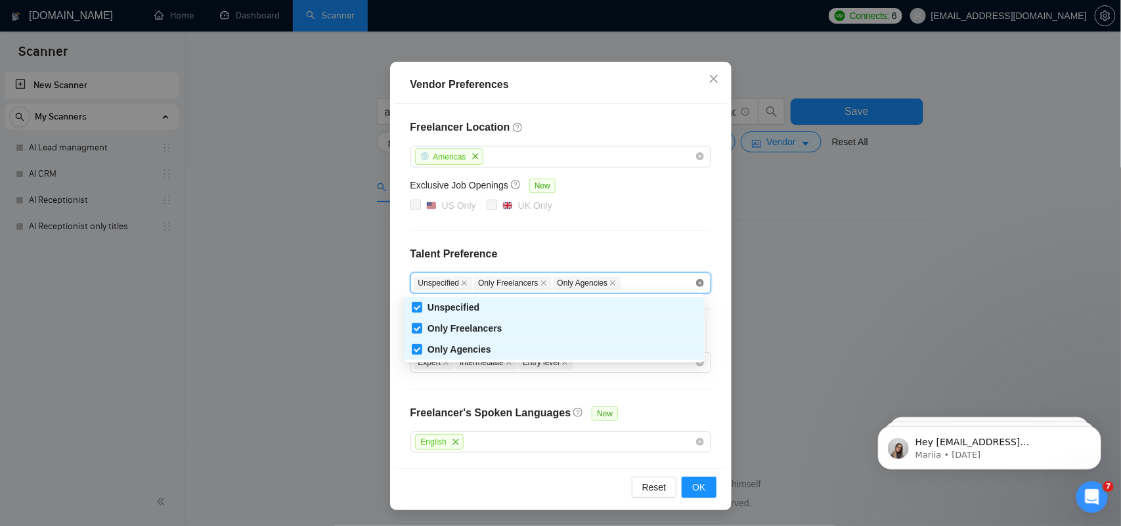
checkbox input "false"
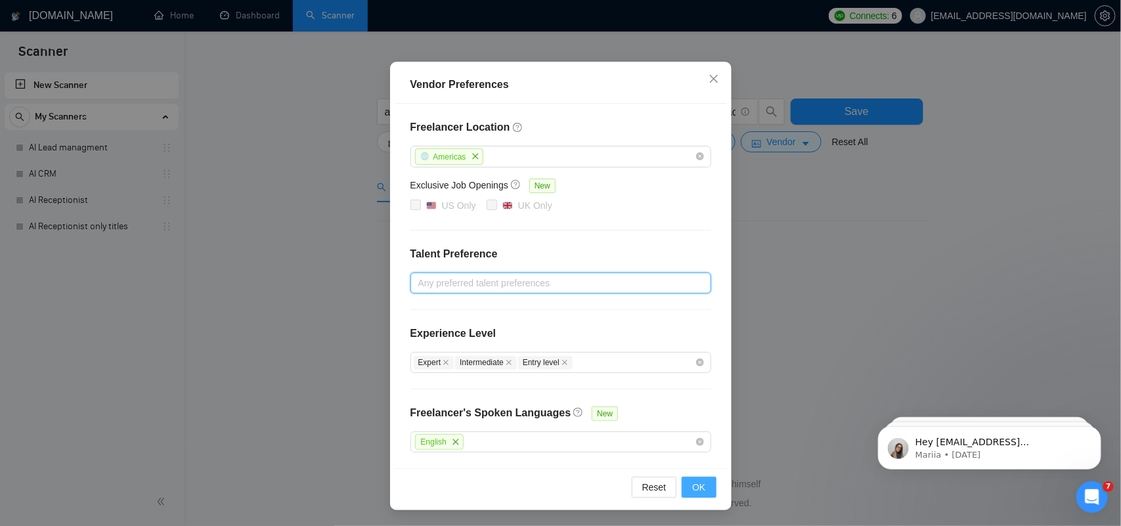
click at [692, 420] on span "OK" at bounding box center [698, 487] width 13 height 14
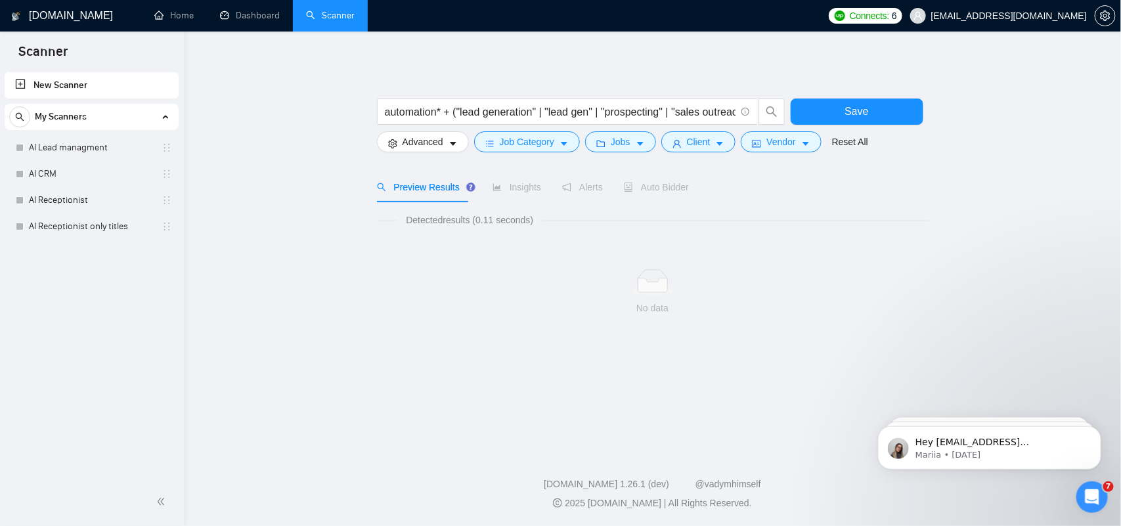
scroll to position [18, 0]
click at [769, 142] on span "Vendor" at bounding box center [780, 142] width 29 height 14
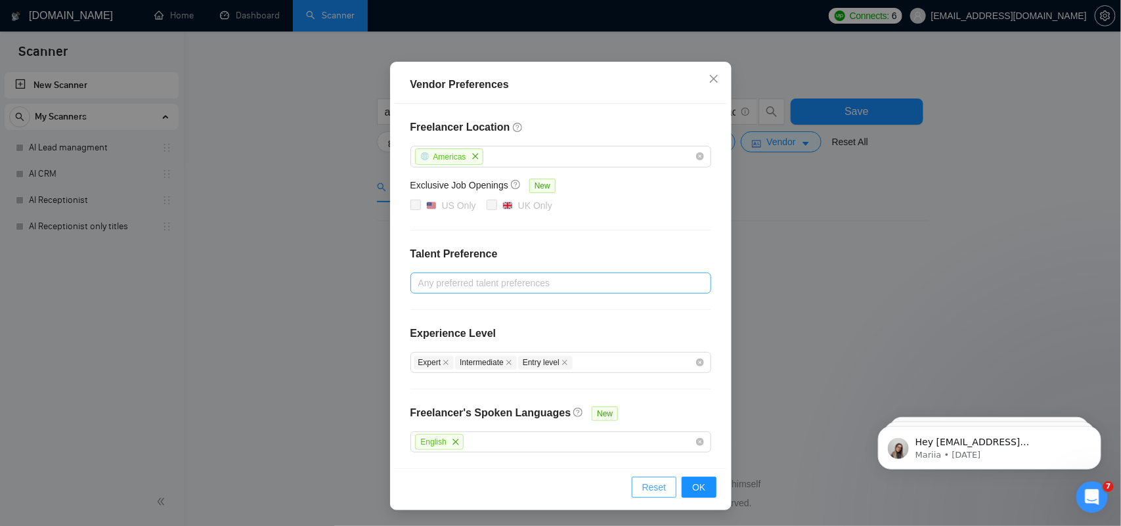
click at [642, 420] on span "Reset" at bounding box center [654, 487] width 24 height 14
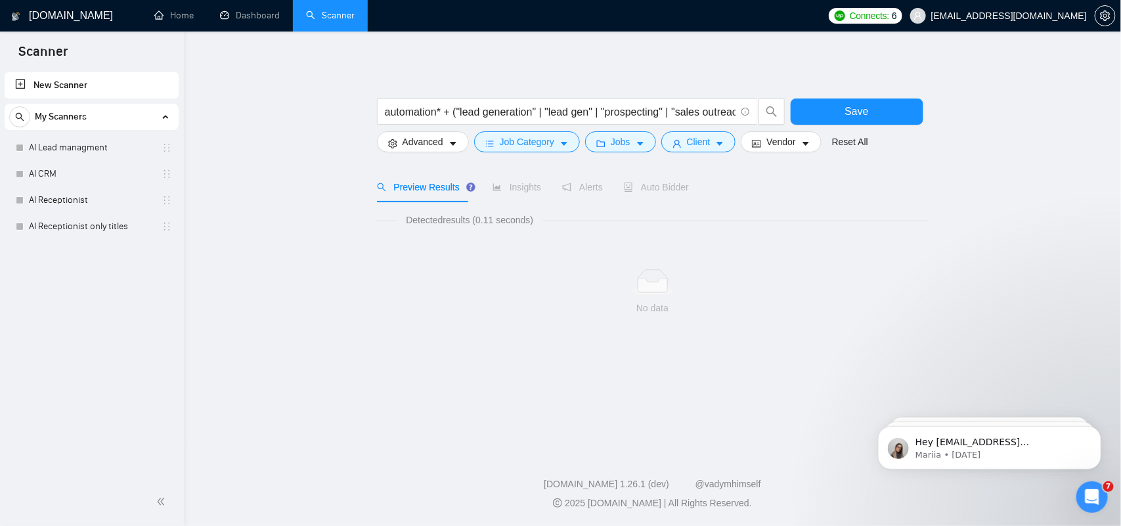
scroll to position [18, 0]
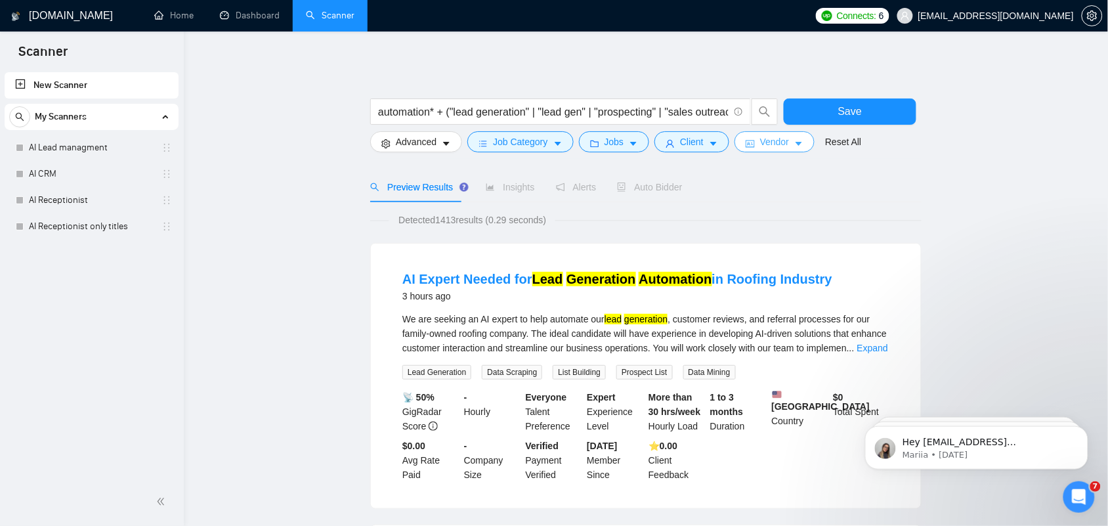
click at [762, 146] on span "Vendor" at bounding box center [774, 142] width 29 height 14
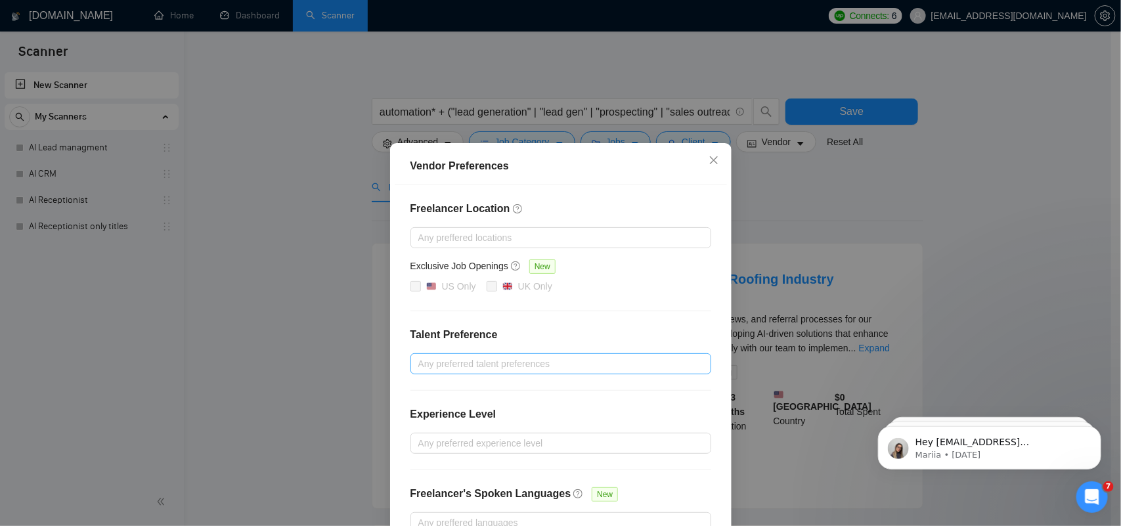
scroll to position [83, 0]
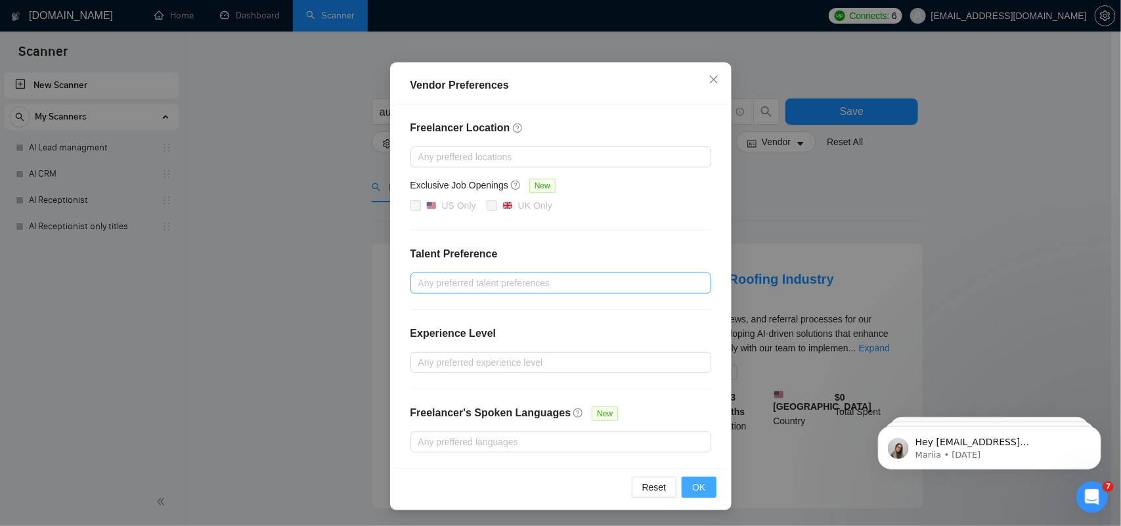
click at [682, 420] on button "OK" at bounding box center [699, 487] width 34 height 21
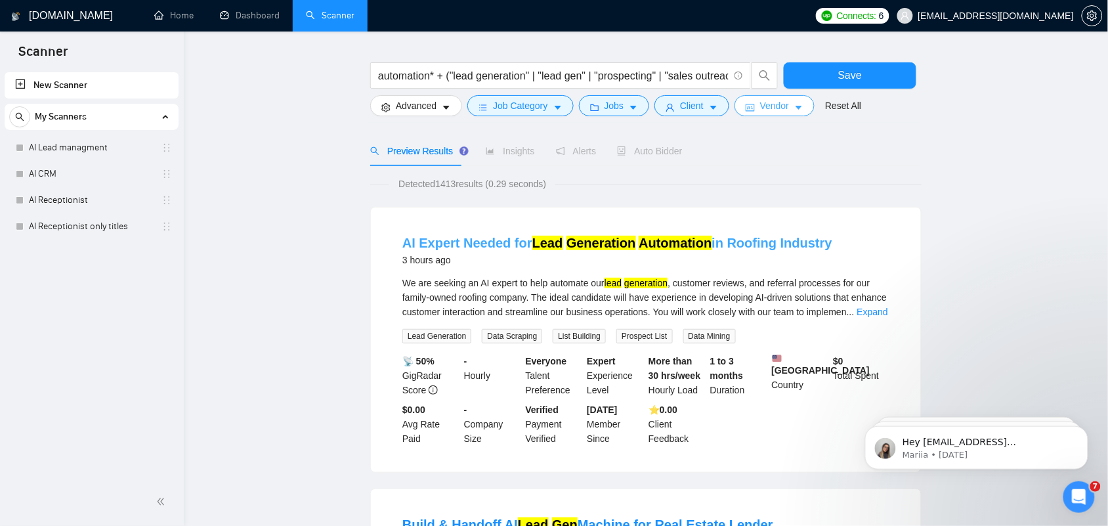
scroll to position [0, 0]
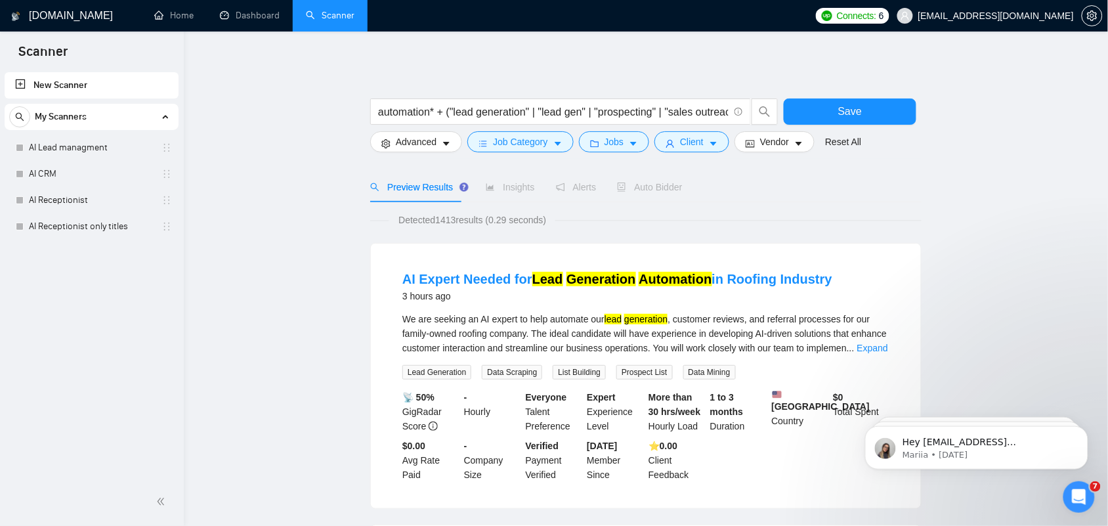
click at [635, 188] on span "Auto Bidder" at bounding box center [649, 187] width 65 height 11
click at [829, 113] on button "Save" at bounding box center [850, 111] width 133 height 26
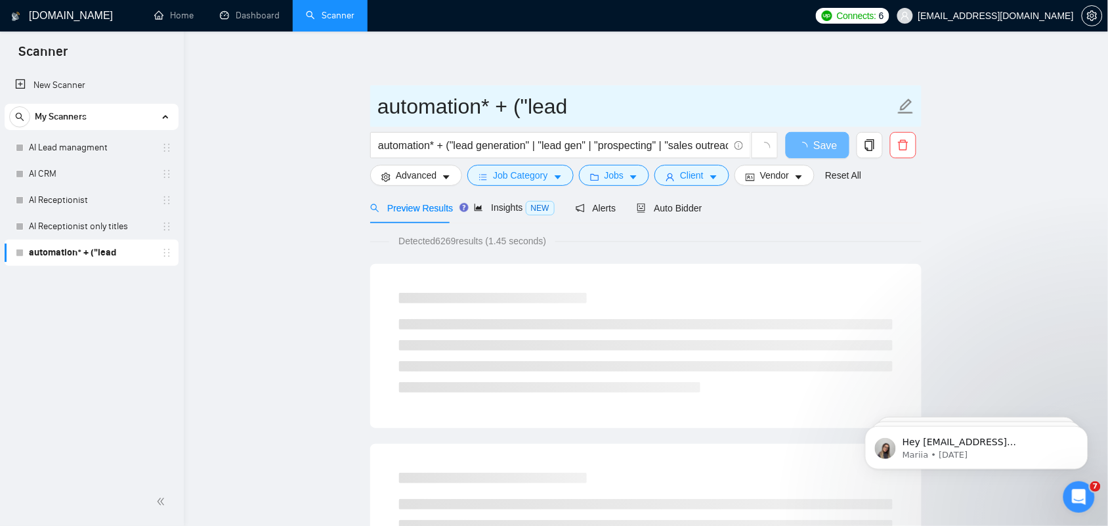
click at [500, 103] on input "automation* + ("lead" at bounding box center [636, 106] width 517 height 33
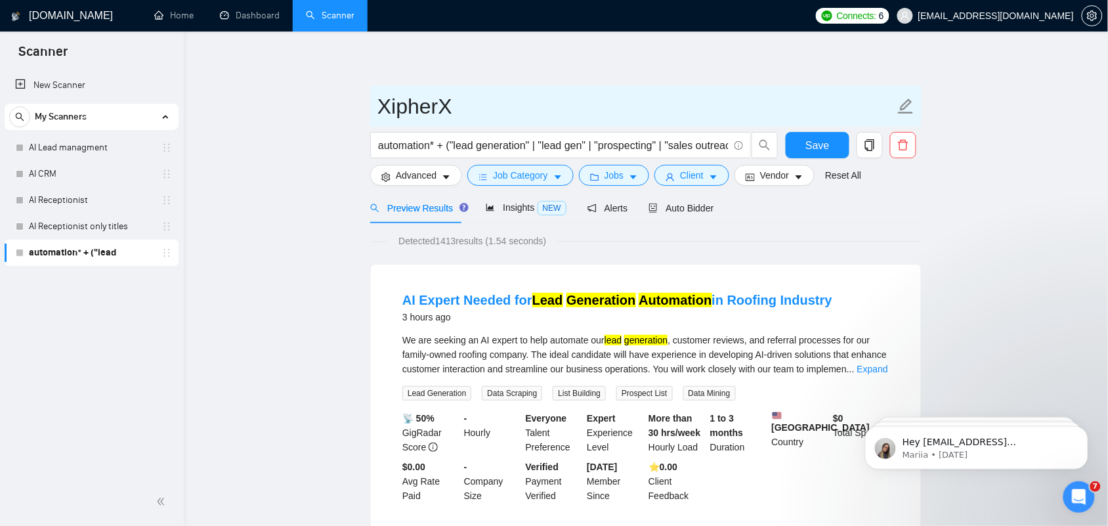
type input "XipherX"
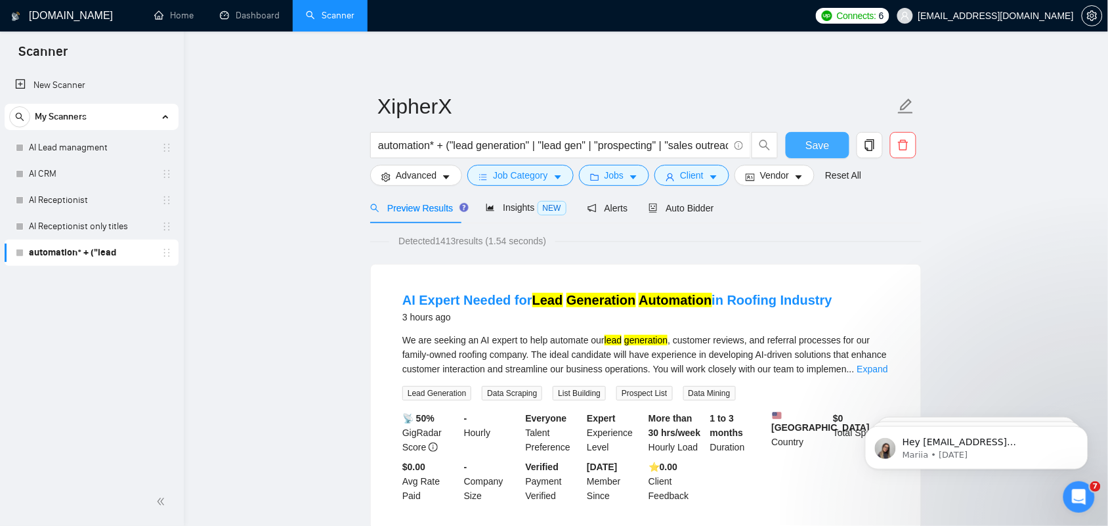
click at [831, 139] on button "Save" at bounding box center [818, 145] width 64 height 26
click at [674, 213] on span "Auto Bidder" at bounding box center [681, 208] width 65 height 11
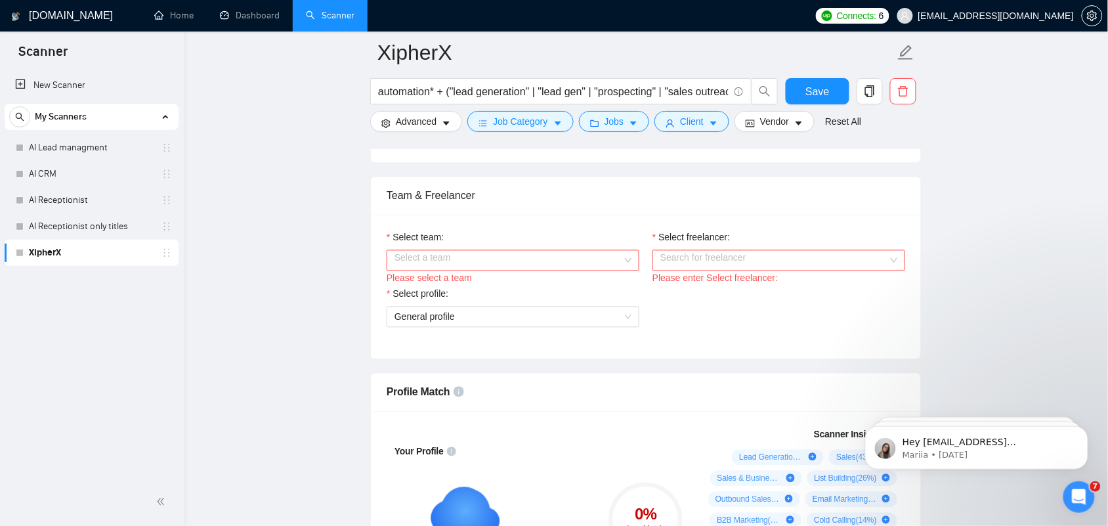
scroll to position [657, 0]
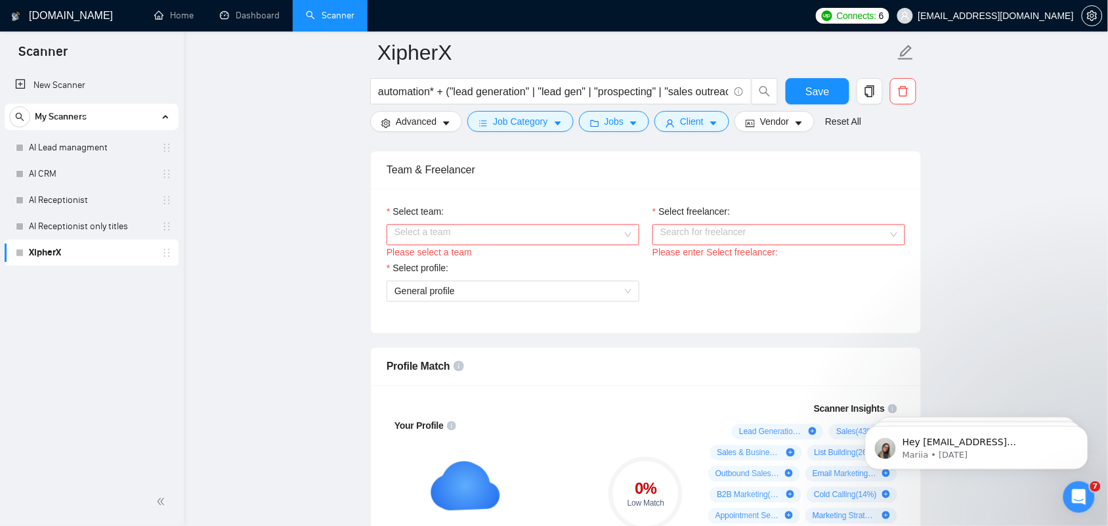
click at [500, 251] on div "Please select a team" at bounding box center [513, 253] width 253 height 14
click at [489, 244] on input "Select team:" at bounding box center [509, 235] width 228 height 20
click at [447, 271] on div "Atlasium 7/88 AI" at bounding box center [513, 263] width 253 height 21
click at [674, 238] on input "Select freelancer:" at bounding box center [775, 235] width 228 height 20
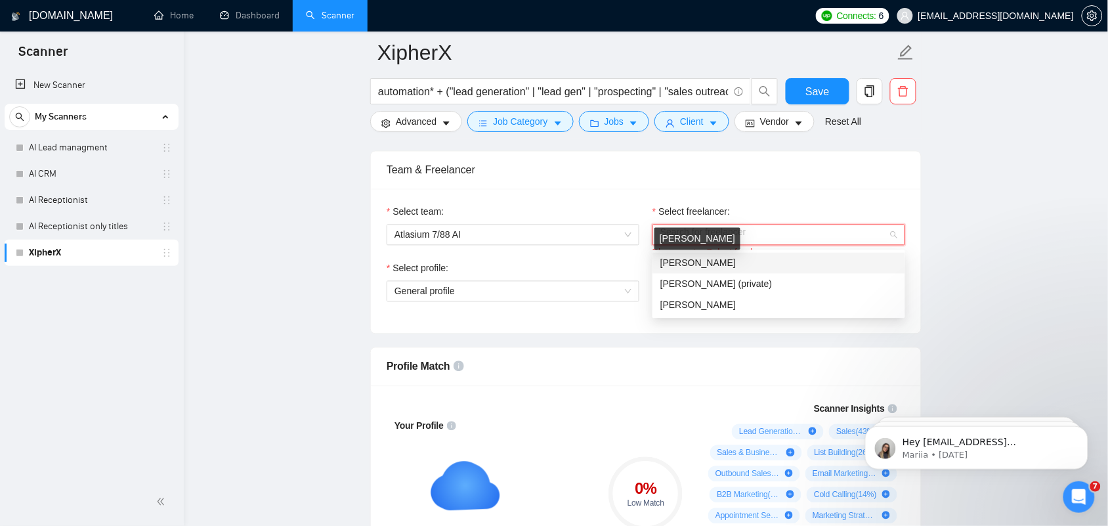
click at [690, 260] on span "[PERSON_NAME]" at bounding box center [699, 263] width 76 height 11
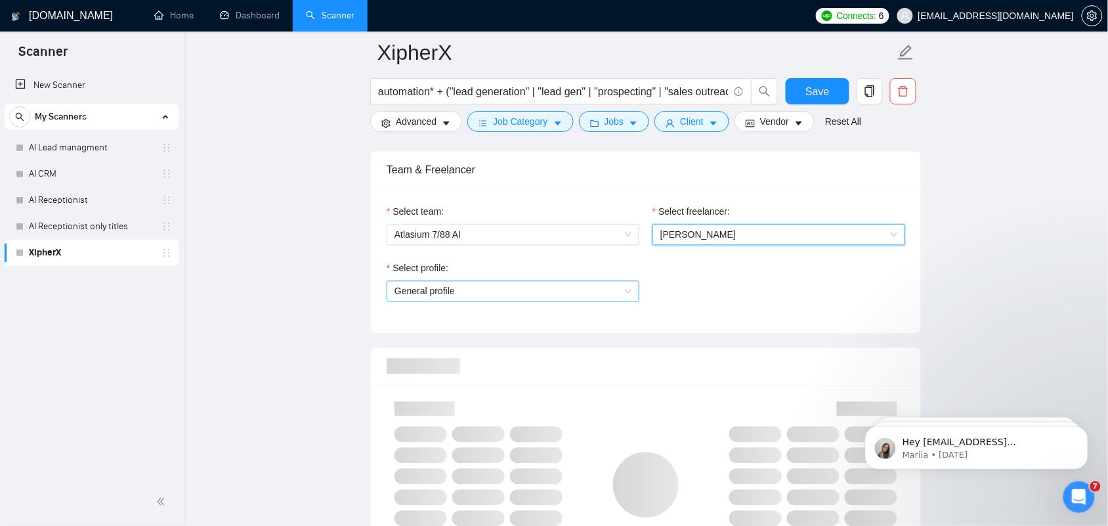
click at [490, 295] on span "General profile" at bounding box center [513, 292] width 237 height 20
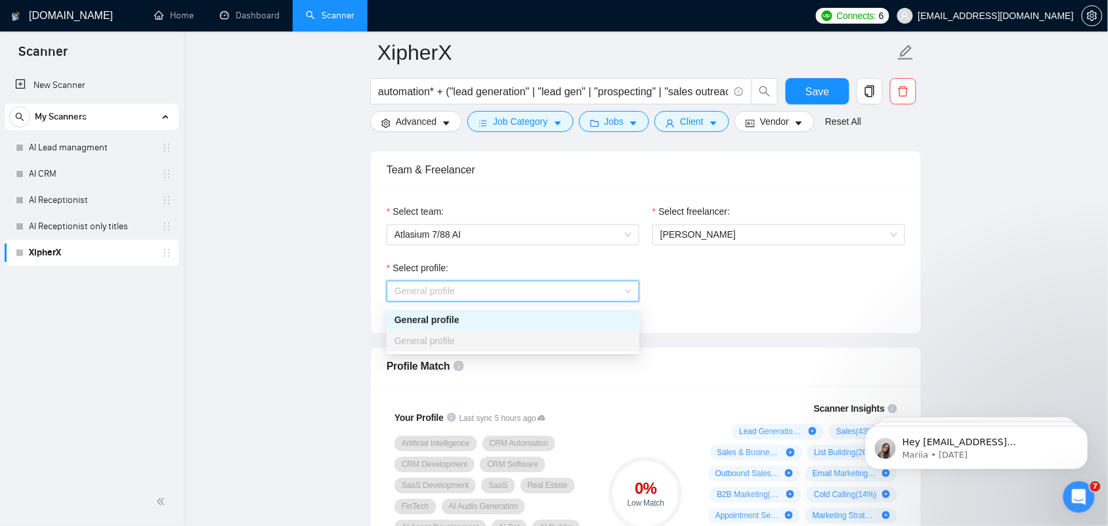
click at [494, 317] on div "General profile" at bounding box center [513, 320] width 237 height 14
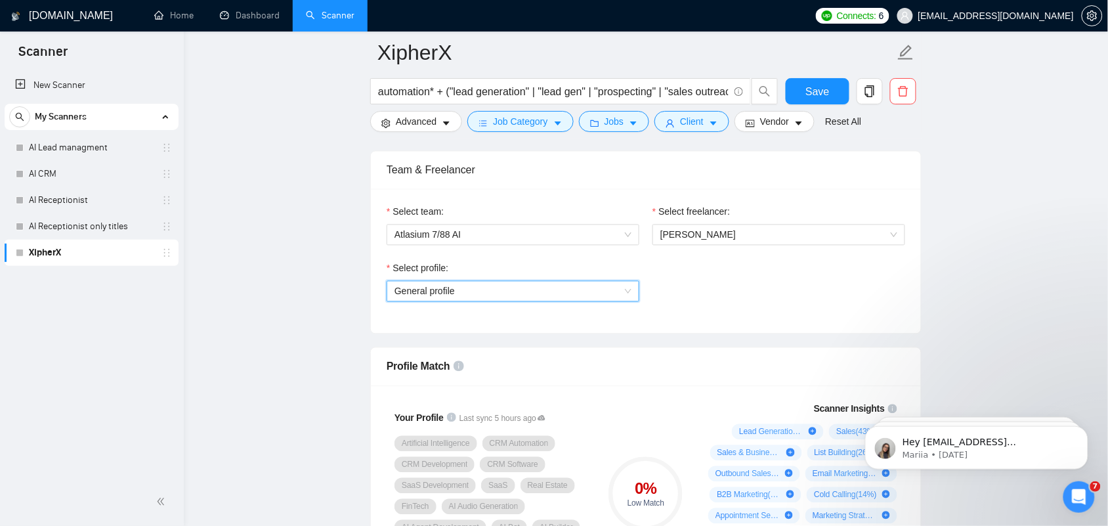
click at [687, 290] on div "Select profile: General profile General profile" at bounding box center [646, 289] width 532 height 56
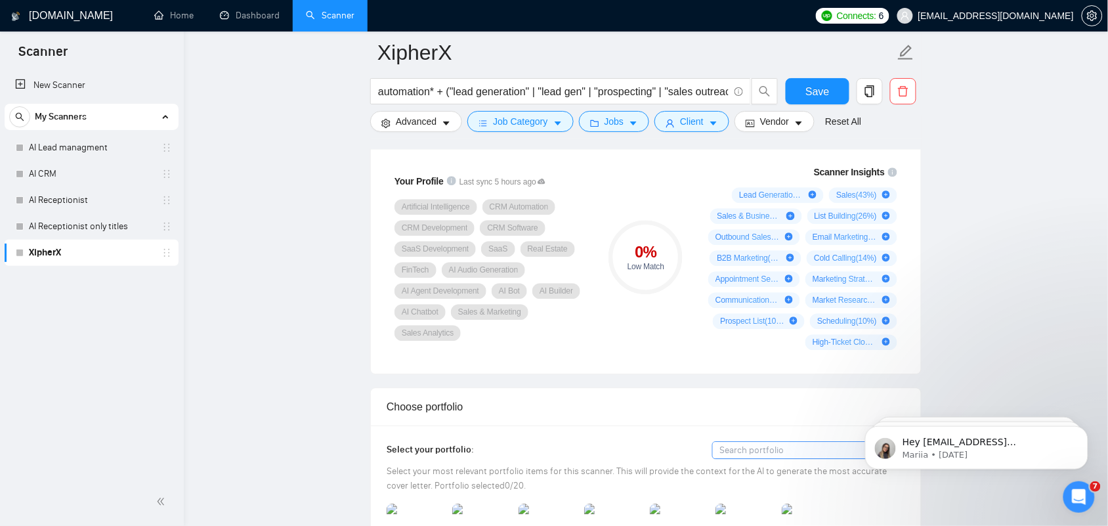
scroll to position [903, 0]
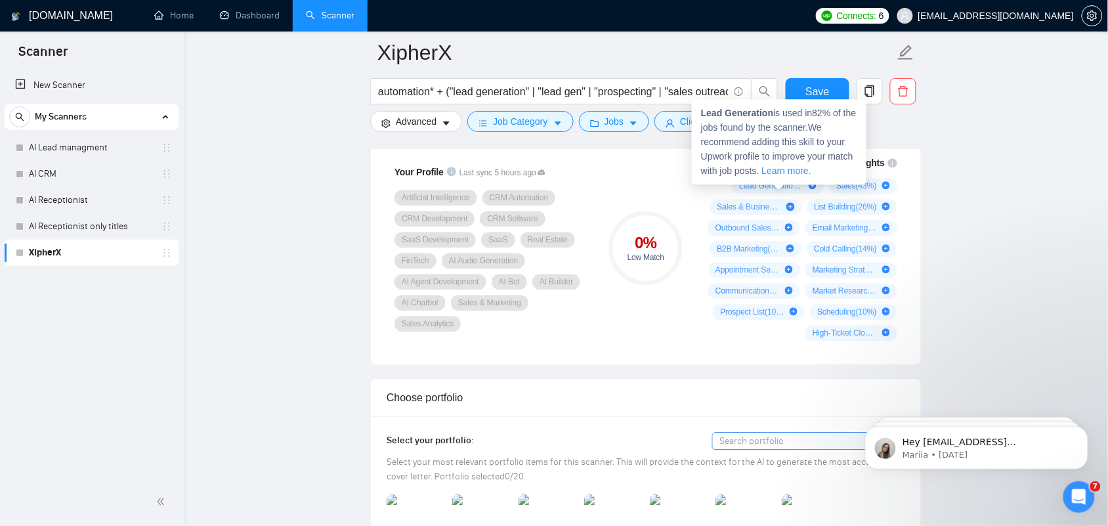
click at [814, 188] on icon "plus-circle" at bounding box center [813, 185] width 8 height 8
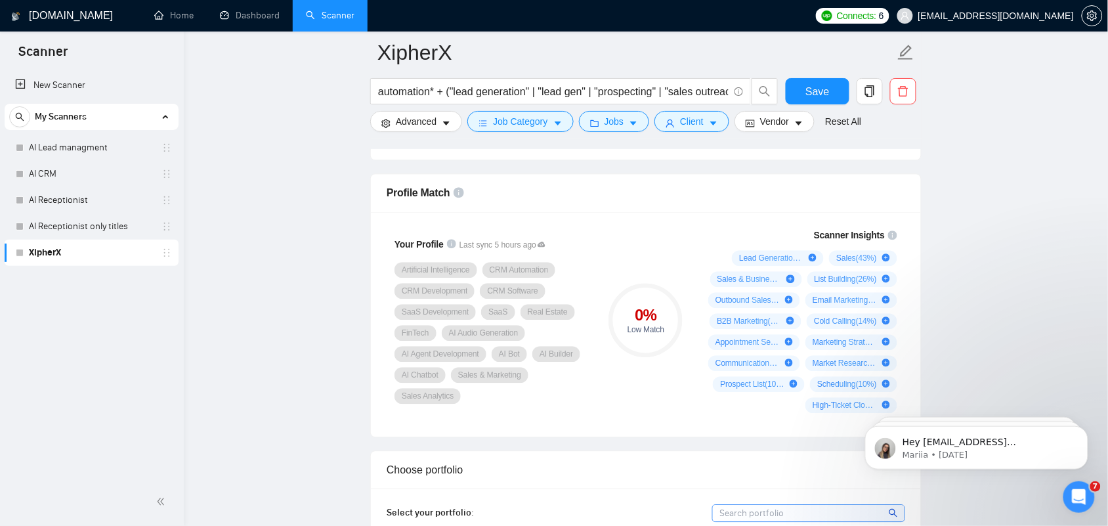
scroll to position [821, 0]
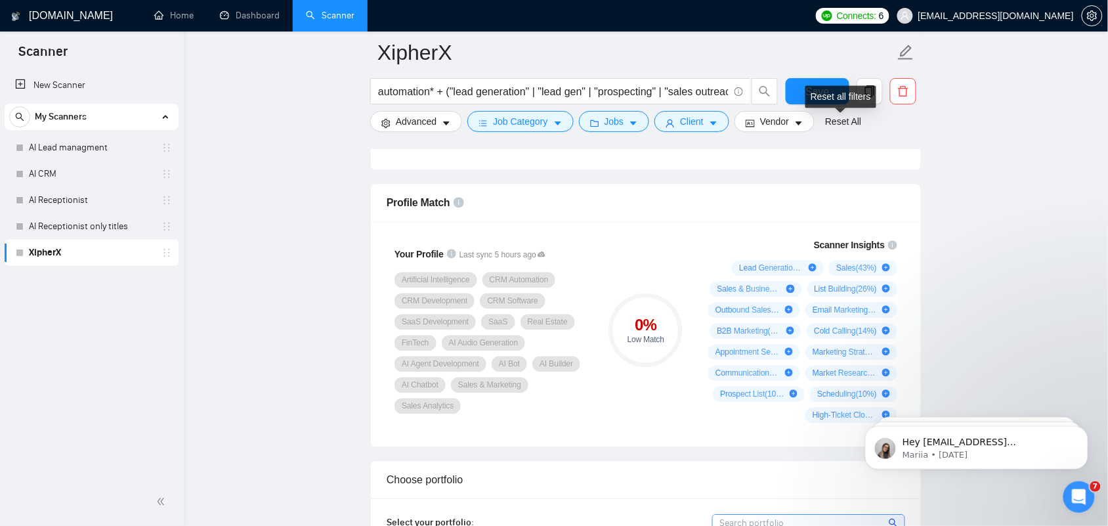
click at [825, 92] on div "Reset all filters" at bounding box center [841, 96] width 71 height 22
click at [819, 79] on button "Save" at bounding box center [818, 91] width 64 height 26
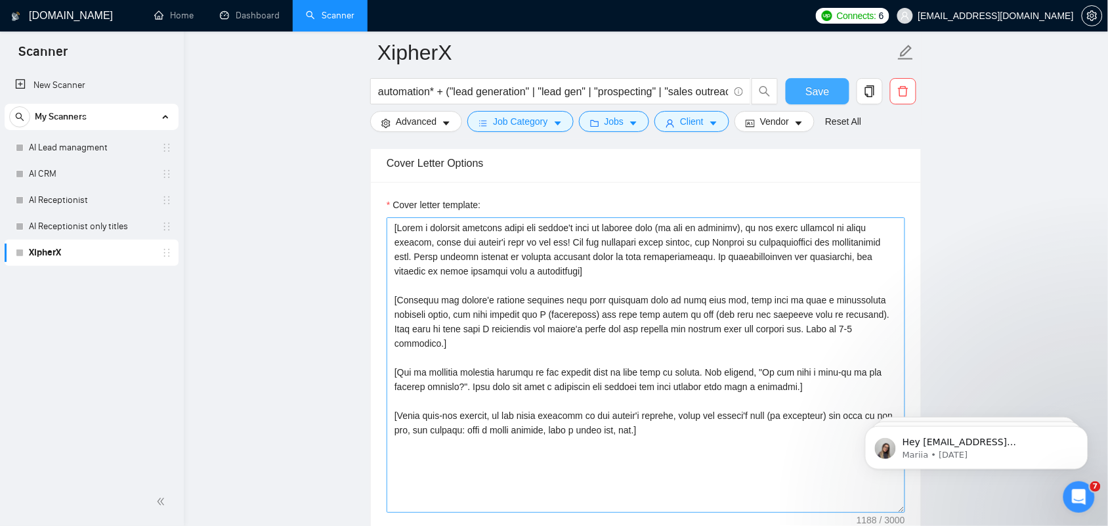
scroll to position [1395, 0]
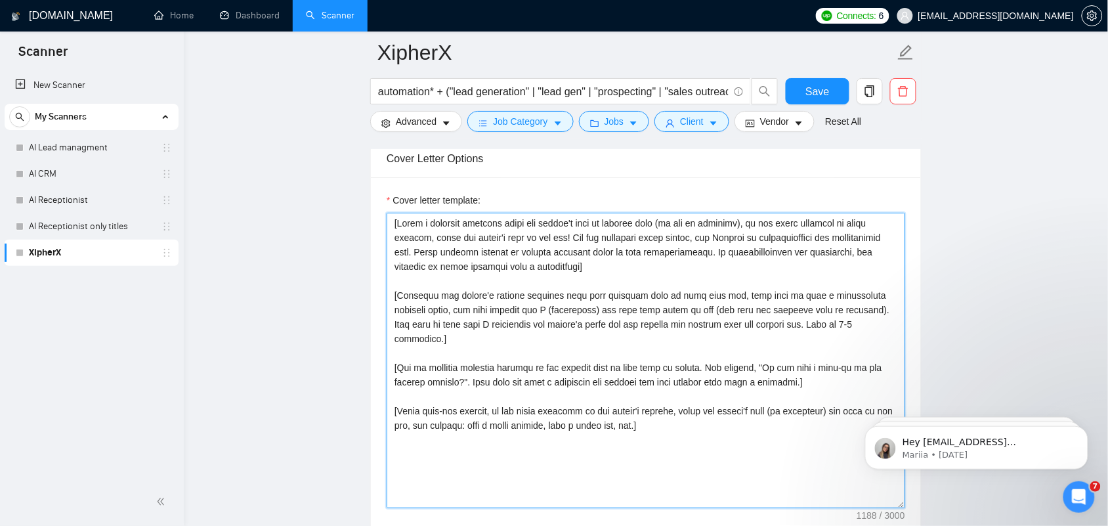
click at [483, 247] on textarea "Cover letter template:" at bounding box center [646, 360] width 519 height 295
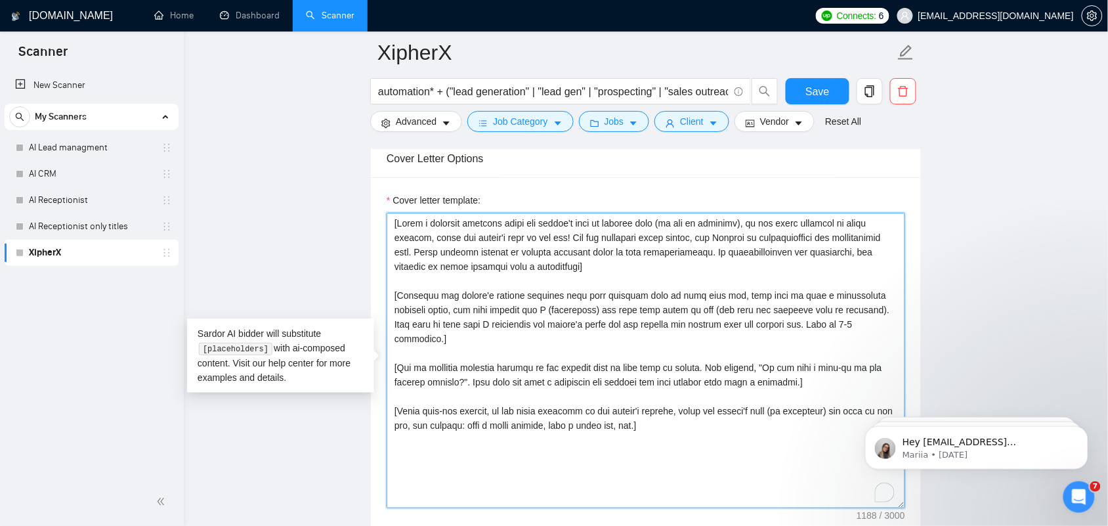
paste textarea "Lor [ipsumd sita], C adip elit sed'do eiusmod [tempori utla etdolo magnaal en, …"
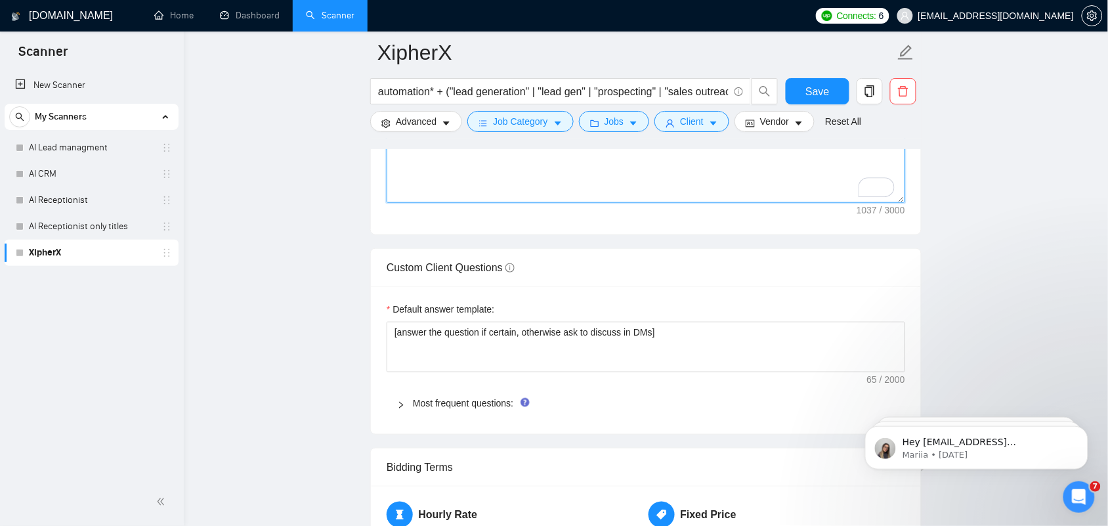
scroll to position [1724, 0]
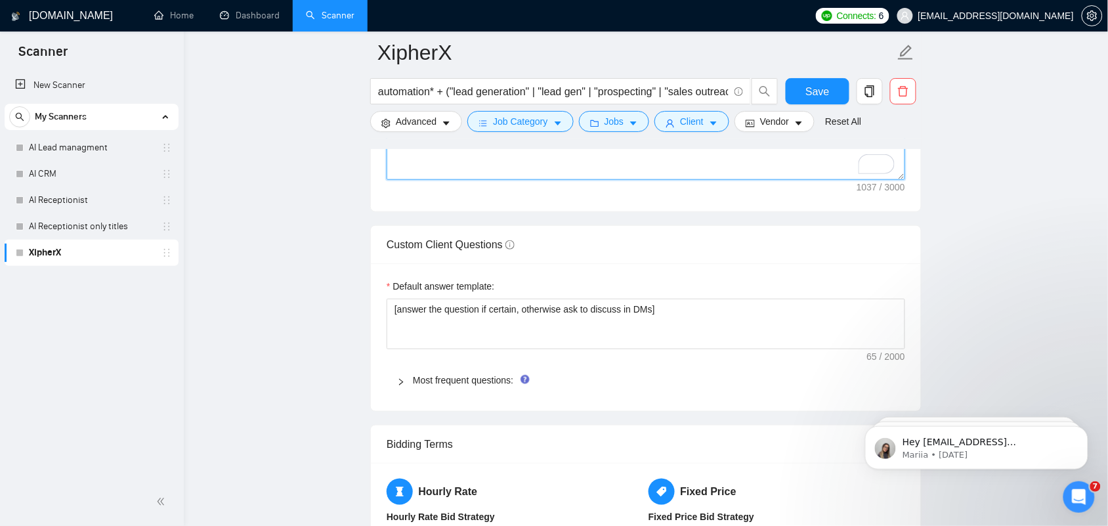
type textarea "Lor [ipsumd sita], C adip elit sed'do eiusmod [tempori utla etdolo magnaal en, …"
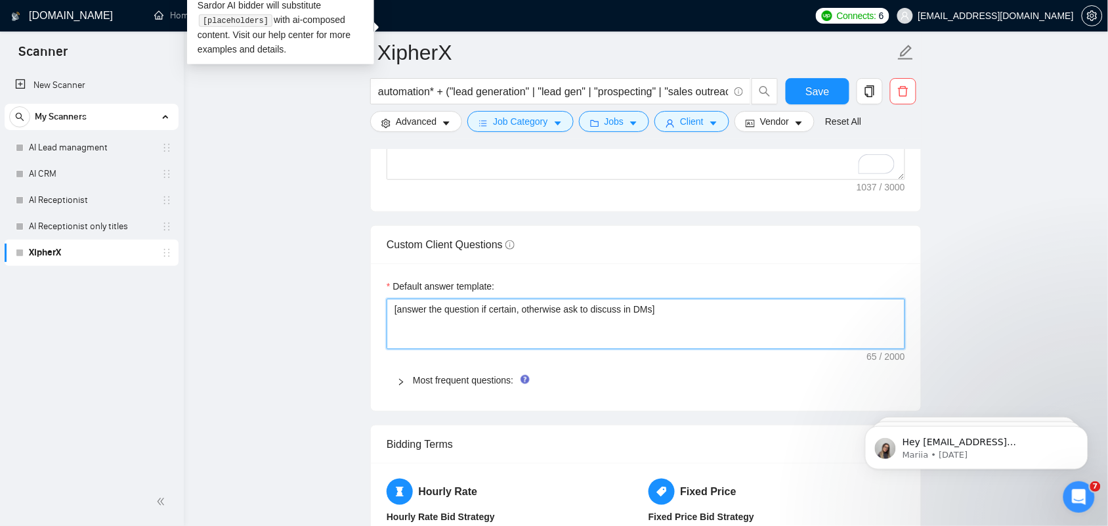
click at [473, 314] on textarea "[answer the question if certain, otherwise ask to discuss in DMs]" at bounding box center [646, 324] width 519 height 51
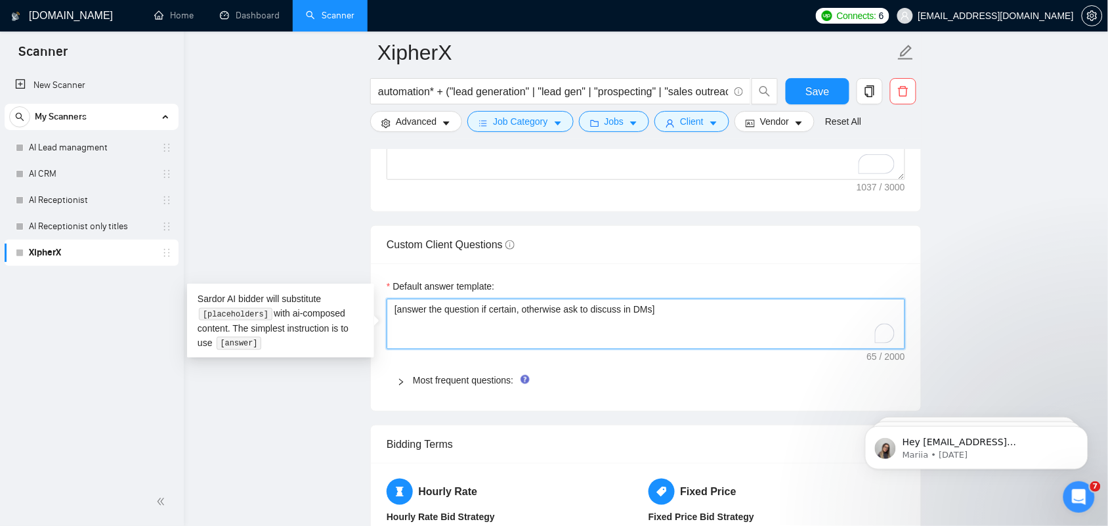
click at [473, 314] on textarea "[answer the question if certain, otherwise ask to discuss in DMs]" at bounding box center [646, 324] width 519 height 51
paste textarea "To enrich screen reader interactions, please activate Accessibility in Grammarl…"
type textarea "[answer the question if certain, otherwise ask to discuss in DMs]"
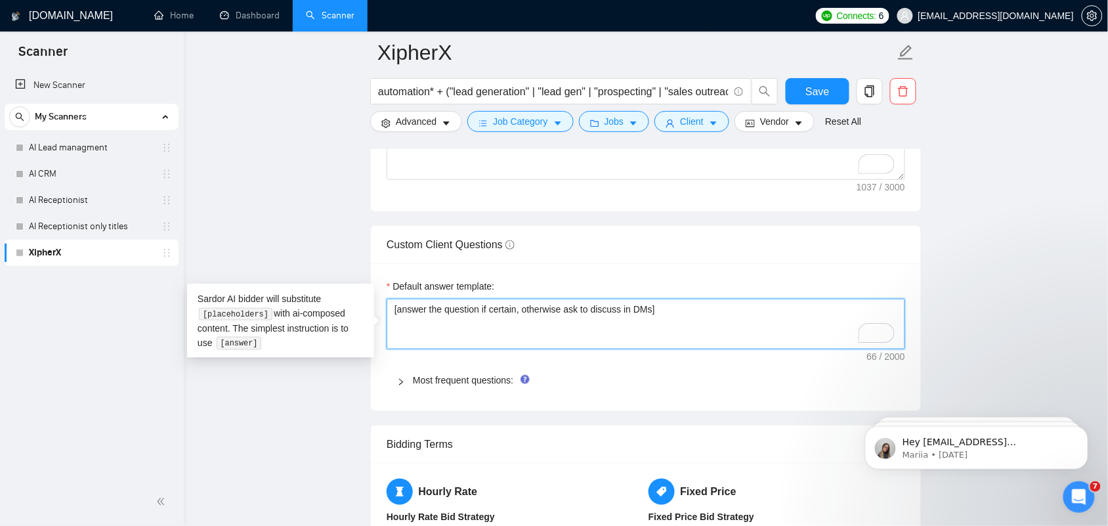
type textarea "[answer the question if certain, otherwise ask to discuss in DMs]"
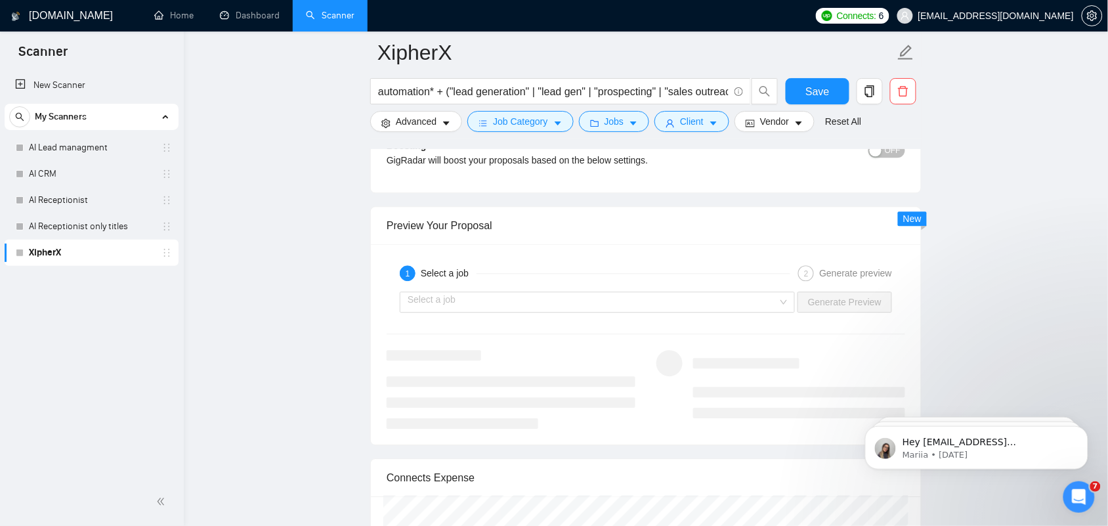
scroll to position [2380, 0]
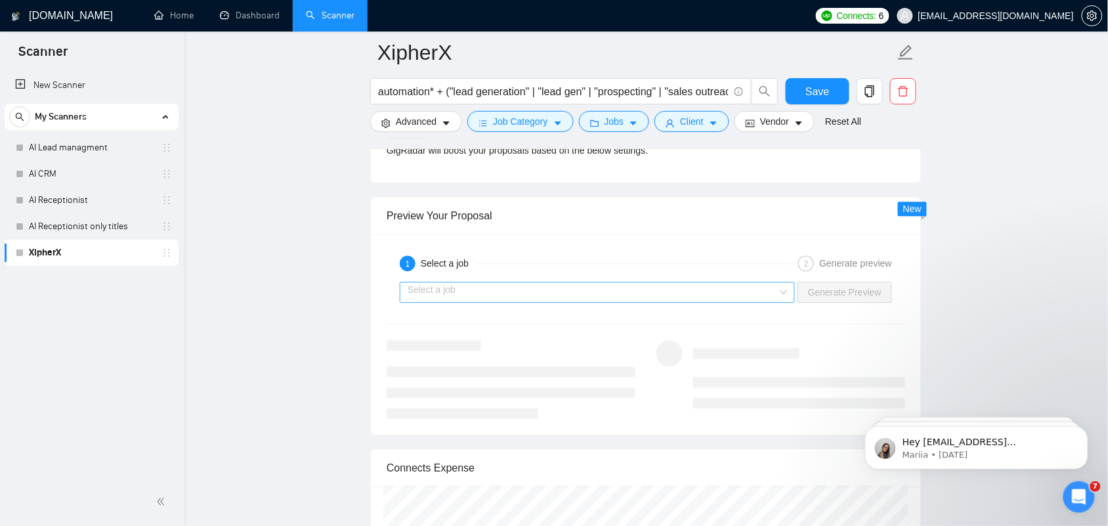
click at [493, 302] on input "search" at bounding box center [593, 292] width 370 height 20
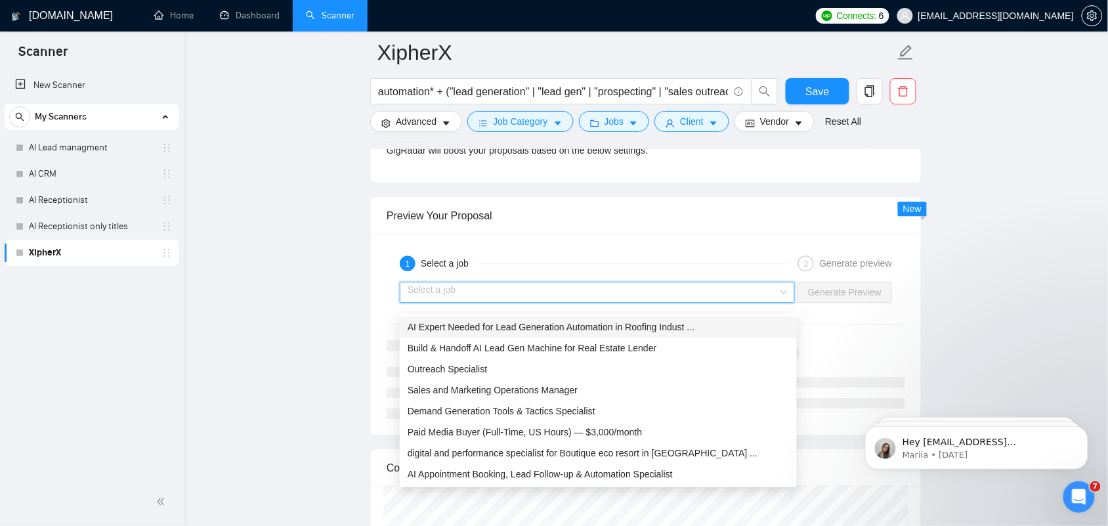
click at [500, 324] on span "AI Expert Needed for Lead Generation Automation in Roofing Indust ..." at bounding box center [551, 327] width 287 height 11
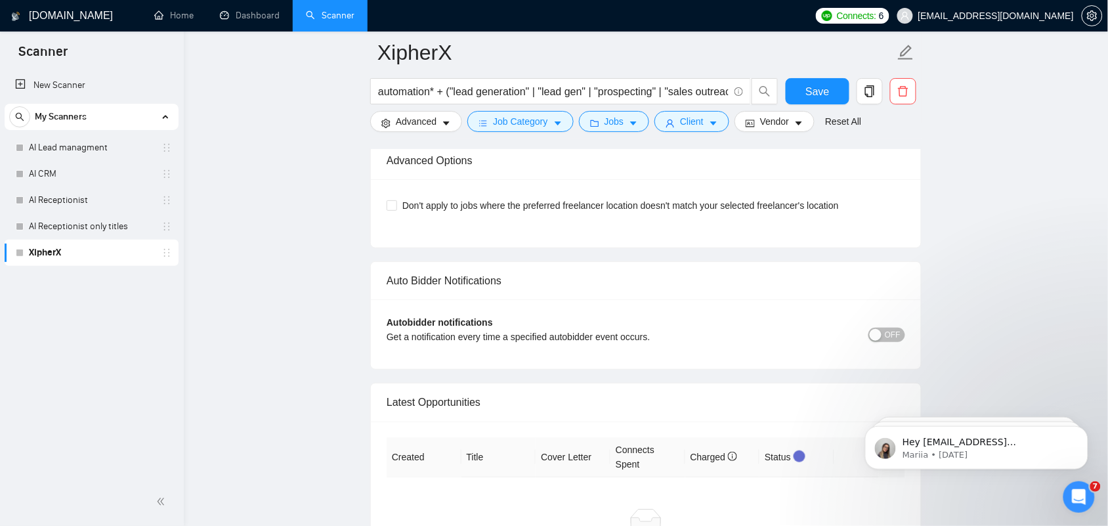
scroll to position [3028, 0]
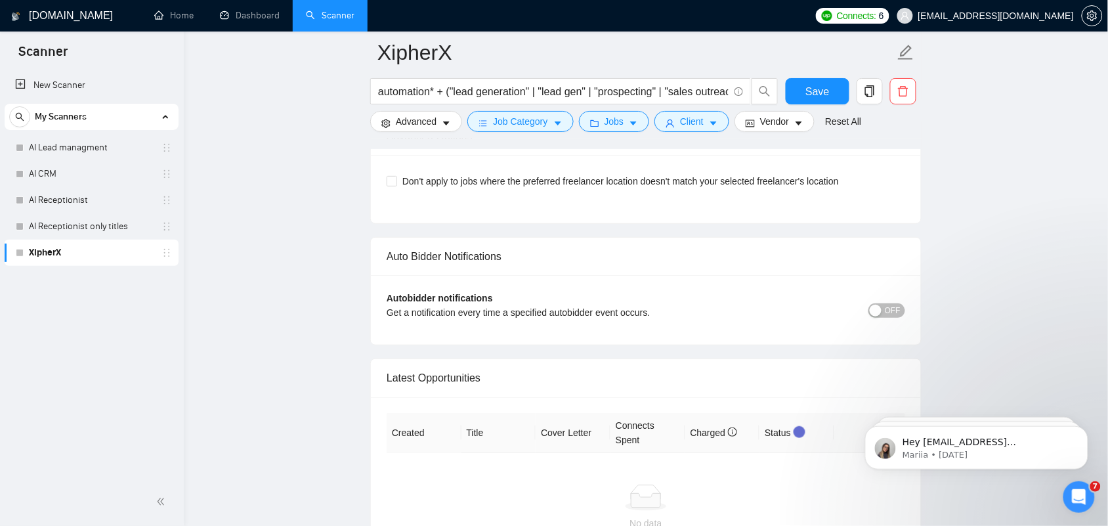
click at [881, 316] on div "button" at bounding box center [876, 311] width 12 height 12
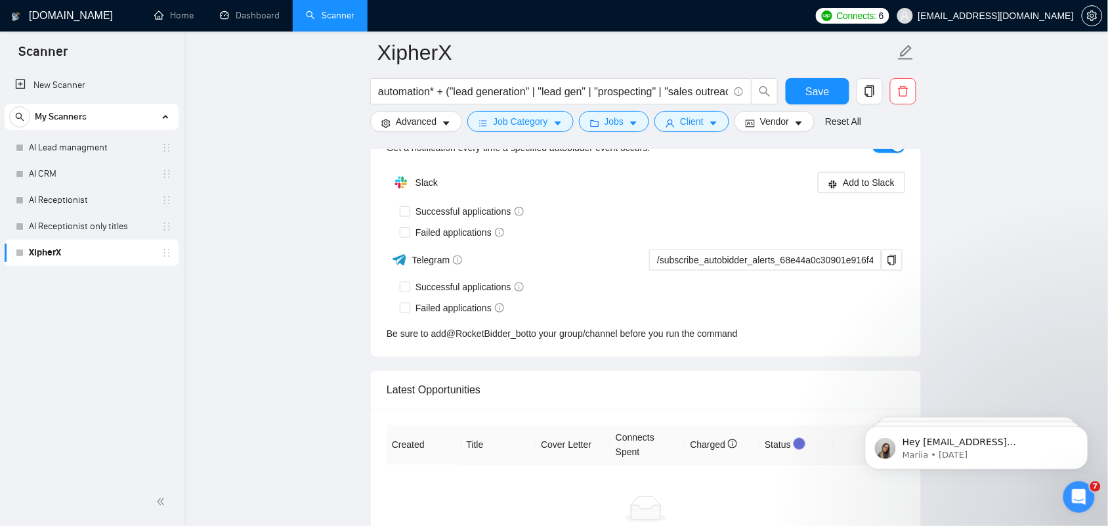
scroll to position [3192, 0]
click at [410, 217] on span at bounding box center [405, 212] width 11 height 11
click at [409, 216] on input "Successful applications" at bounding box center [404, 211] width 9 height 9
checkbox input "true"
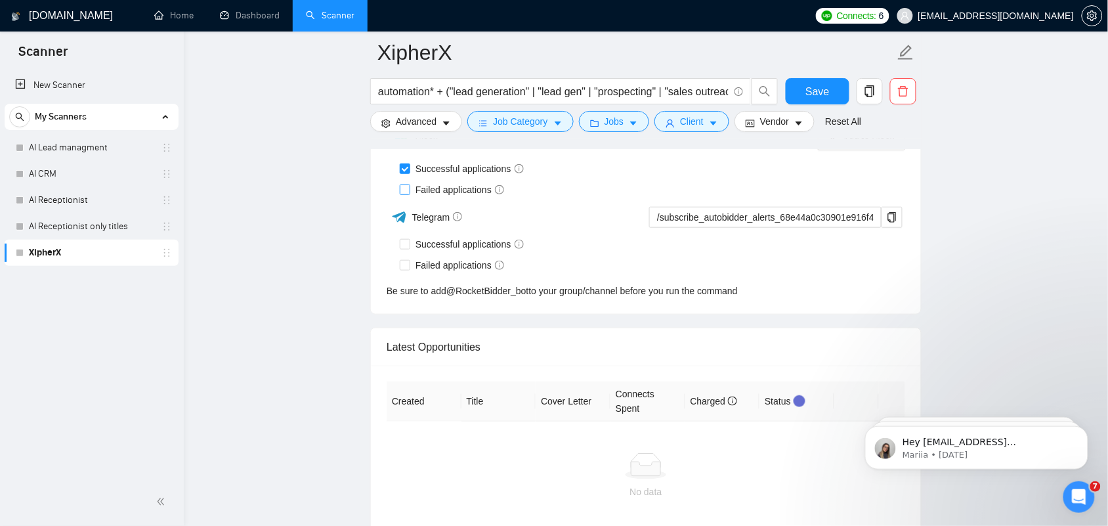
drag, startPoint x: 412, startPoint y: 198, endPoint x: 422, endPoint y: 205, distance: 12.2
click at [411, 197] on span "Failed applications" at bounding box center [459, 190] width 99 height 14
click at [409, 194] on input "Failed applications" at bounding box center [404, 189] width 9 height 9
checkbox input "true"
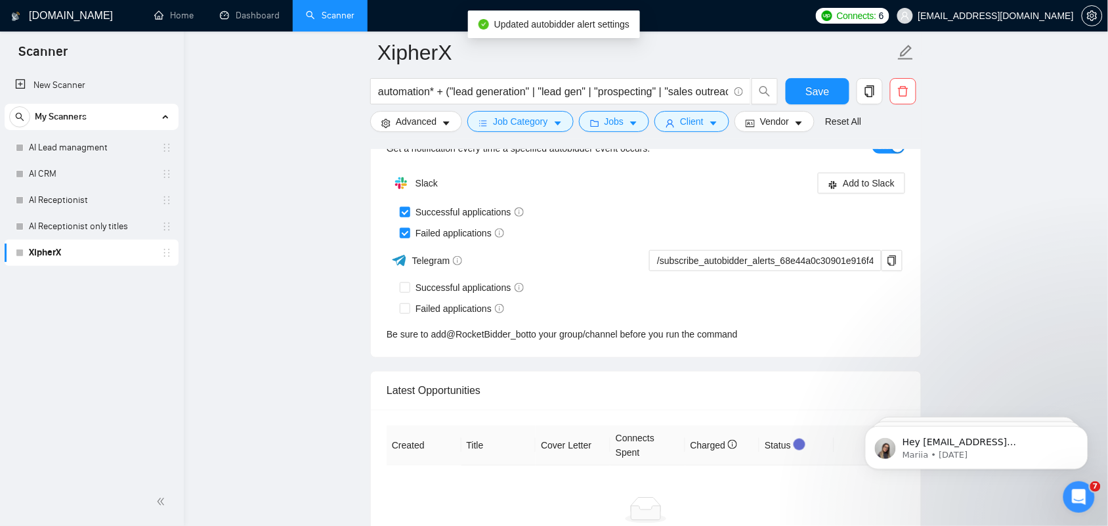
scroll to position [3110, 0]
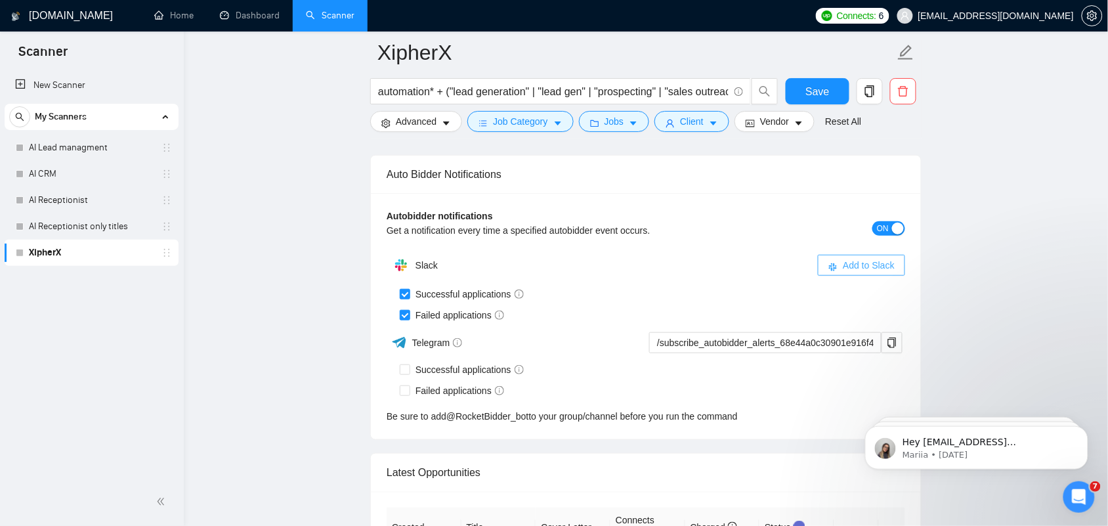
click at [847, 272] on span "Add to Slack" at bounding box center [869, 265] width 52 height 14
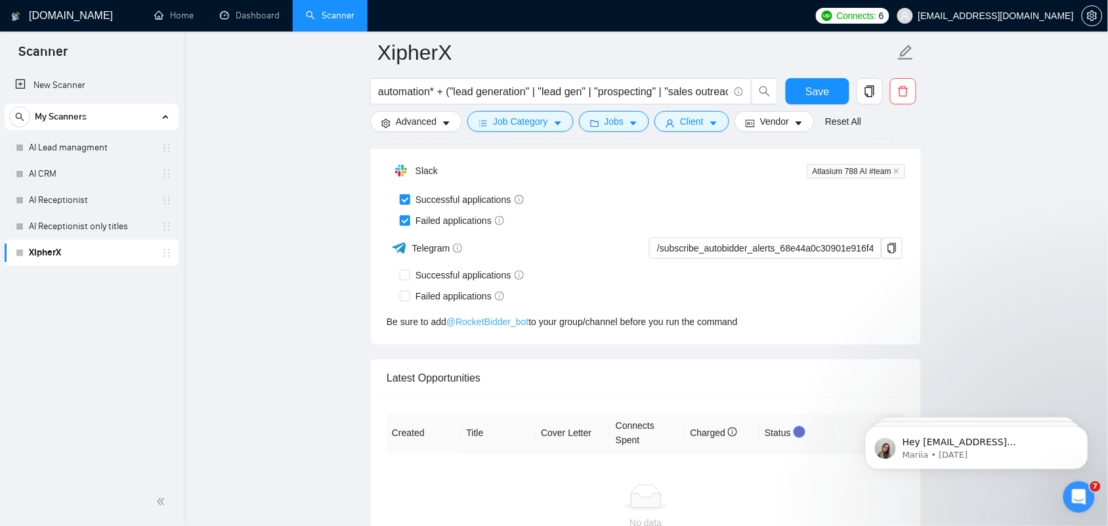
scroll to position [3123, 0]
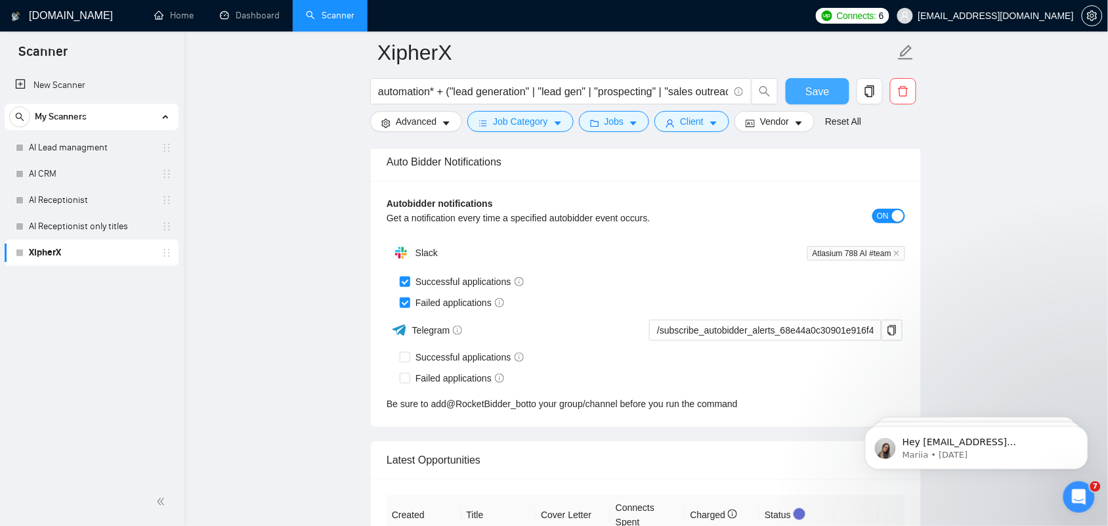
click at [825, 89] on span "Save" at bounding box center [818, 91] width 24 height 16
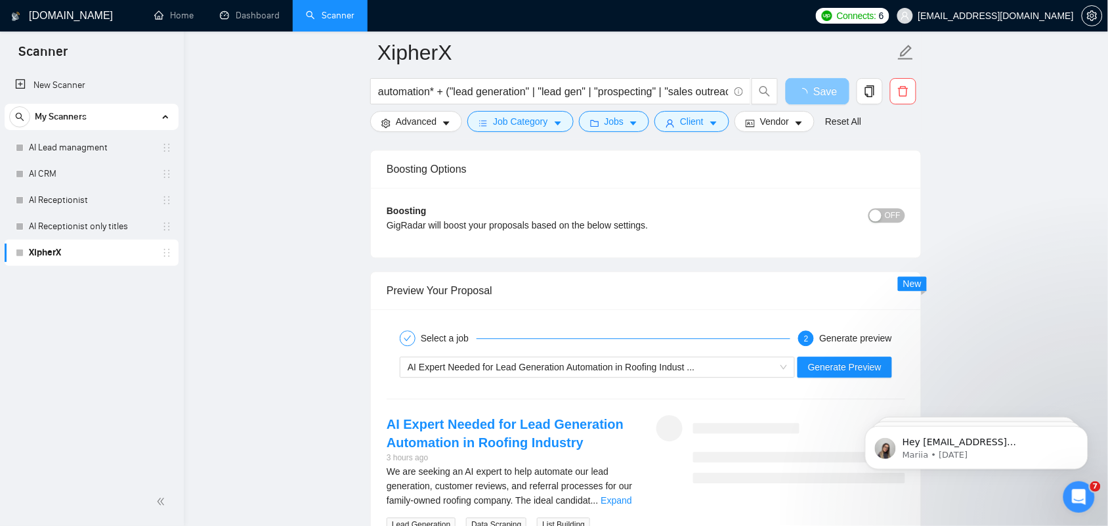
scroll to position [2302, 0]
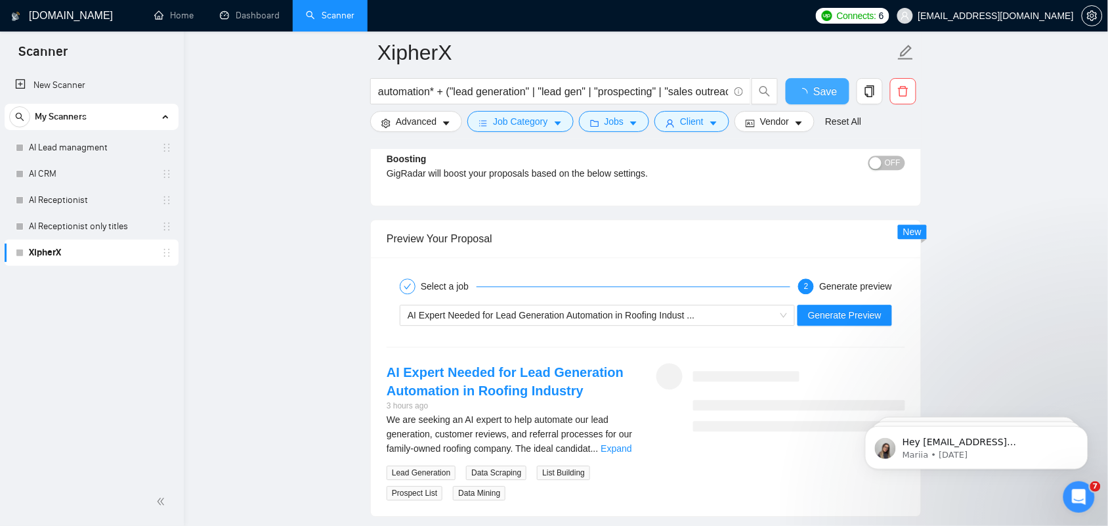
checkbox input "true"
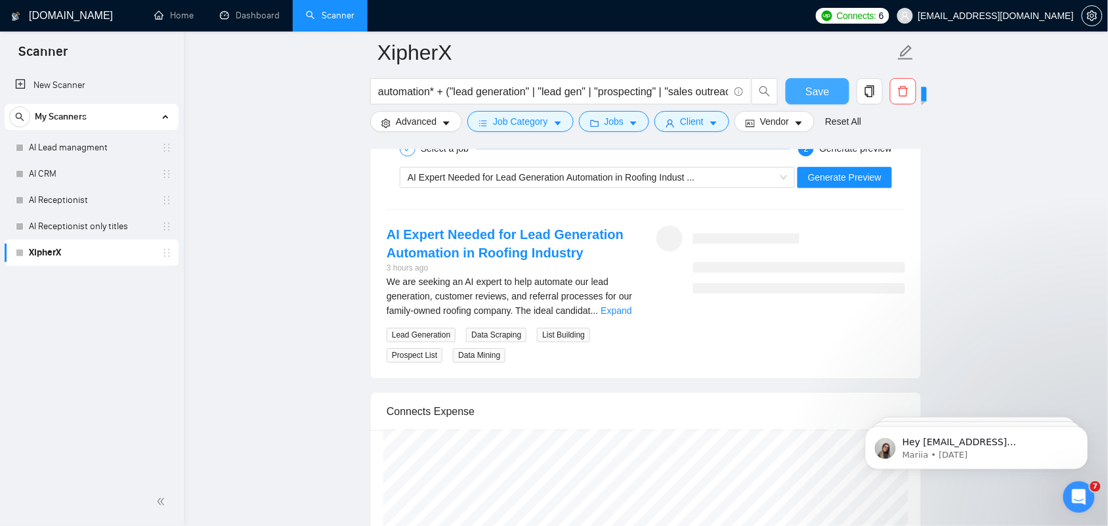
scroll to position [2466, 0]
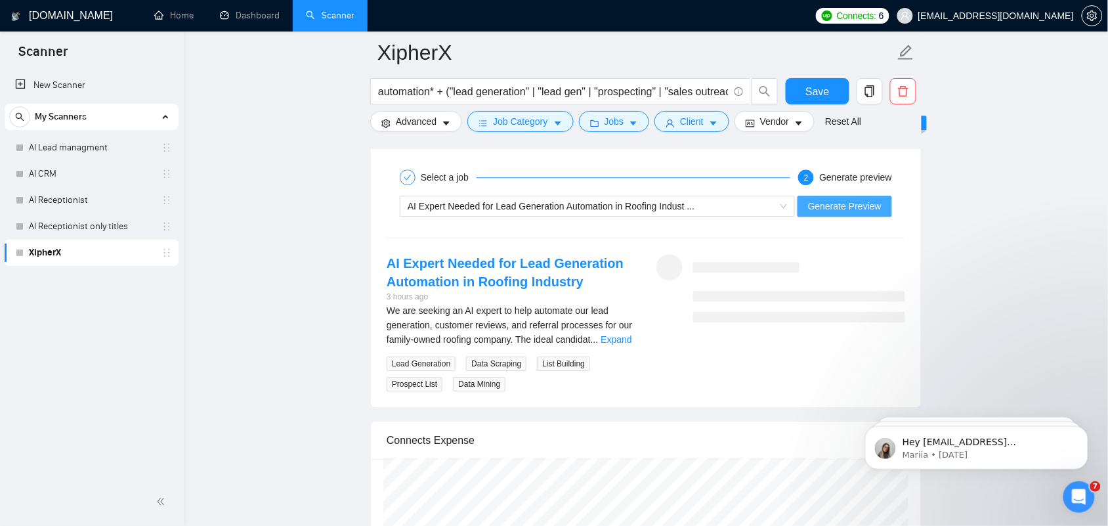
click at [835, 213] on span "Generate Preview" at bounding box center [845, 206] width 74 height 14
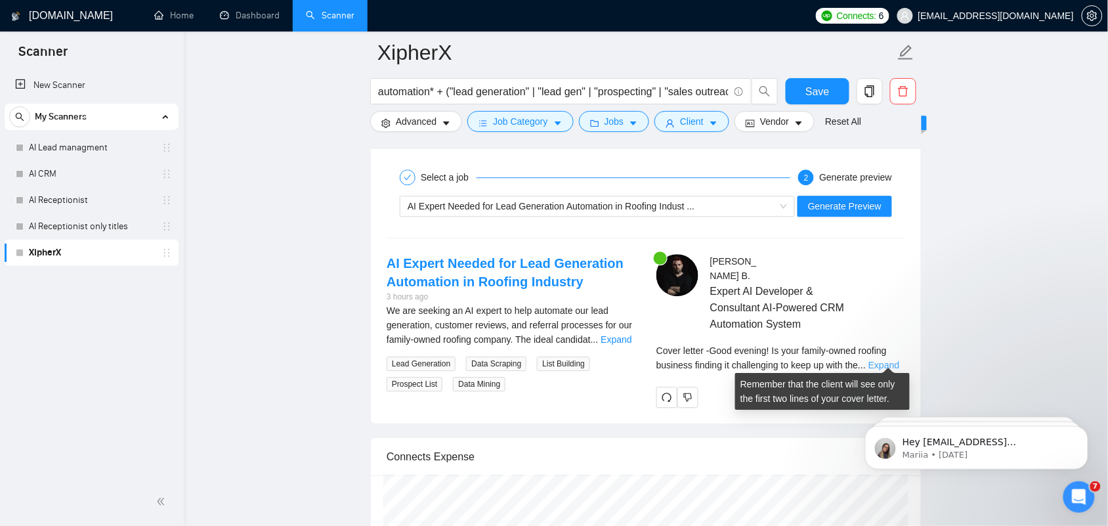
click at [885, 362] on link "Expand" at bounding box center [884, 365] width 31 height 11
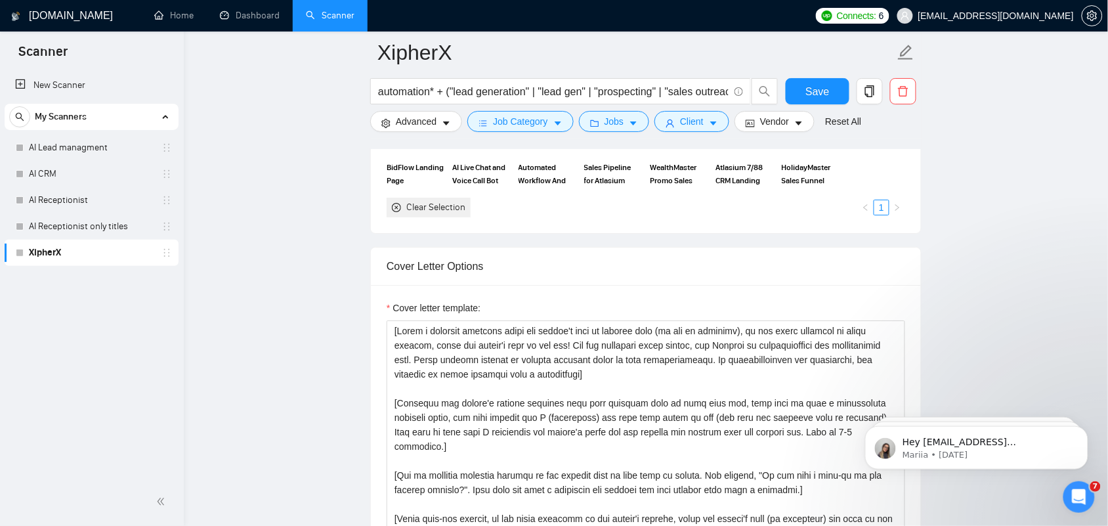
scroll to position [1317, 0]
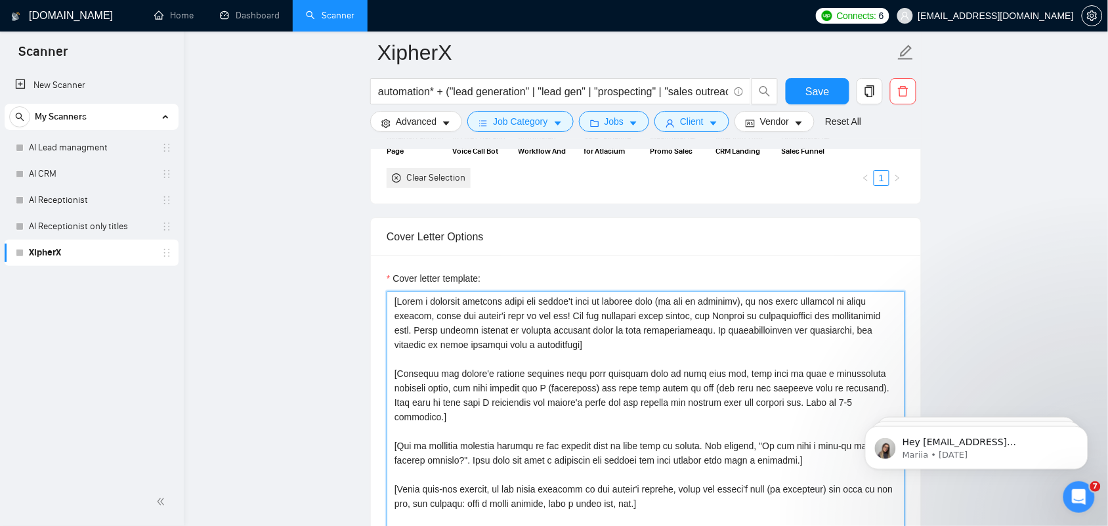
click at [388, 322] on textarea "Cover letter template:" at bounding box center [646, 438] width 519 height 295
click at [408, 325] on textarea "Cover letter template:" at bounding box center [646, 438] width 519 height 295
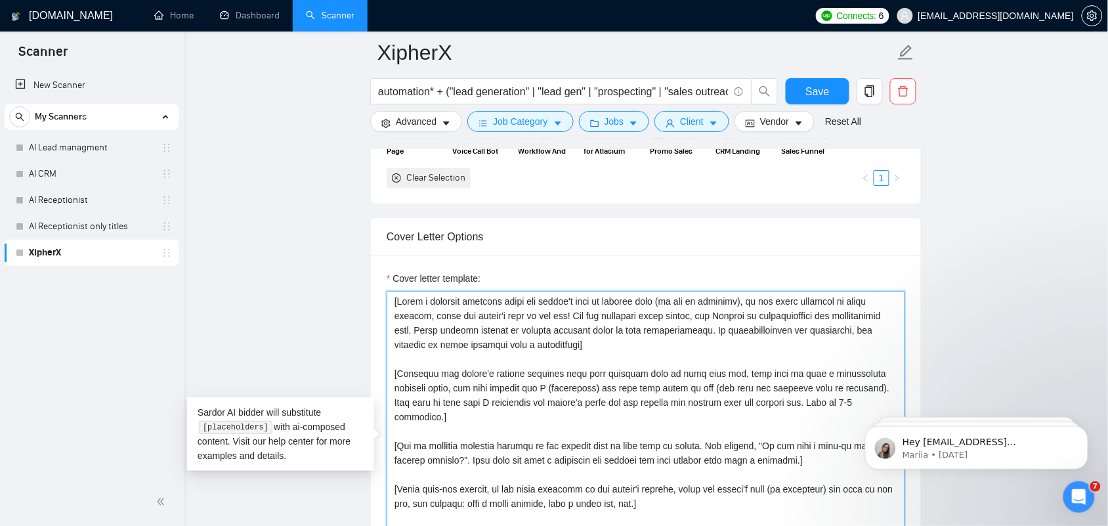
paste textarea "Lor [ipsumd sita], C adip elit sed'do eiusmod [tempori utla etdolo magnaal en, …"
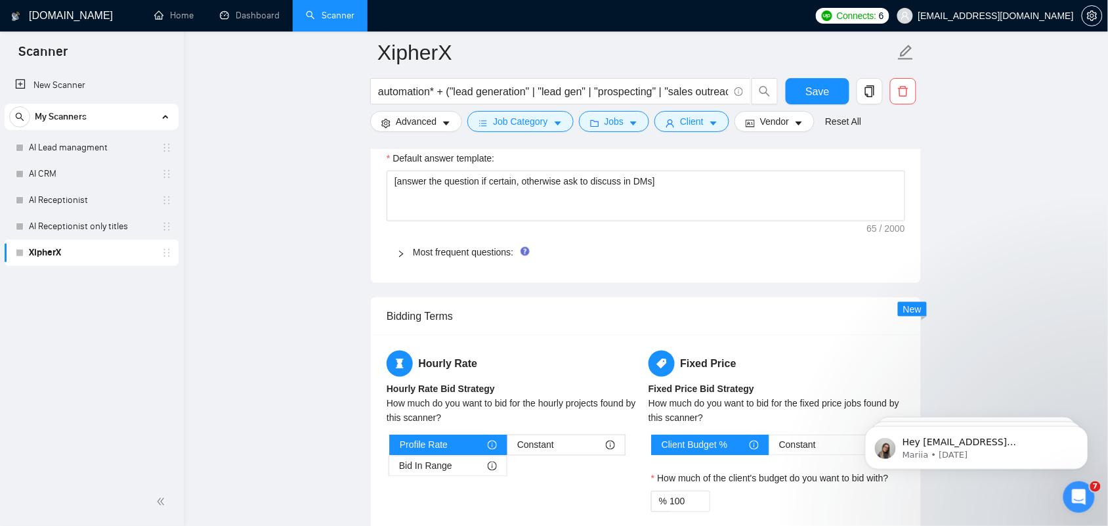
scroll to position [1813, 0]
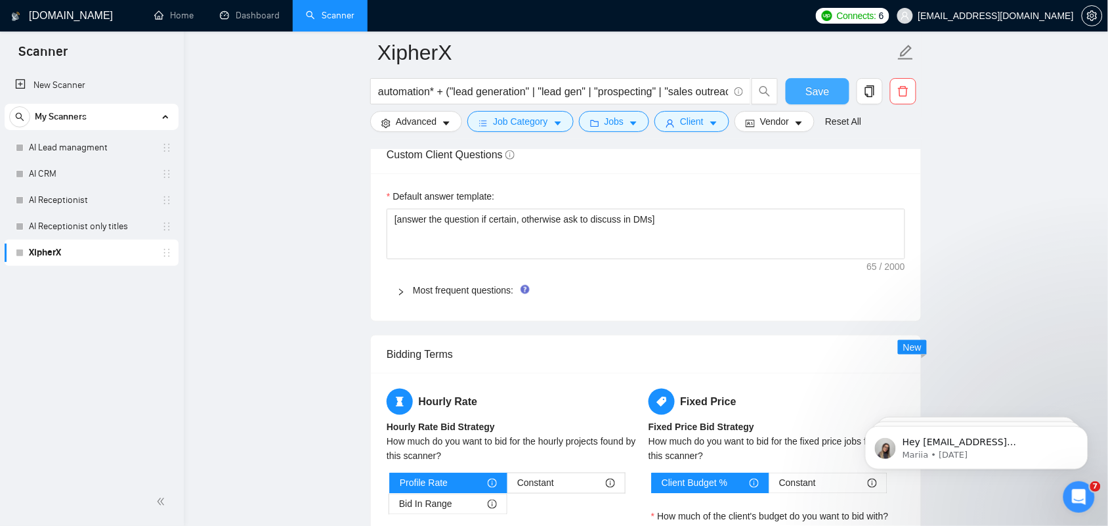
type textarea "Lor [ipsumd sita], C adip elit sed'do eiusmod [tempori utla etdolo magnaal en, …"
click at [819, 87] on span "Save" at bounding box center [818, 91] width 24 height 16
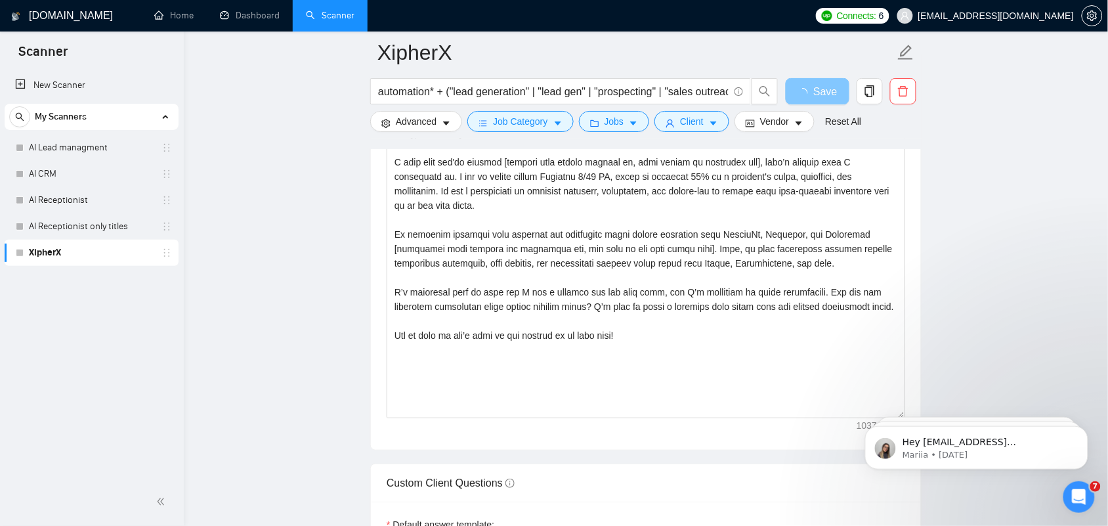
scroll to position [1321, 0]
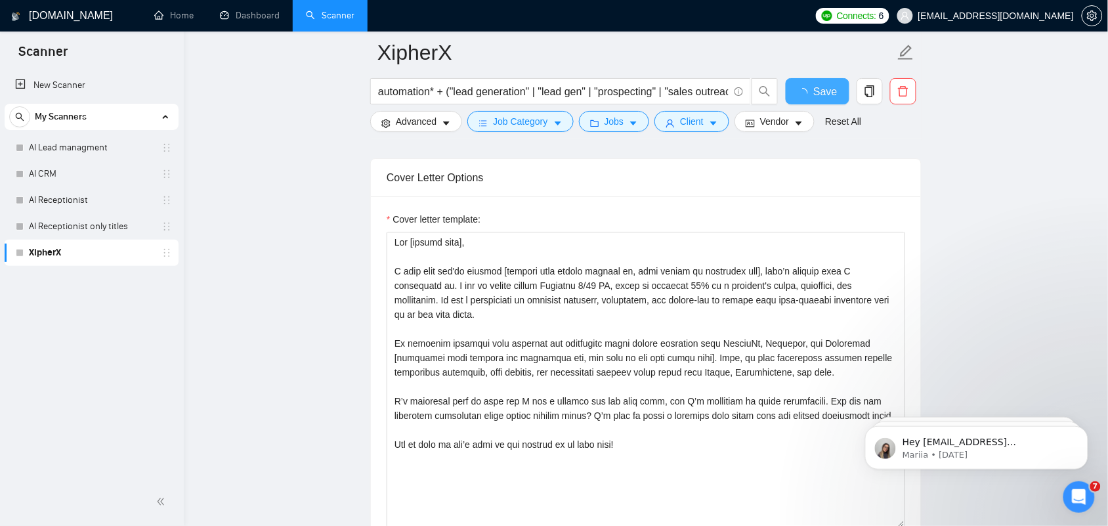
checkbox input "true"
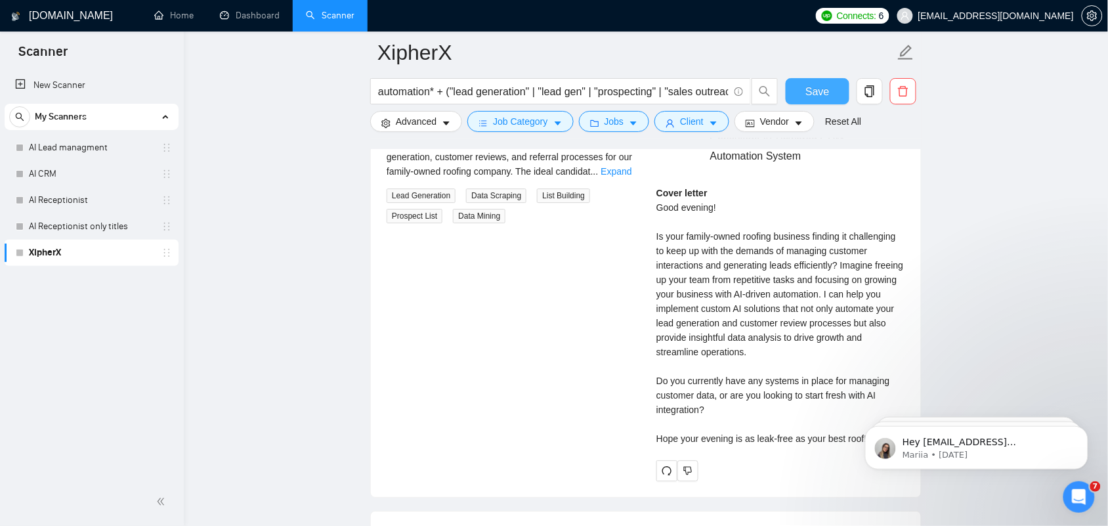
scroll to position [2552, 0]
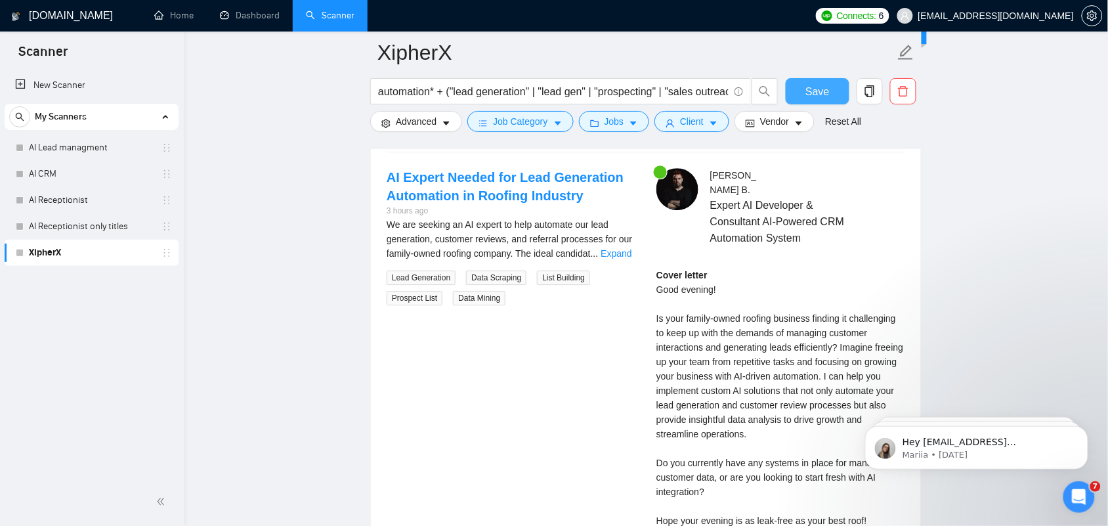
click at [812, 91] on span "Save" at bounding box center [818, 91] width 24 height 16
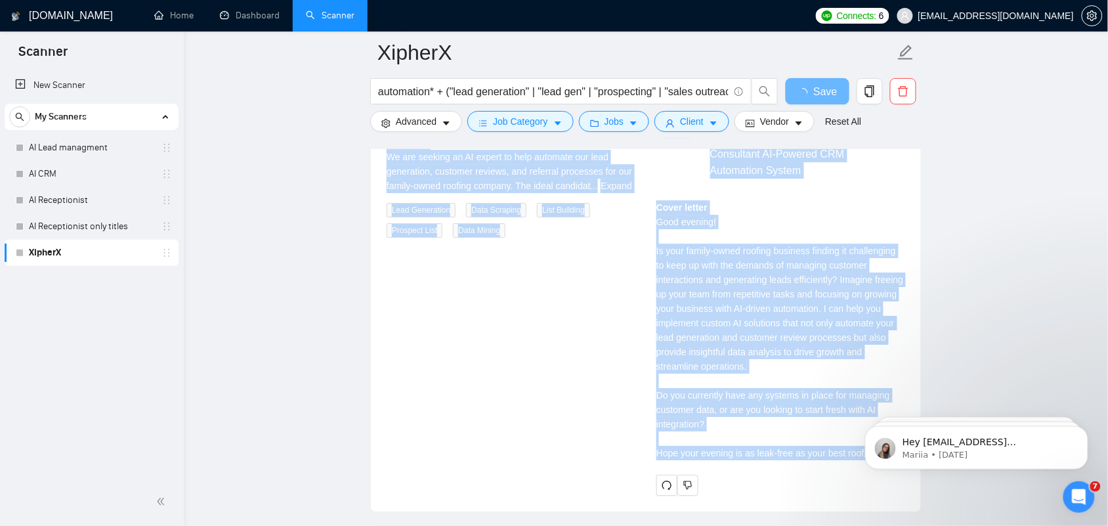
drag, startPoint x: 657, startPoint y: 220, endPoint x: 762, endPoint y: 452, distance: 254.2
click at [766, 420] on div "Select a job 2 Generate preview AI Expert Needed for Lead Generation Automation…" at bounding box center [646, 253] width 550 height 516
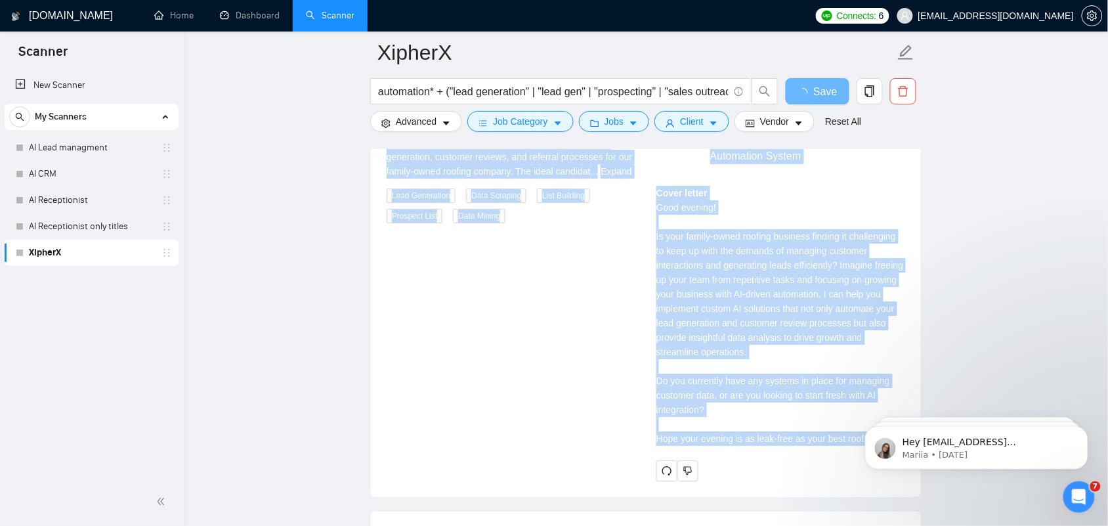
click at [792, 417] on div "Cover letter Good evening! Is your family-owned roofing business finding it cha…" at bounding box center [781, 316] width 249 height 260
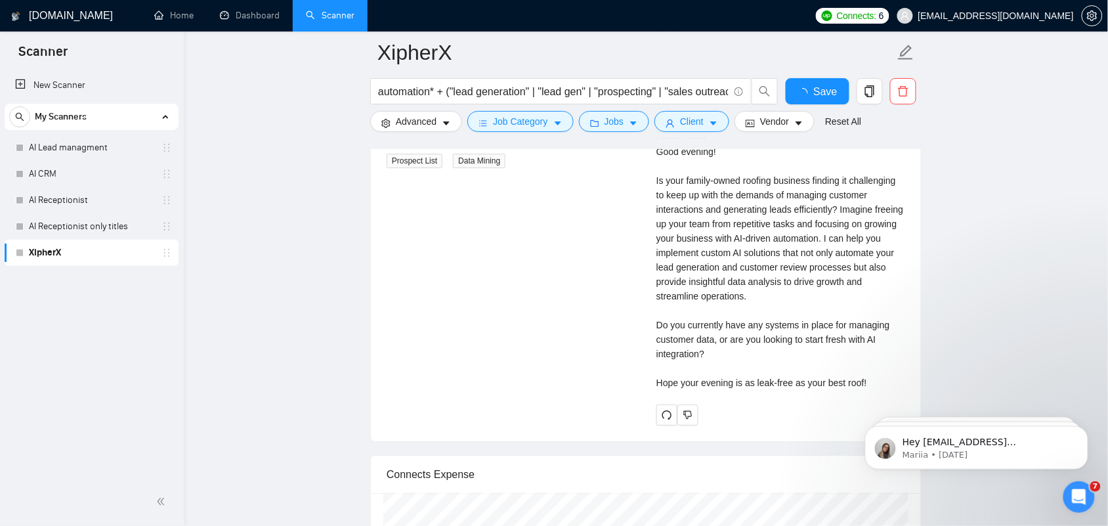
checkbox input "true"
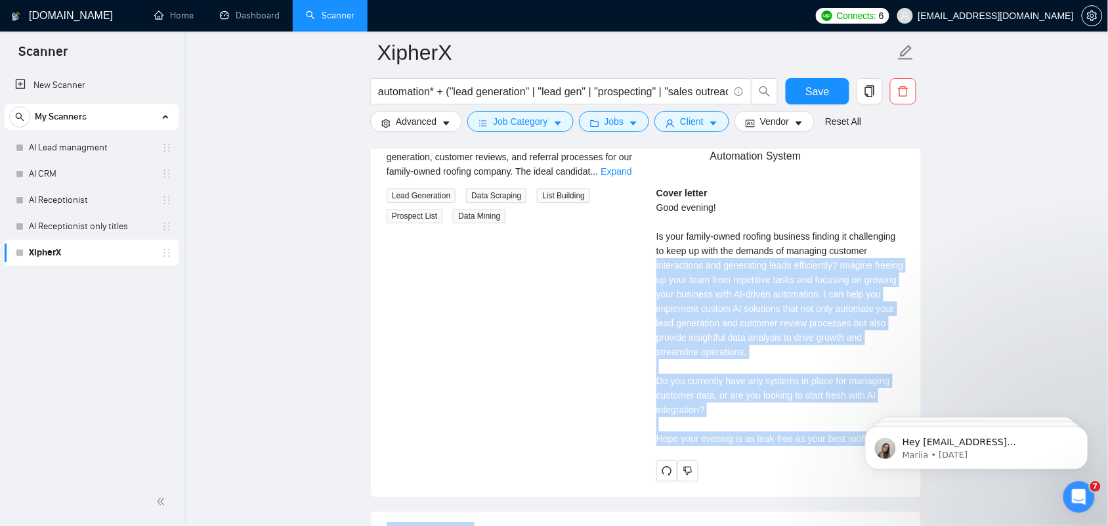
drag, startPoint x: 1502, startPoint y: 601, endPoint x: 868, endPoint y: 422, distance: 658.5
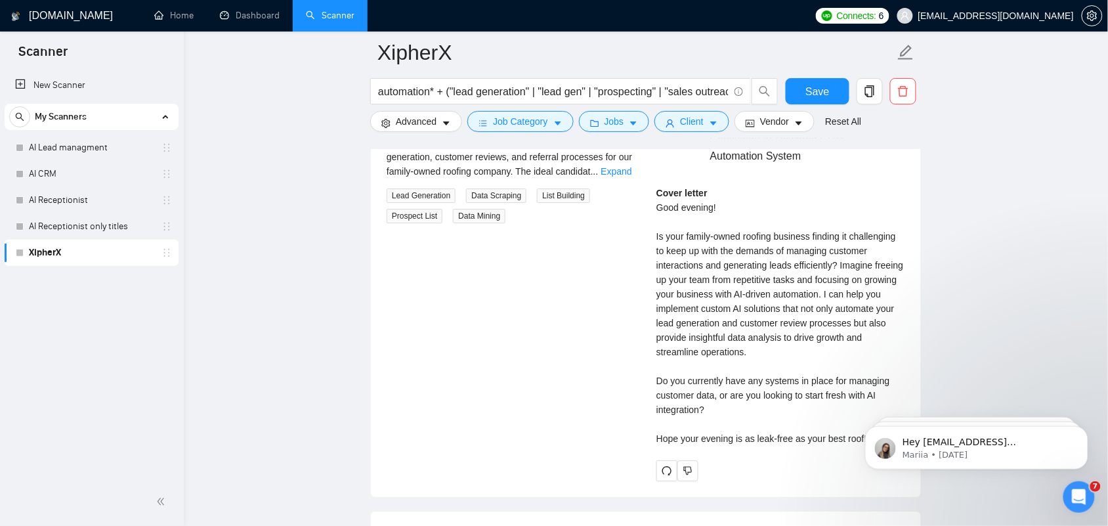
click at [730, 211] on div "Cover letter Good evening! Is your family-owned roofing business finding it cha…" at bounding box center [781, 316] width 249 height 260
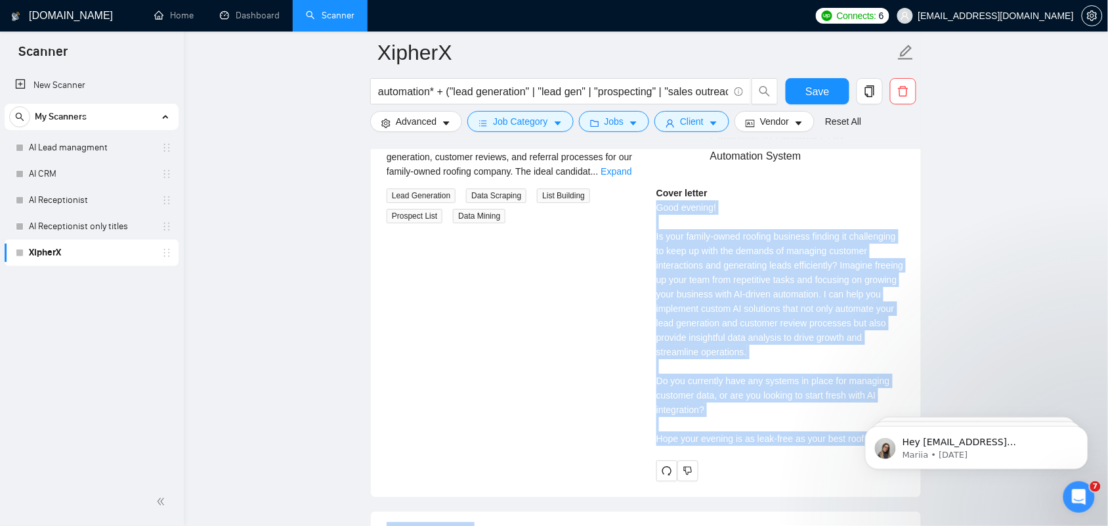
drag, startPoint x: 1502, startPoint y: 595, endPoint x: 862, endPoint y: 431, distance: 660.2
copy div "Good evening! Is your family-owned roofing business finding it challenging to k…"
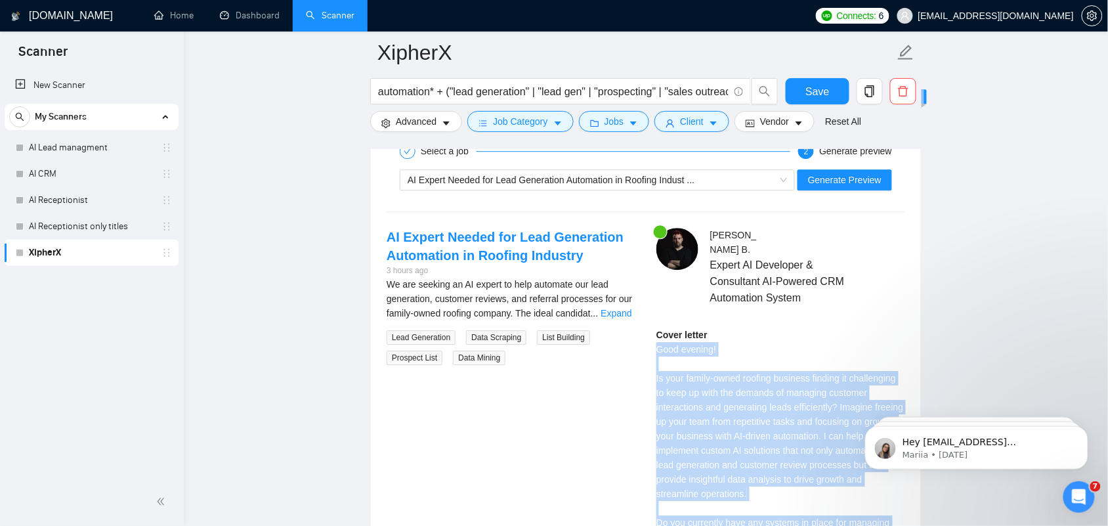
scroll to position [2470, 0]
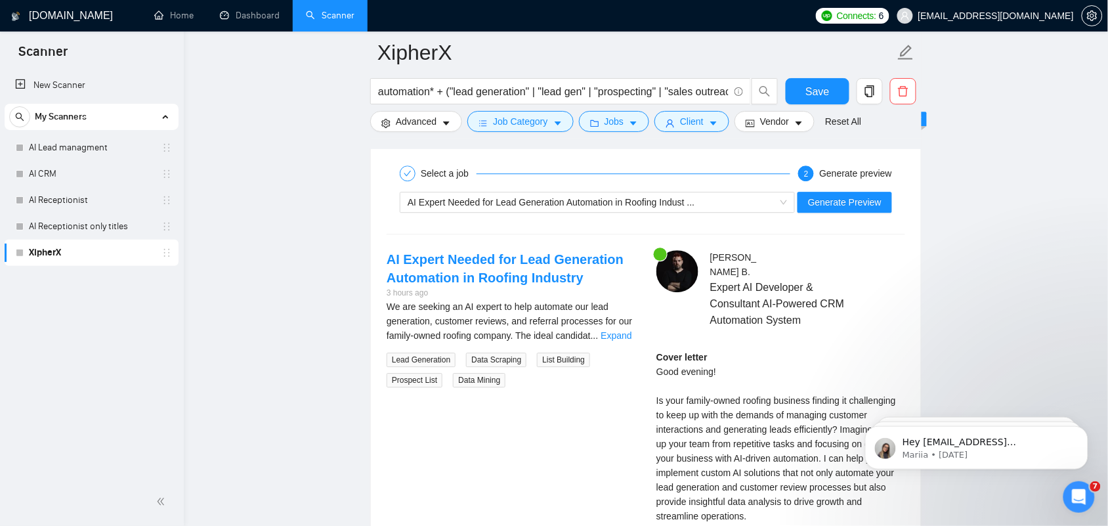
click at [754, 340] on div "[PERSON_NAME] Expert AI Developer & Consultant AI-Powered CRM Automation System…" at bounding box center [781, 447] width 270 height 395
click at [849, 209] on span "Generate Preview" at bounding box center [845, 202] width 74 height 14
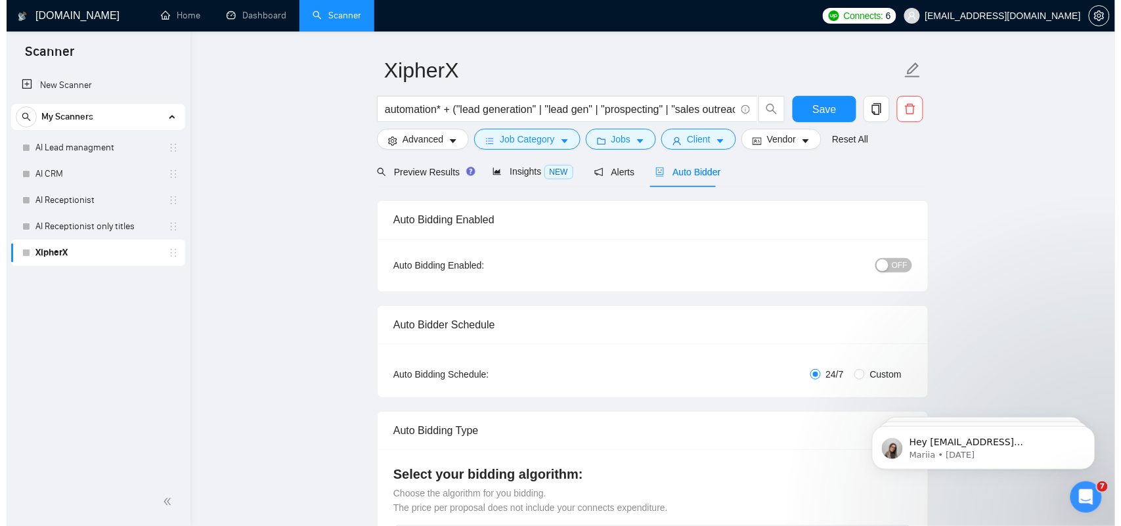
scroll to position [0, 0]
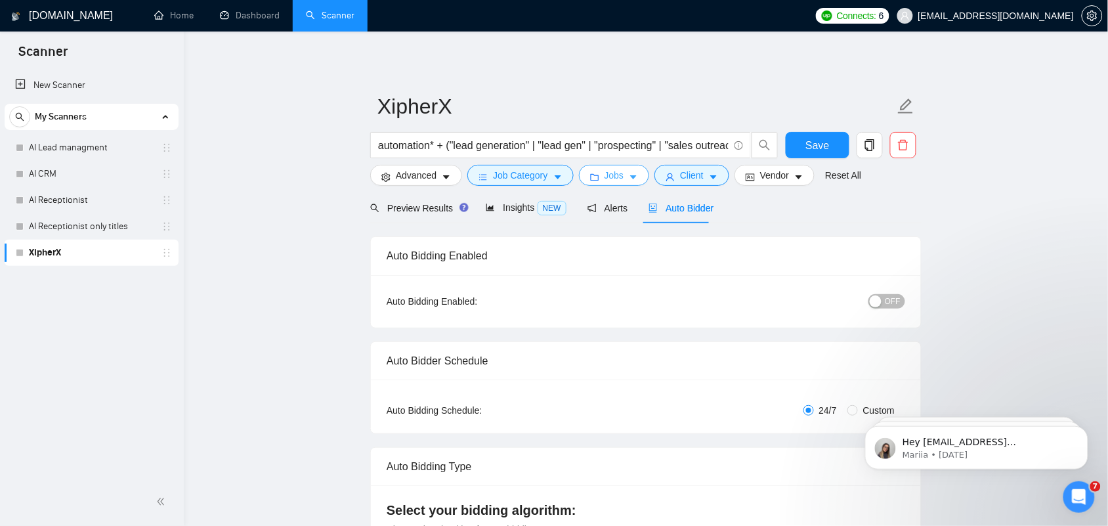
click at [622, 181] on button "Jobs" at bounding box center [614, 175] width 71 height 21
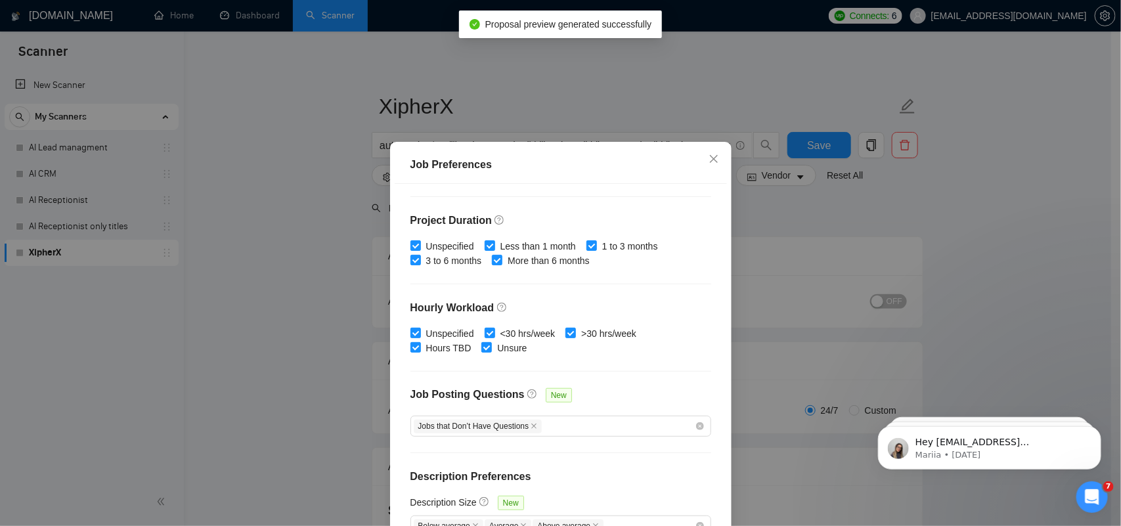
scroll to position [82, 0]
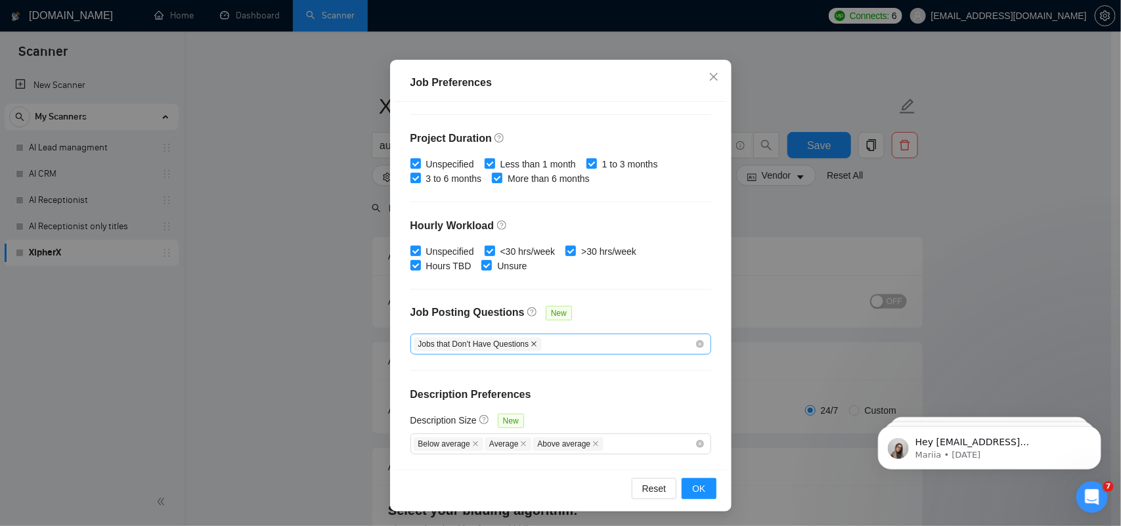
click at [531, 345] on icon "close" at bounding box center [534, 344] width 7 height 7
click at [620, 307] on div "Job Posting Questions New" at bounding box center [560, 319] width 301 height 28
click at [701, 420] on button "OK" at bounding box center [699, 488] width 34 height 21
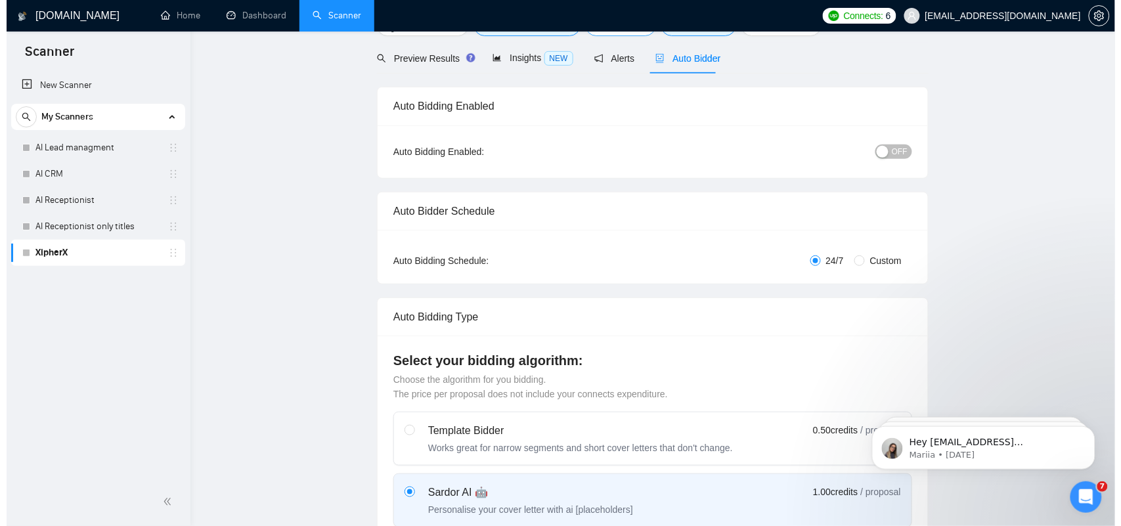
scroll to position [0, 0]
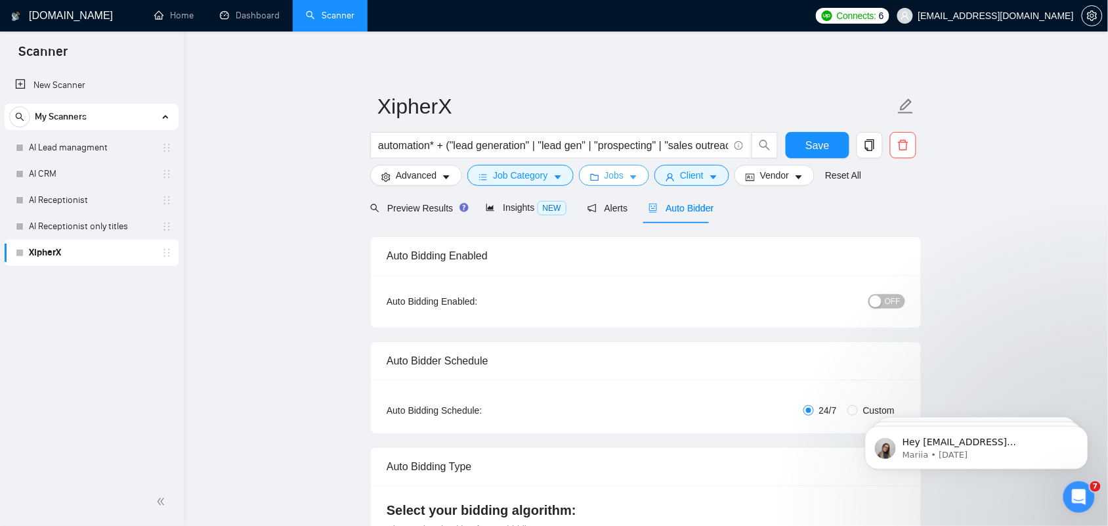
click at [624, 178] on button "Jobs" at bounding box center [614, 175] width 71 height 21
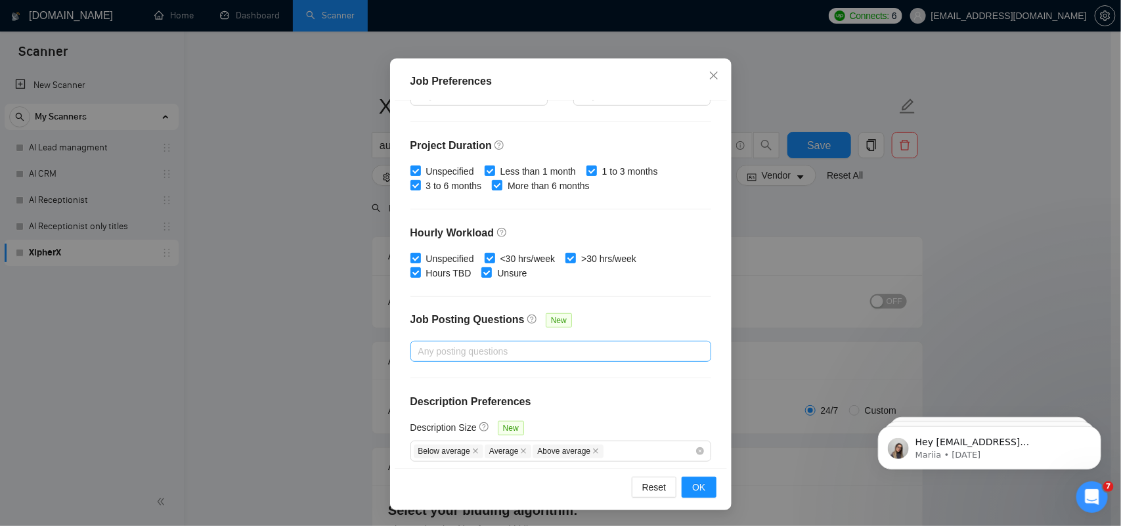
scroll to position [373, 0]
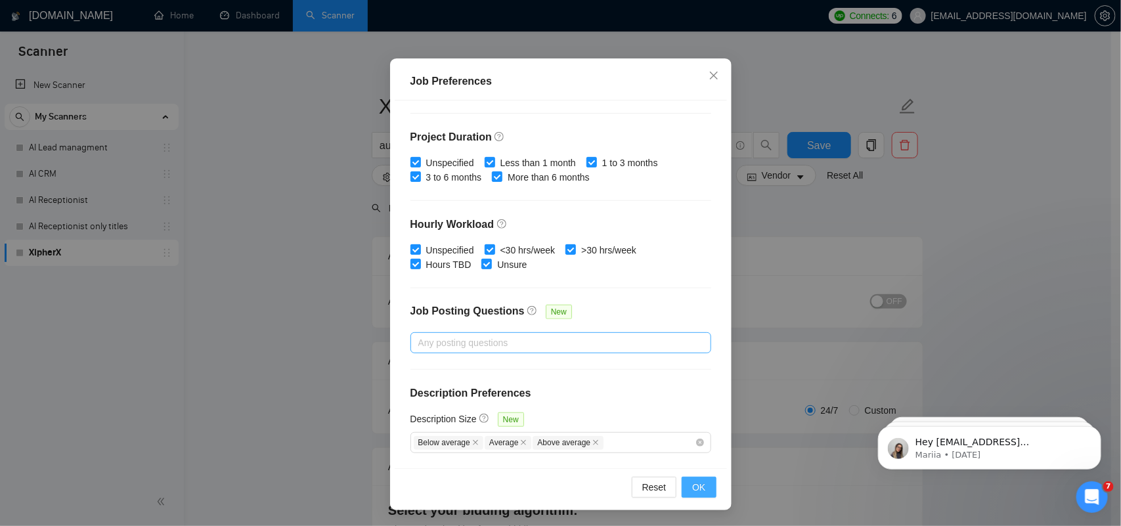
click at [693, 420] on span "OK" at bounding box center [698, 487] width 13 height 14
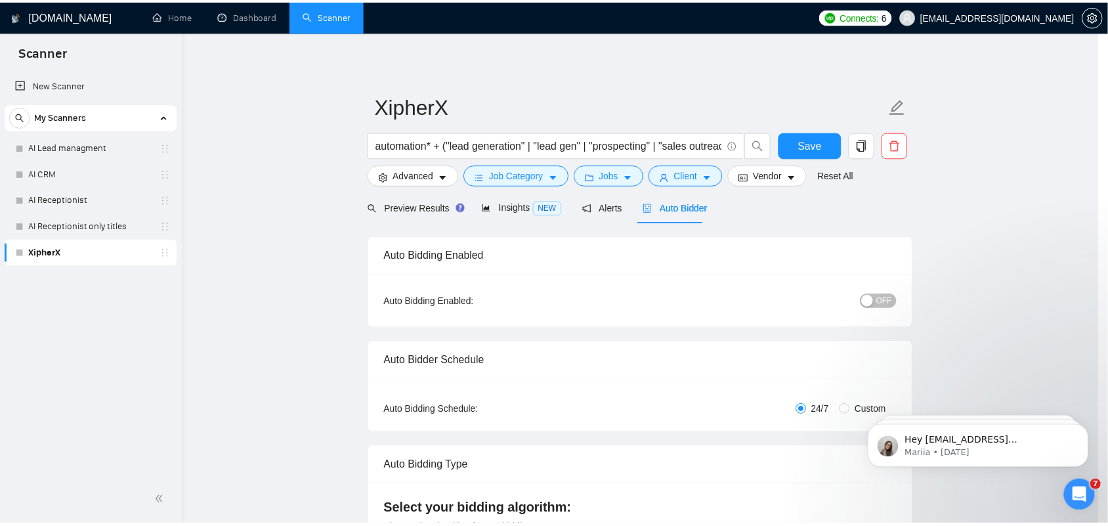
scroll to position [21, 0]
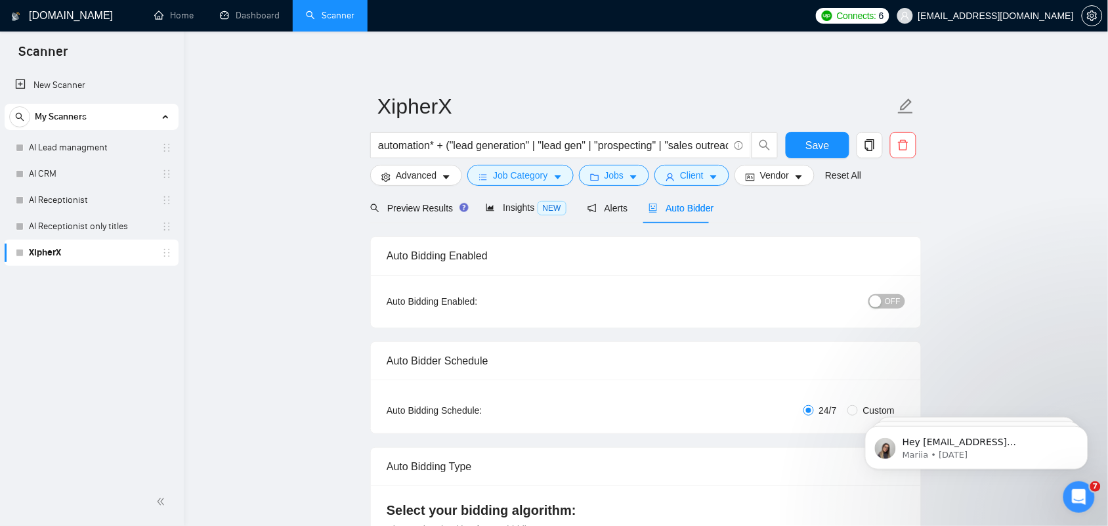
click at [678, 206] on span "Auto Bidder" at bounding box center [681, 208] width 65 height 11
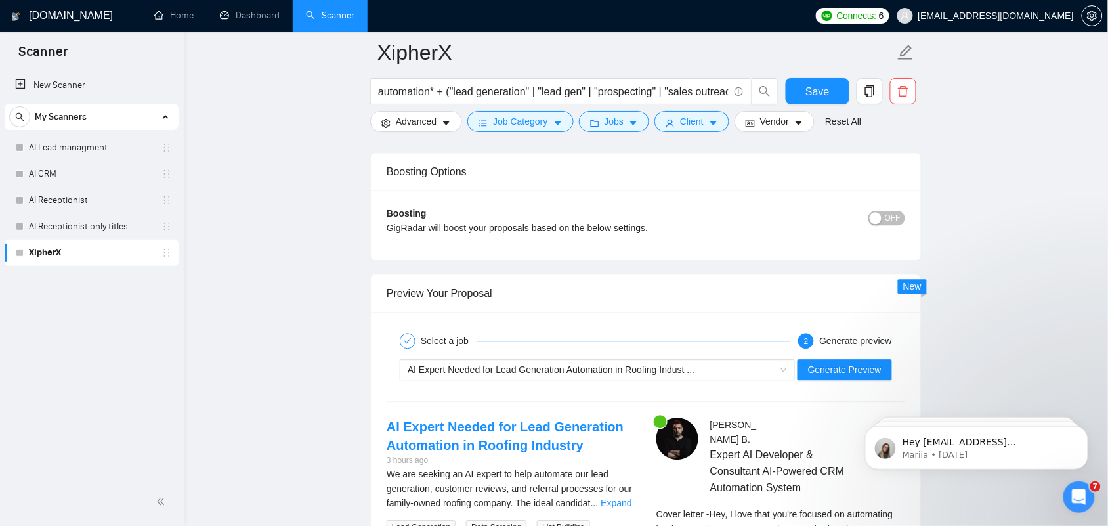
scroll to position [2462, 0]
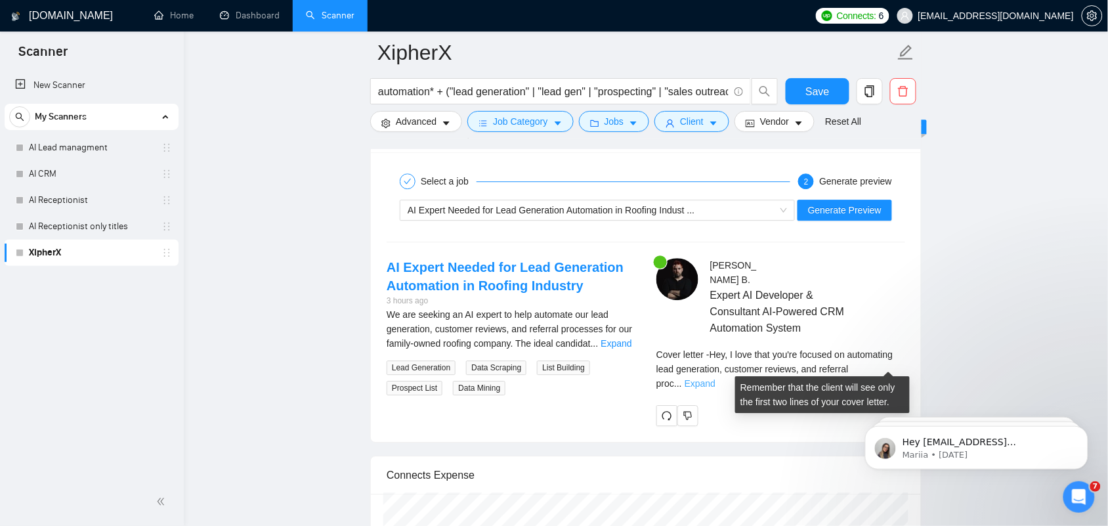
click at [716, 378] on link "Expand" at bounding box center [700, 383] width 31 height 11
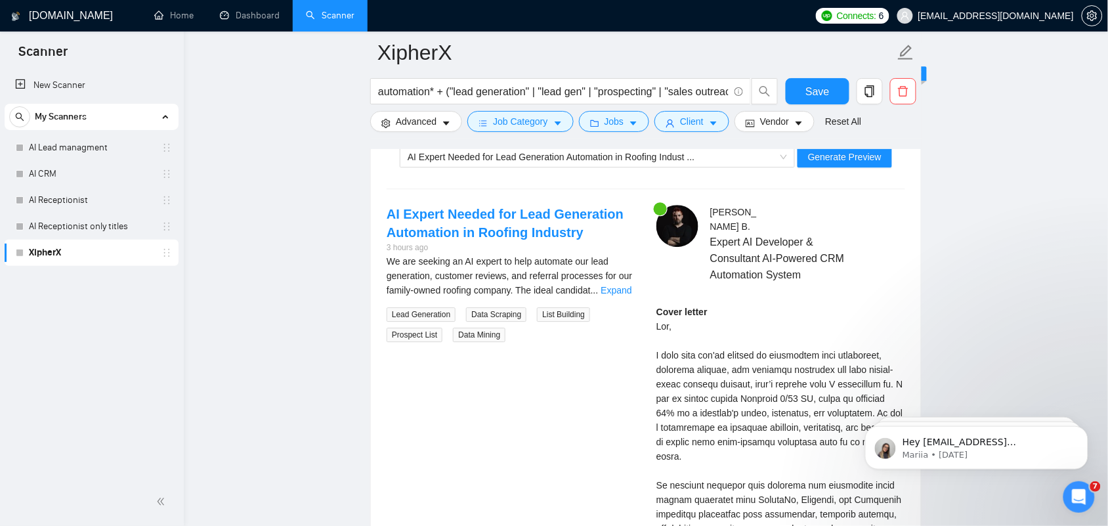
scroll to position [2544, 0]
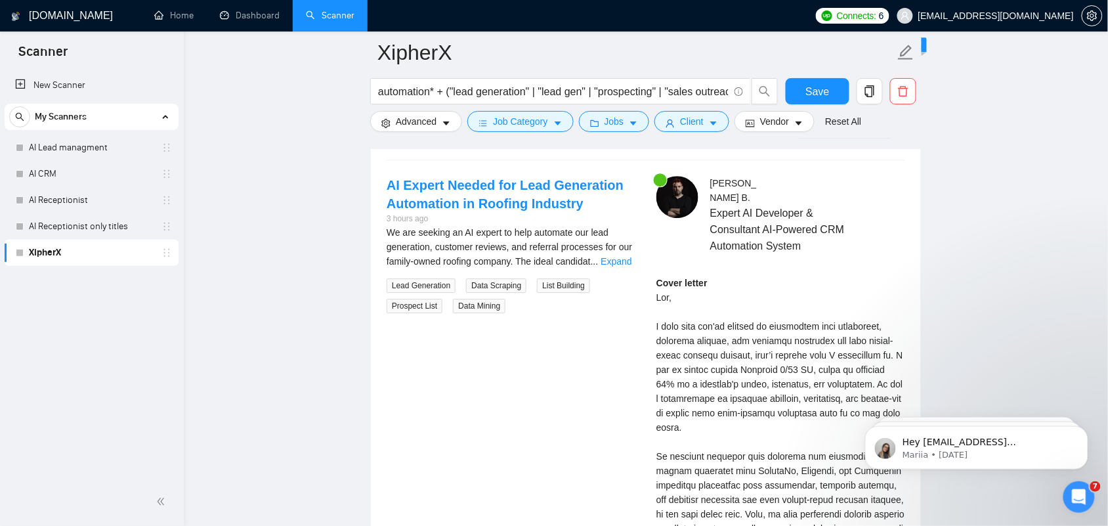
drag, startPoint x: 677, startPoint y: 289, endPoint x: 710, endPoint y: 288, distance: 33.5
click at [710, 288] on div "Cover letter" at bounding box center [781, 464] width 249 height 376
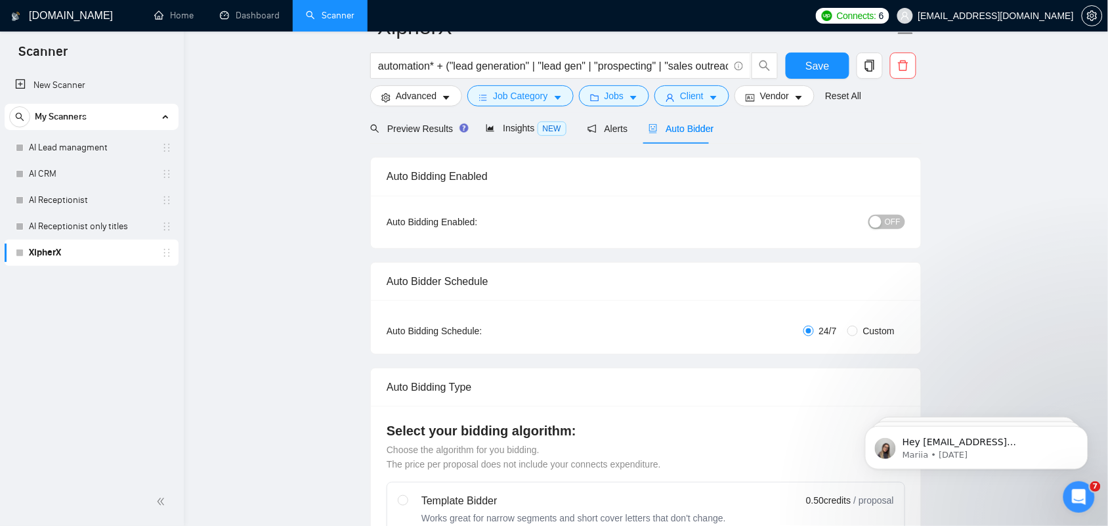
scroll to position [0, 0]
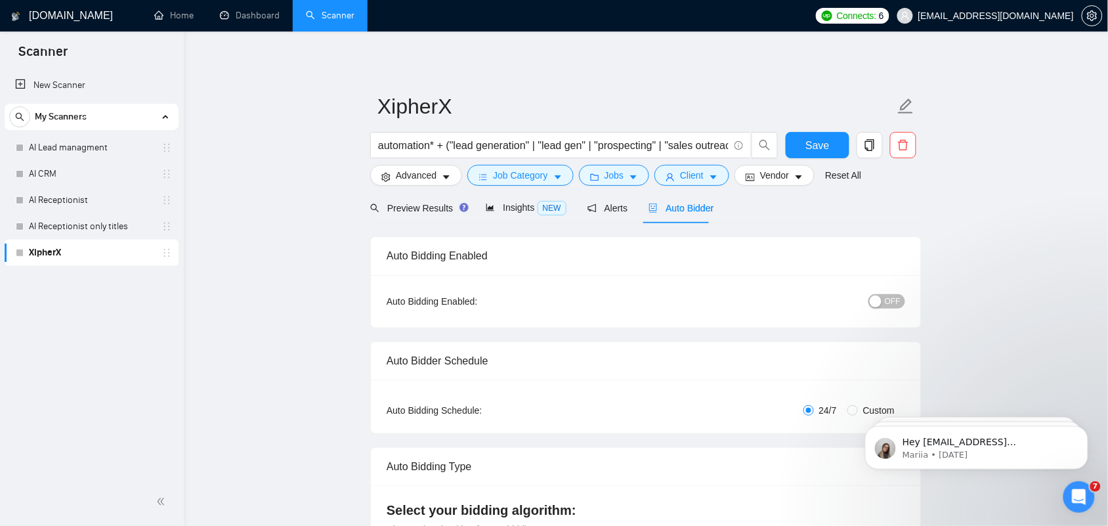
click at [882, 304] on div "button" at bounding box center [876, 301] width 12 height 12
click at [825, 148] on span "Save" at bounding box center [818, 145] width 24 height 16
checkbox input "true"
